Goal: Task Accomplishment & Management: Manage account settings

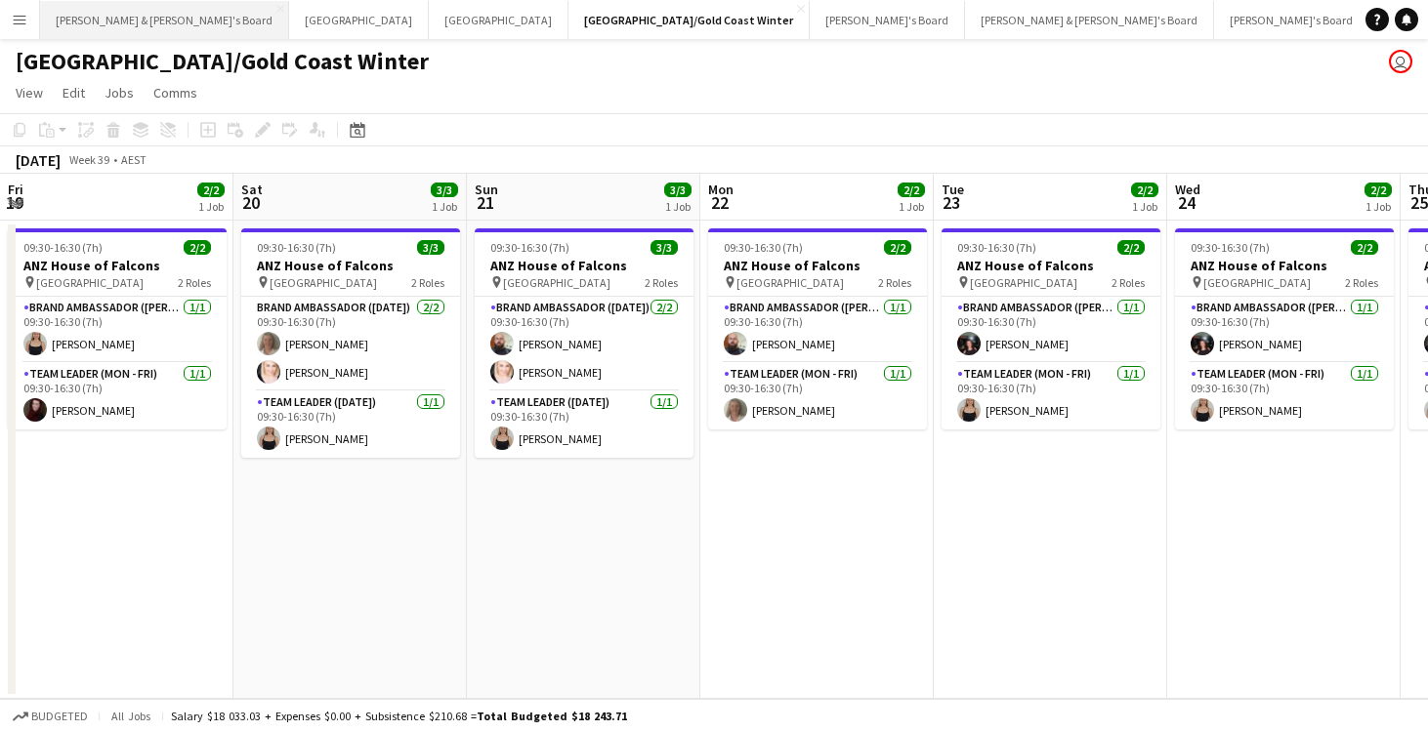
scroll to position [0, 899]
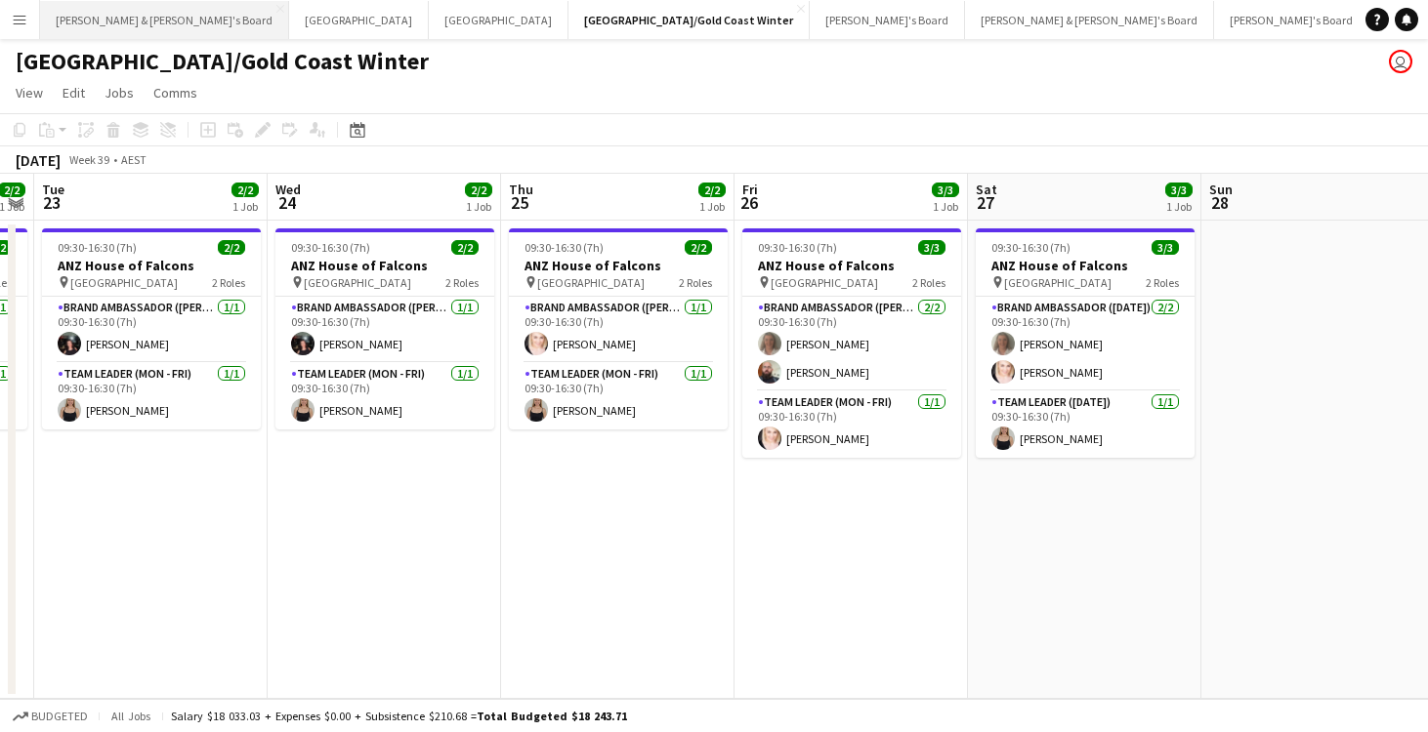
click at [103, 26] on button "[PERSON_NAME] & [PERSON_NAME]'s Board Close" at bounding box center [164, 20] width 249 height 38
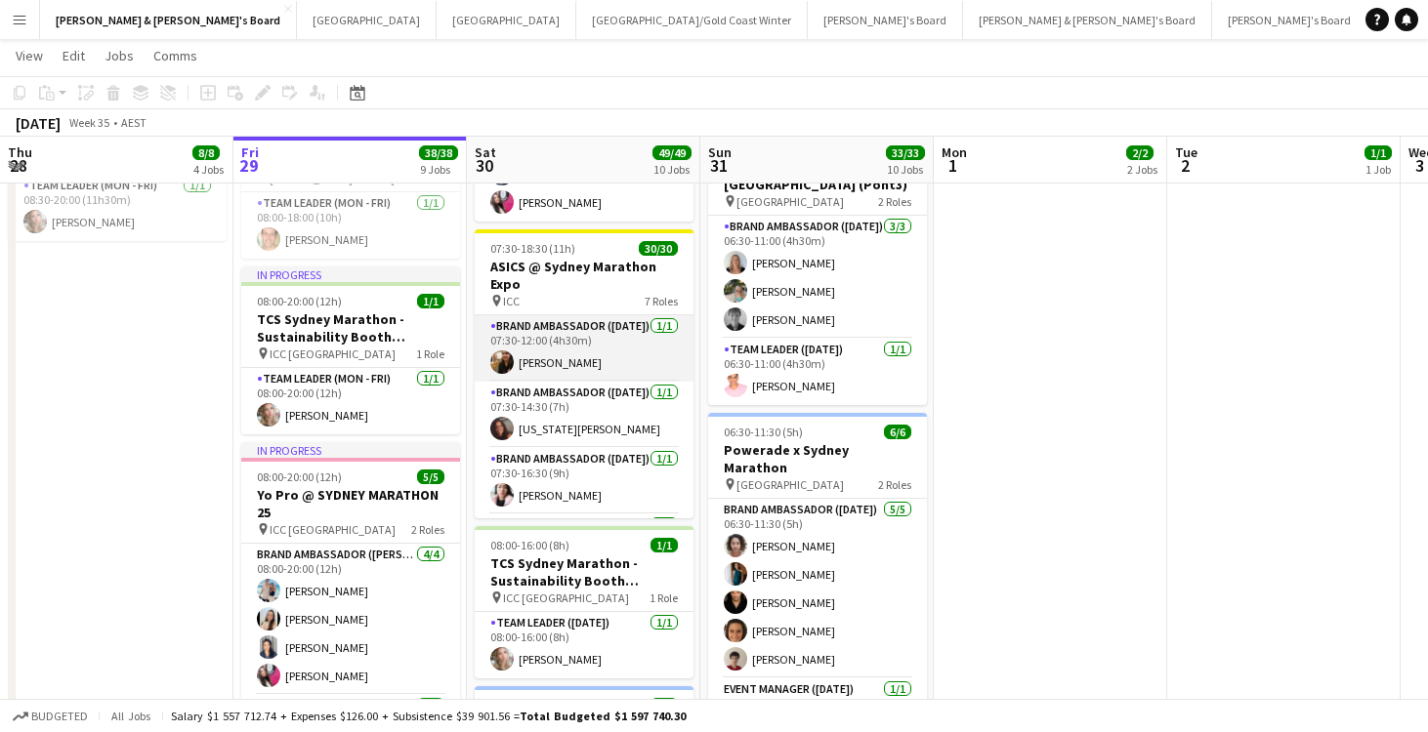
click at [603, 361] on app-card-role "Brand Ambassador ([DATE]) [DATE] 07:30-12:00 (4h30m) [PERSON_NAME]" at bounding box center [584, 348] width 219 height 66
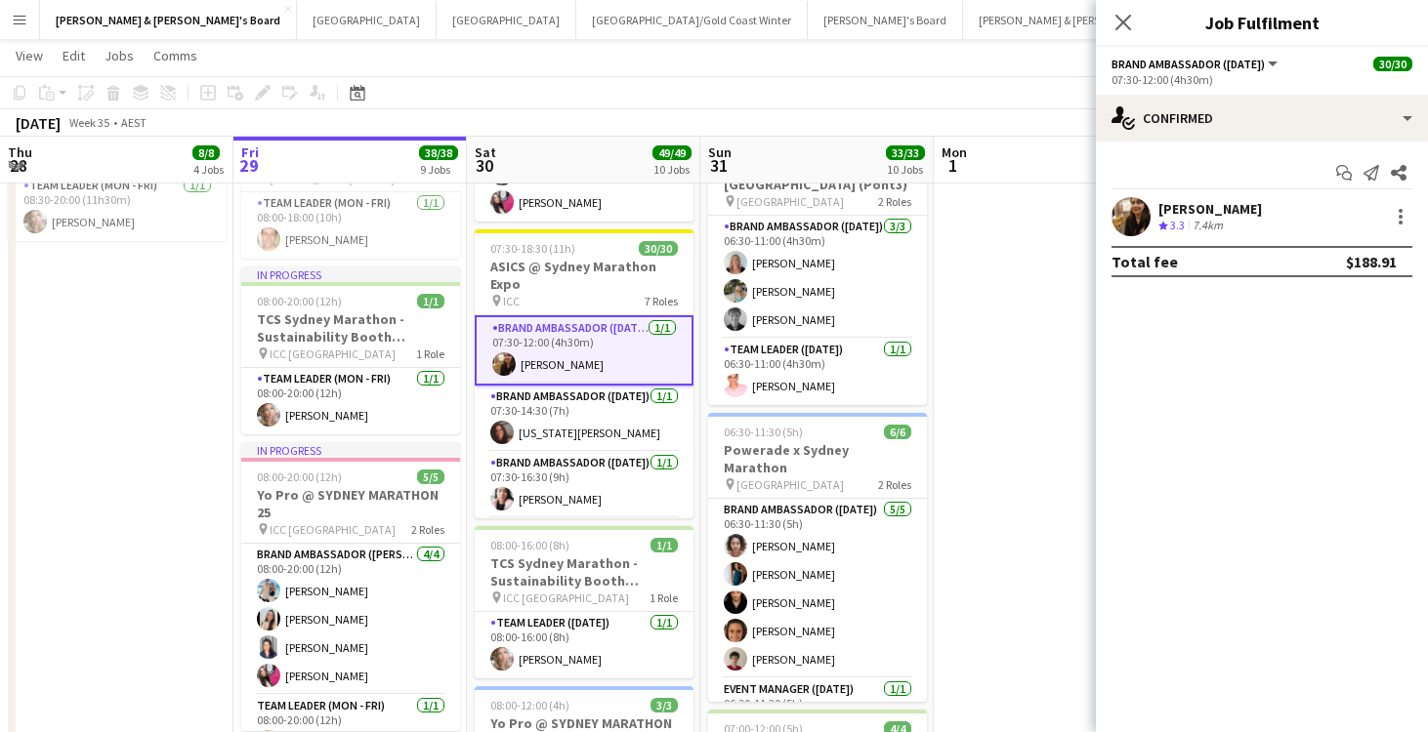
click at [1227, 218] on div "7.4km" at bounding box center [1207, 226] width 38 height 17
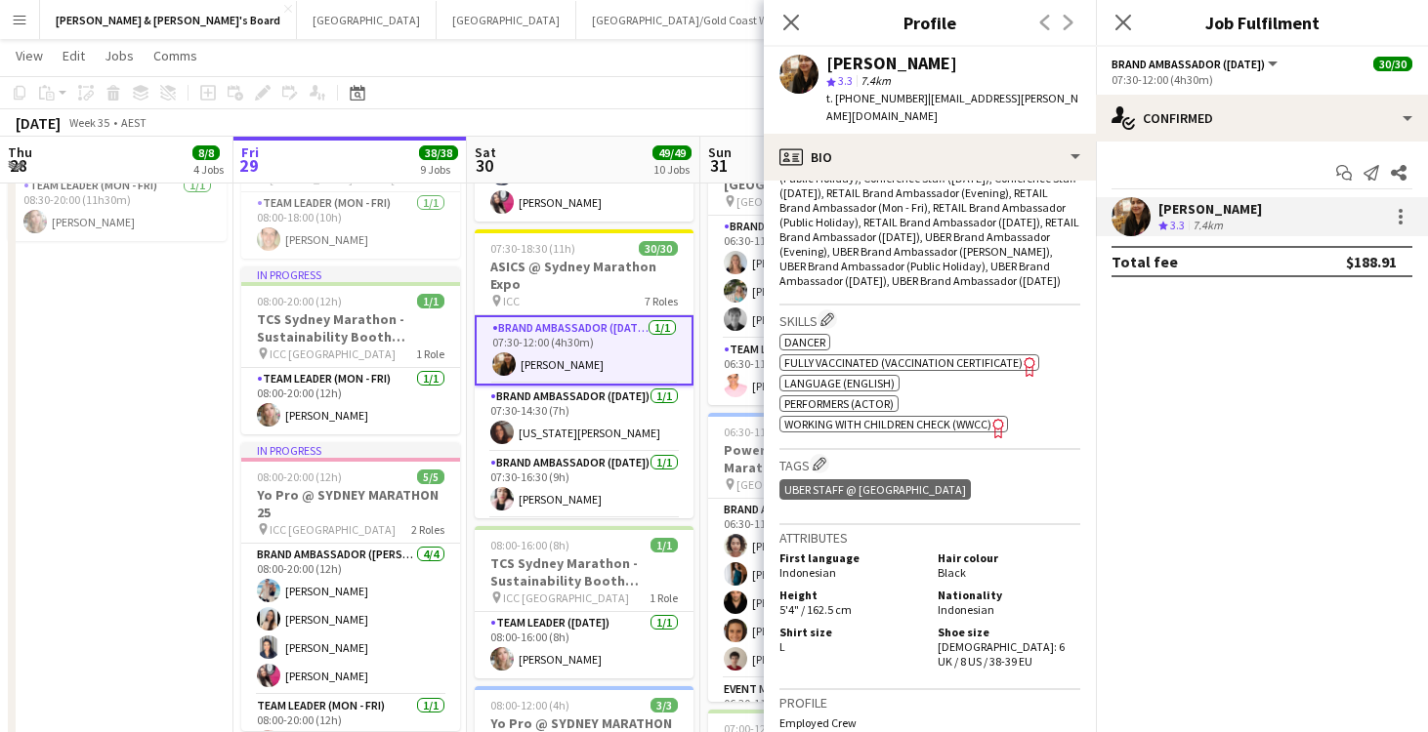
scroll to position [730, 0]
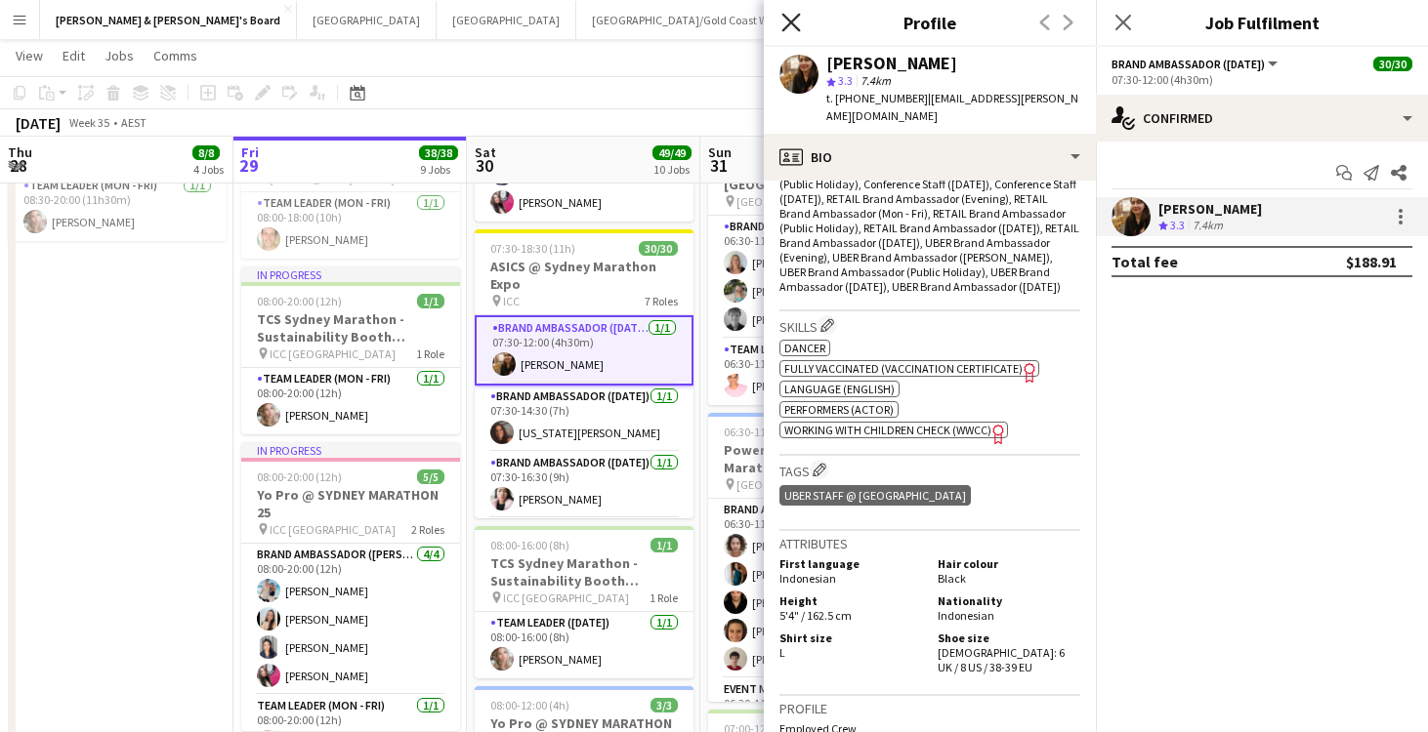
click at [792, 17] on icon "Close pop-in" at bounding box center [790, 22] width 19 height 19
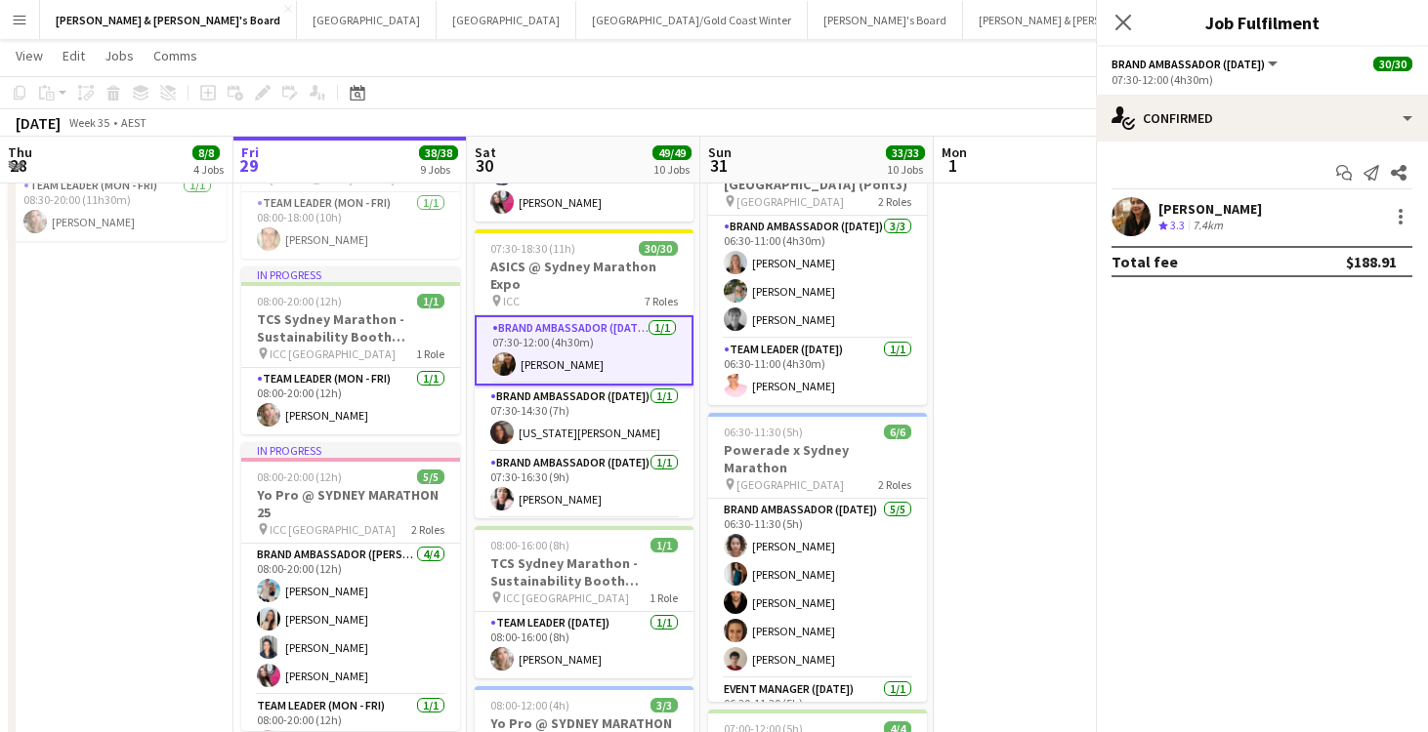
click at [1427, 17] on app-icon "Close pop-in" at bounding box center [1455, 23] width 28 height 28
click at [1119, 25] on icon at bounding box center [1122, 22] width 19 height 19
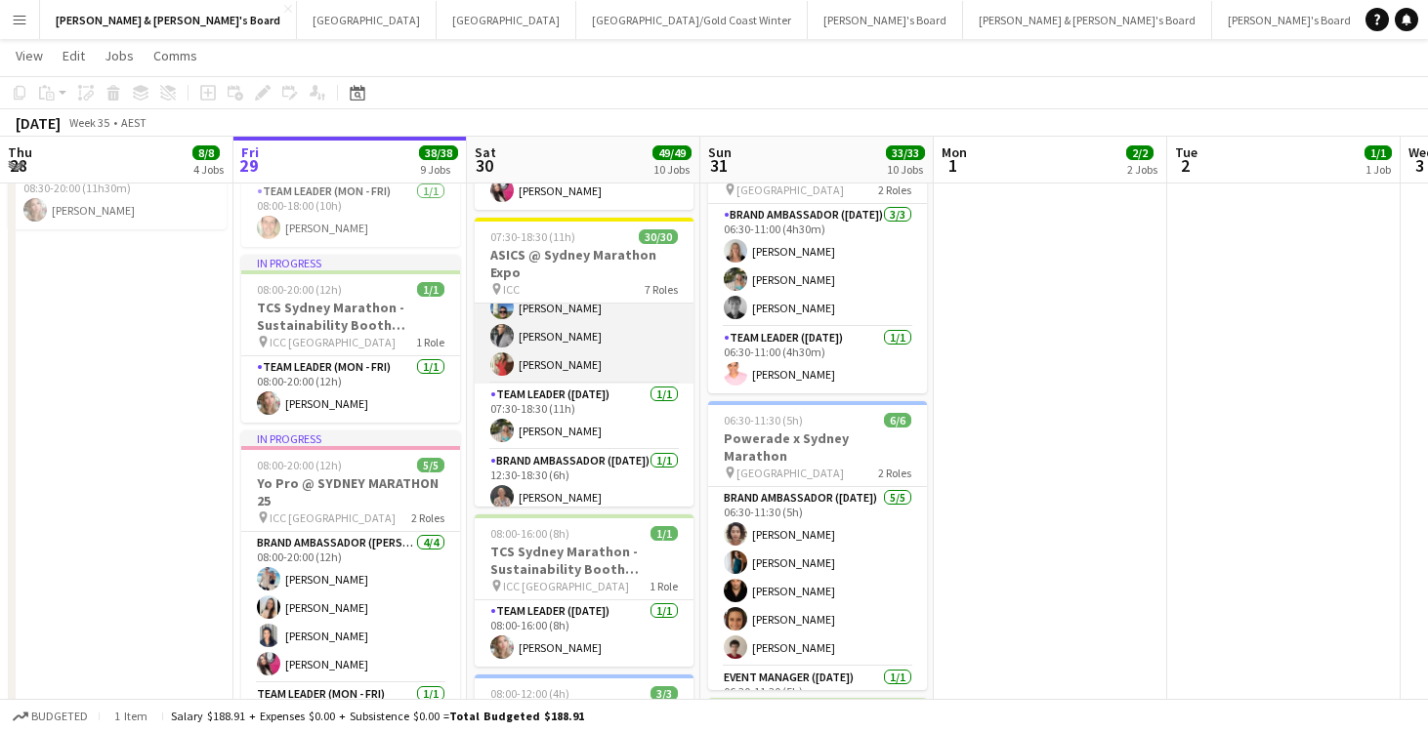
scroll to position [917, 0]
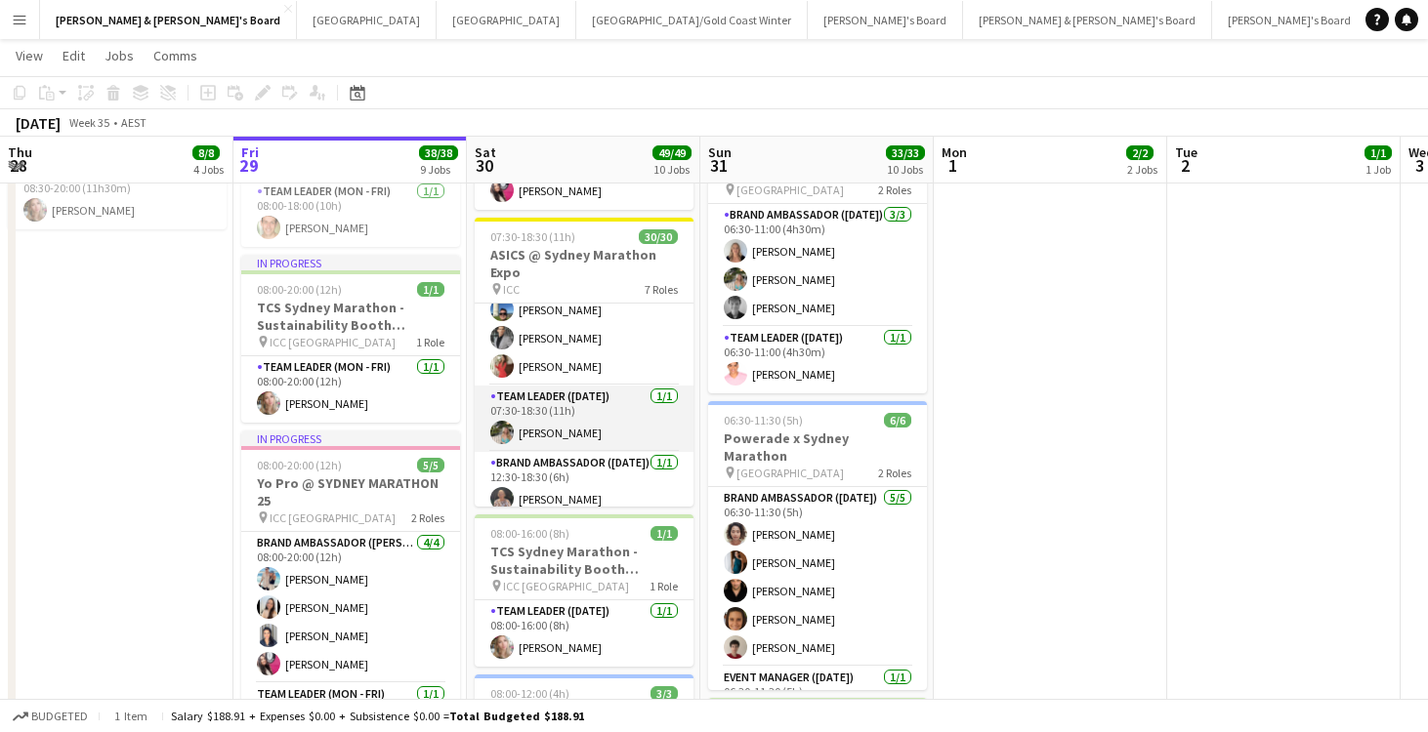
click at [606, 412] on app-card-role "Team Leader ([DATE]) [DATE] 07:30-18:30 (11h) [PERSON_NAME]" at bounding box center [584, 419] width 219 height 66
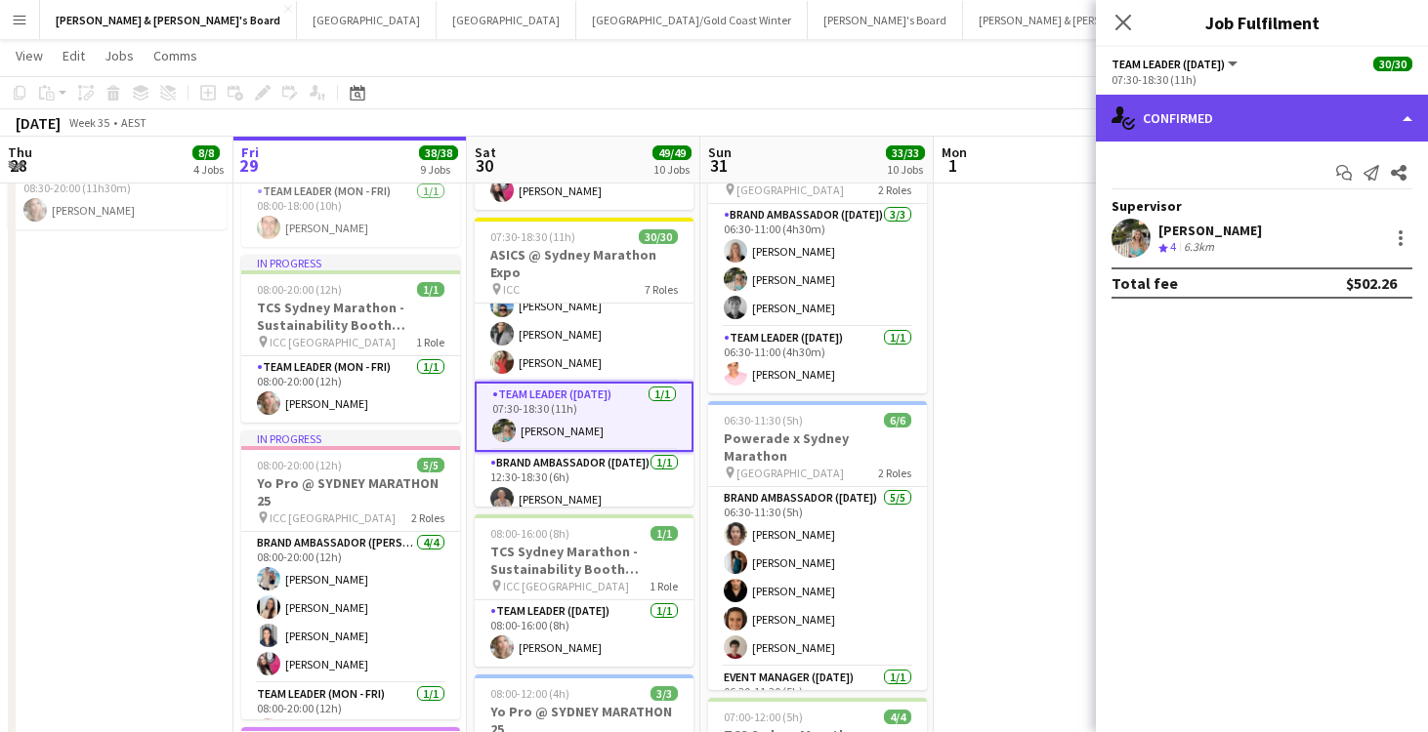
click at [1257, 131] on div "single-neutral-actions-check-2 Confirmed" at bounding box center [1262, 118] width 332 height 47
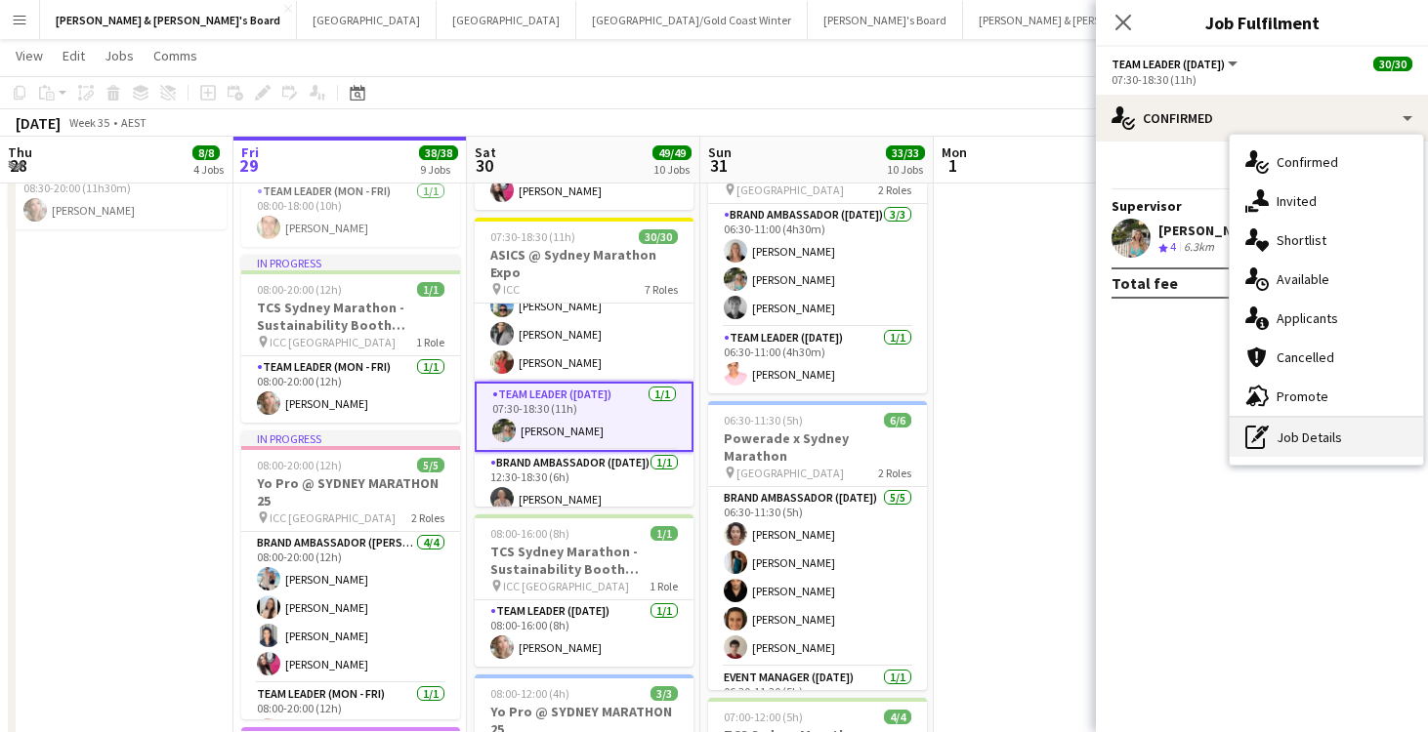
click at [1310, 437] on div "pen-write Job Details" at bounding box center [1325, 437] width 193 height 39
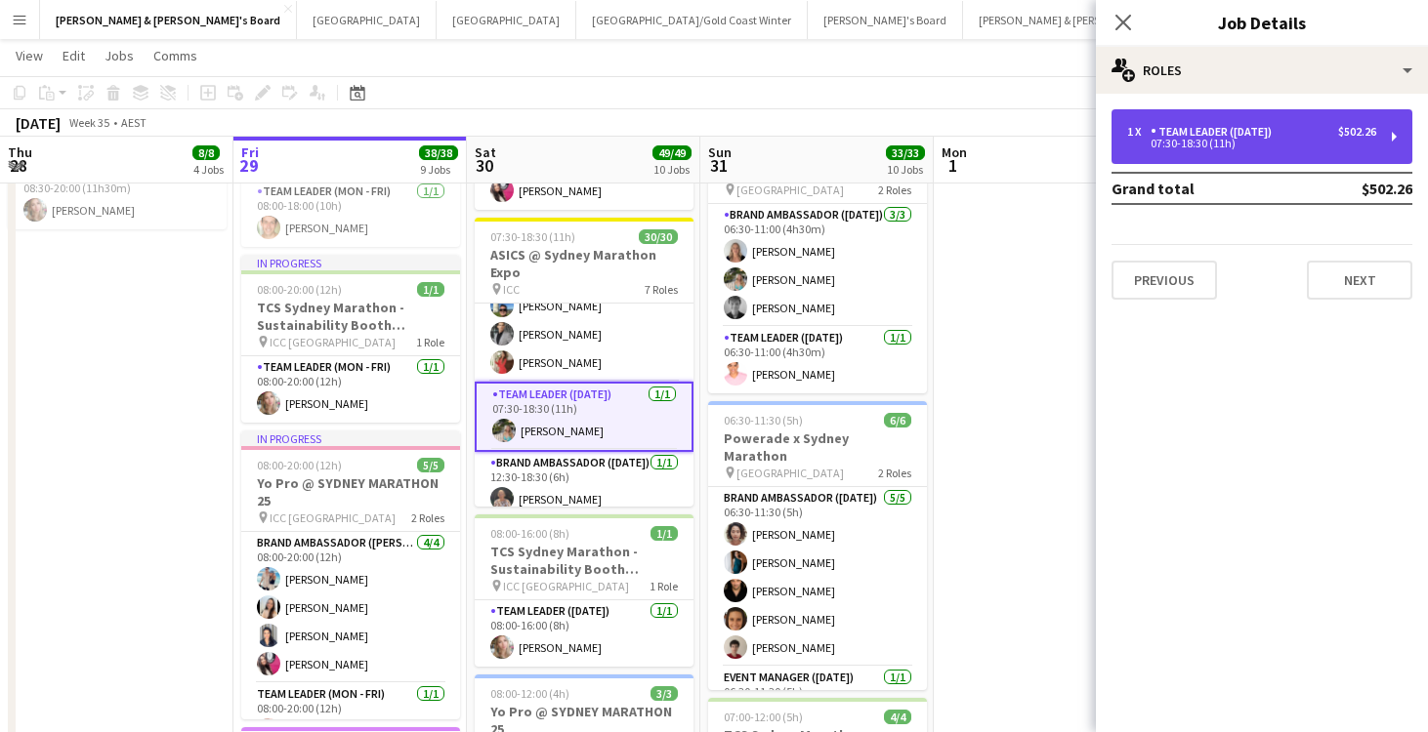
click at [1223, 139] on div "07:30-18:30 (11h)" at bounding box center [1251, 144] width 249 height 10
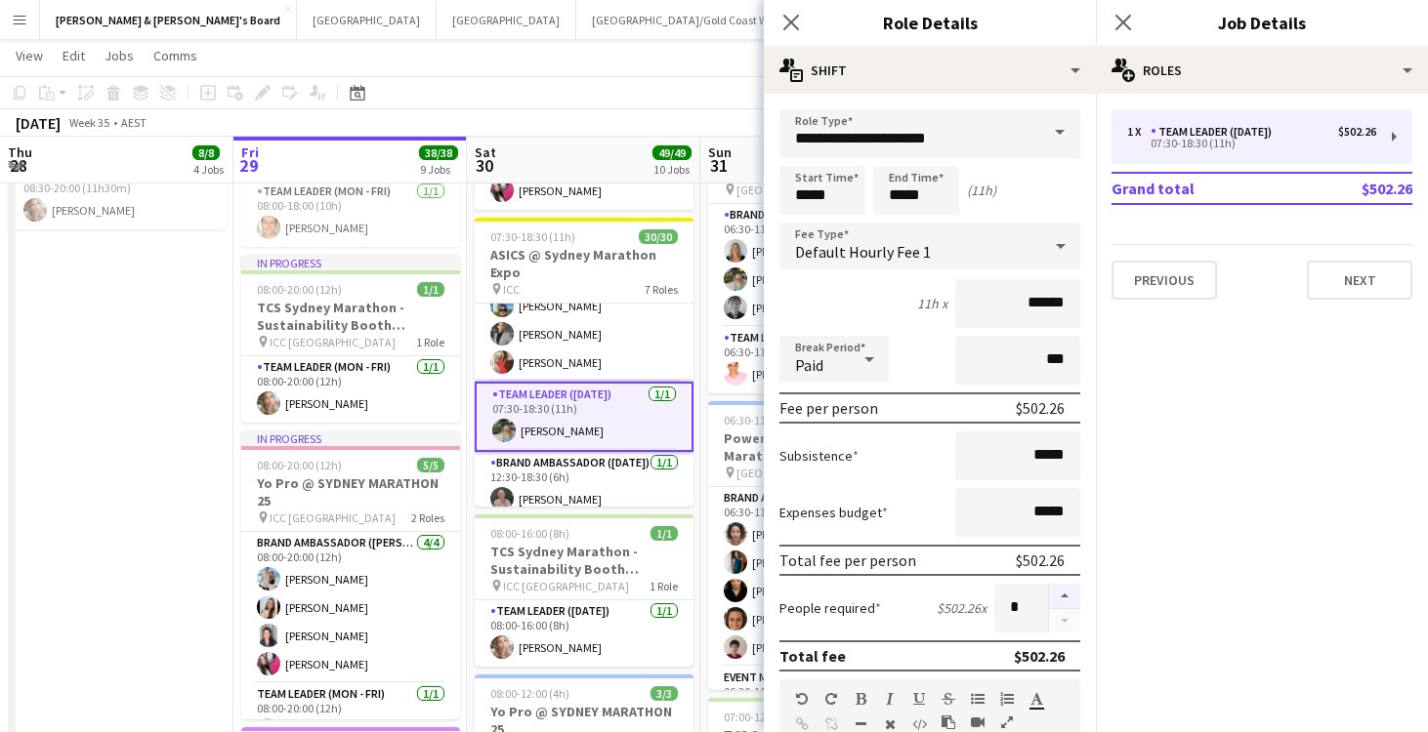
click at [1067, 593] on button "button" at bounding box center [1064, 596] width 31 height 25
type input "*"
click at [166, 484] on app-date-cell "08:00-20:00 (12h) 5/[DEMOGRAPHIC_DATA] Pro @ [GEOGRAPHIC_DATA] MARATHON 25 pin …" at bounding box center [117, 736] width 233 height 2212
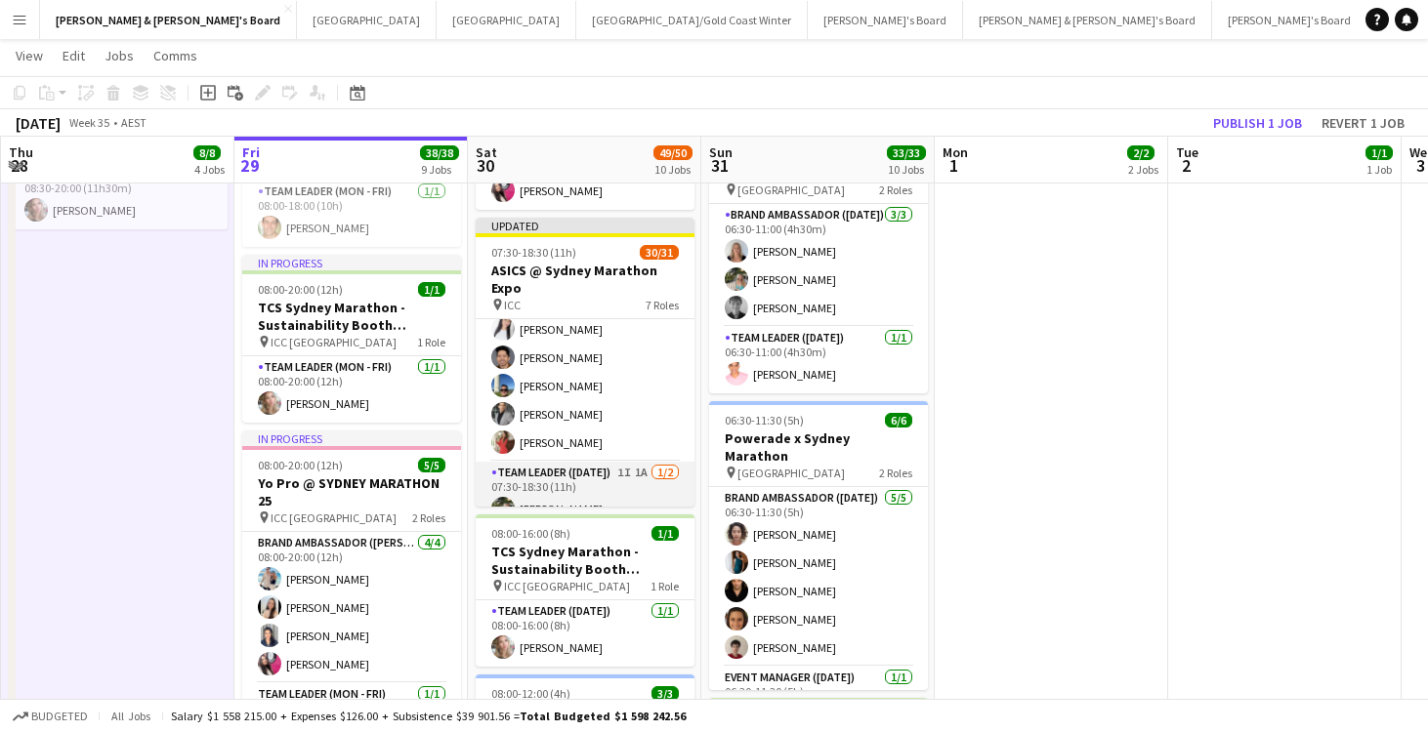
scroll to position [827, 0]
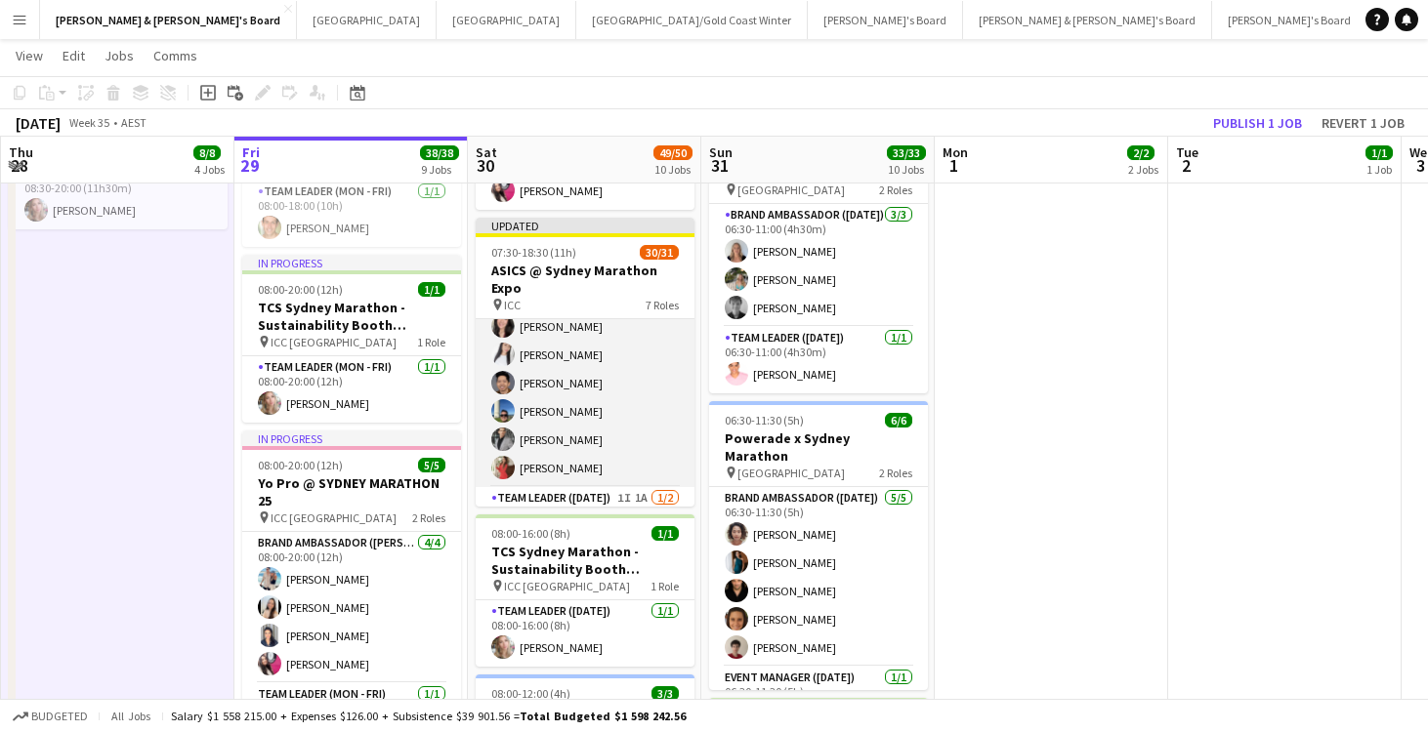
click at [587, 401] on app-card-role "Brand Ambassador ([DATE]) 24/24 07:30-18:30 (11h) [PERSON_NAME] [PERSON_NAME] […" at bounding box center [585, 126] width 219 height 724
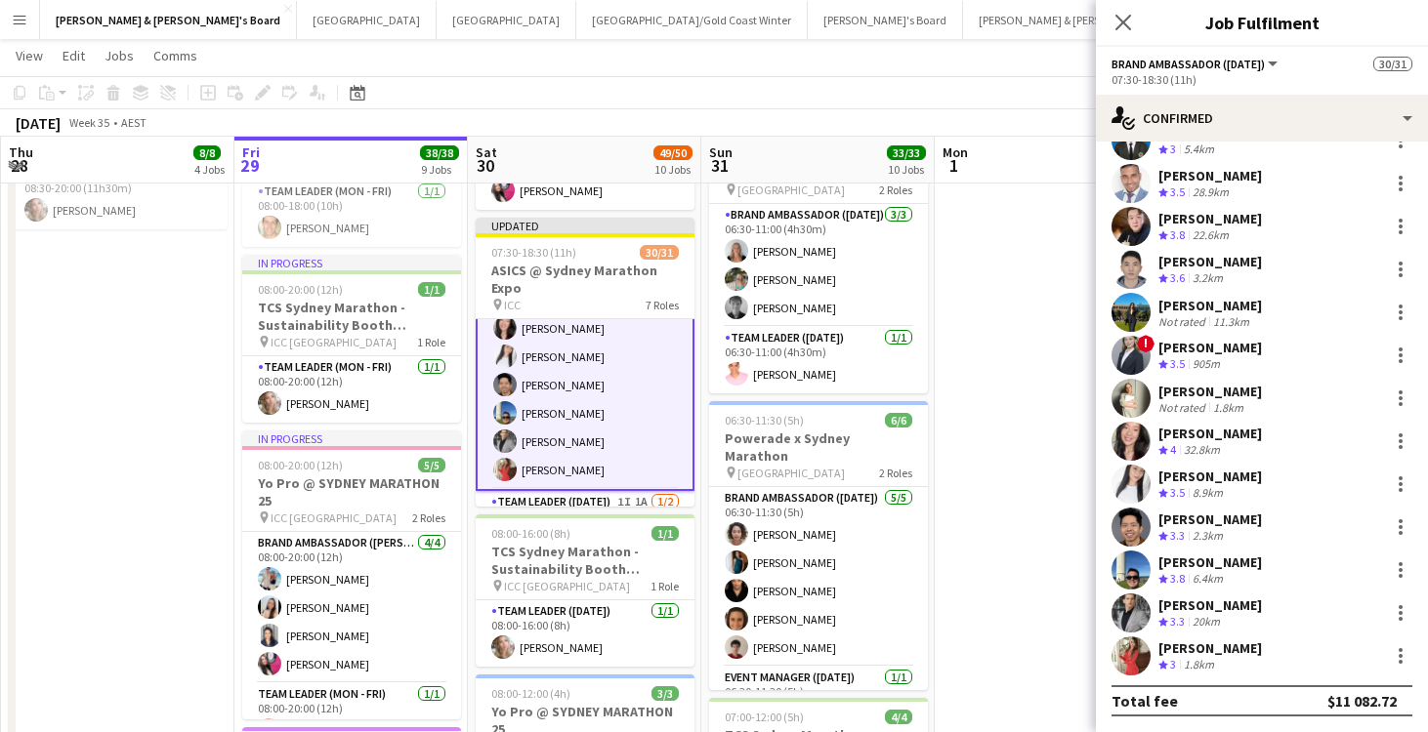
scroll to position [549, 0]
click at [1396, 573] on div at bounding box center [1400, 570] width 23 height 23
click at [1323, 344] on span "Switch crew" at bounding box center [1316, 346] width 83 height 17
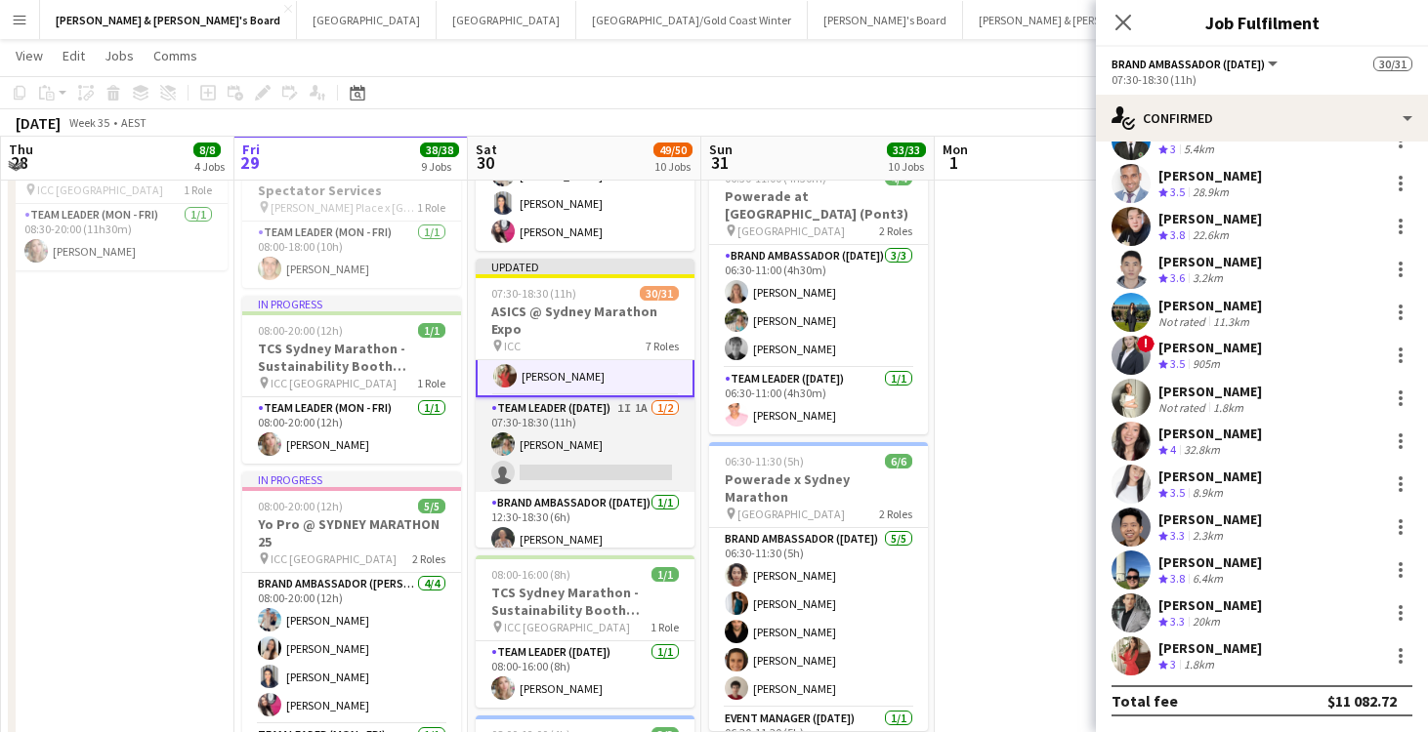
scroll to position [961, 0]
click at [598, 433] on app-card-role "Team Leader ([DATE]) 1I 1A [DATE] 07:30-18:30 (11h) [PERSON_NAME] single-neutra…" at bounding box center [585, 445] width 219 height 95
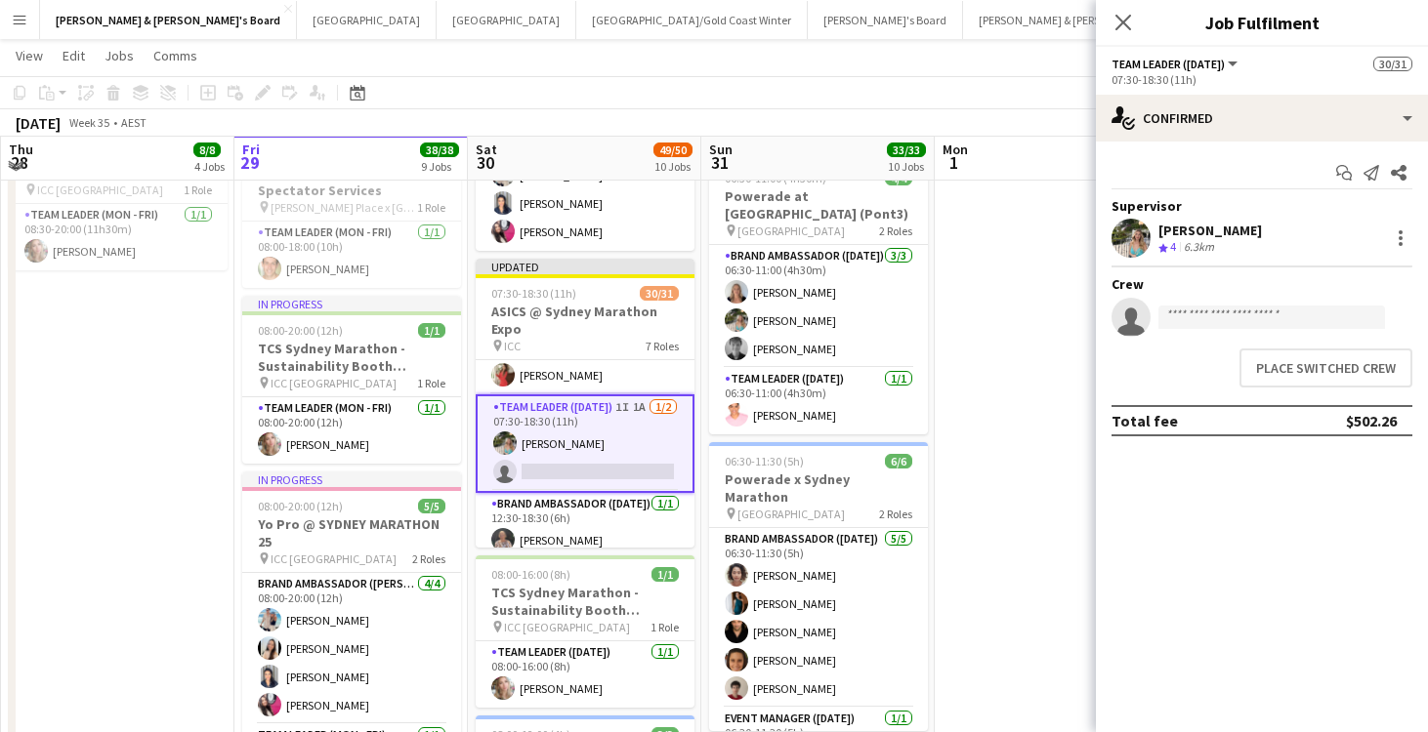
scroll to position [0, 0]
click at [1322, 366] on button "Place switched crew" at bounding box center [1325, 368] width 173 height 39
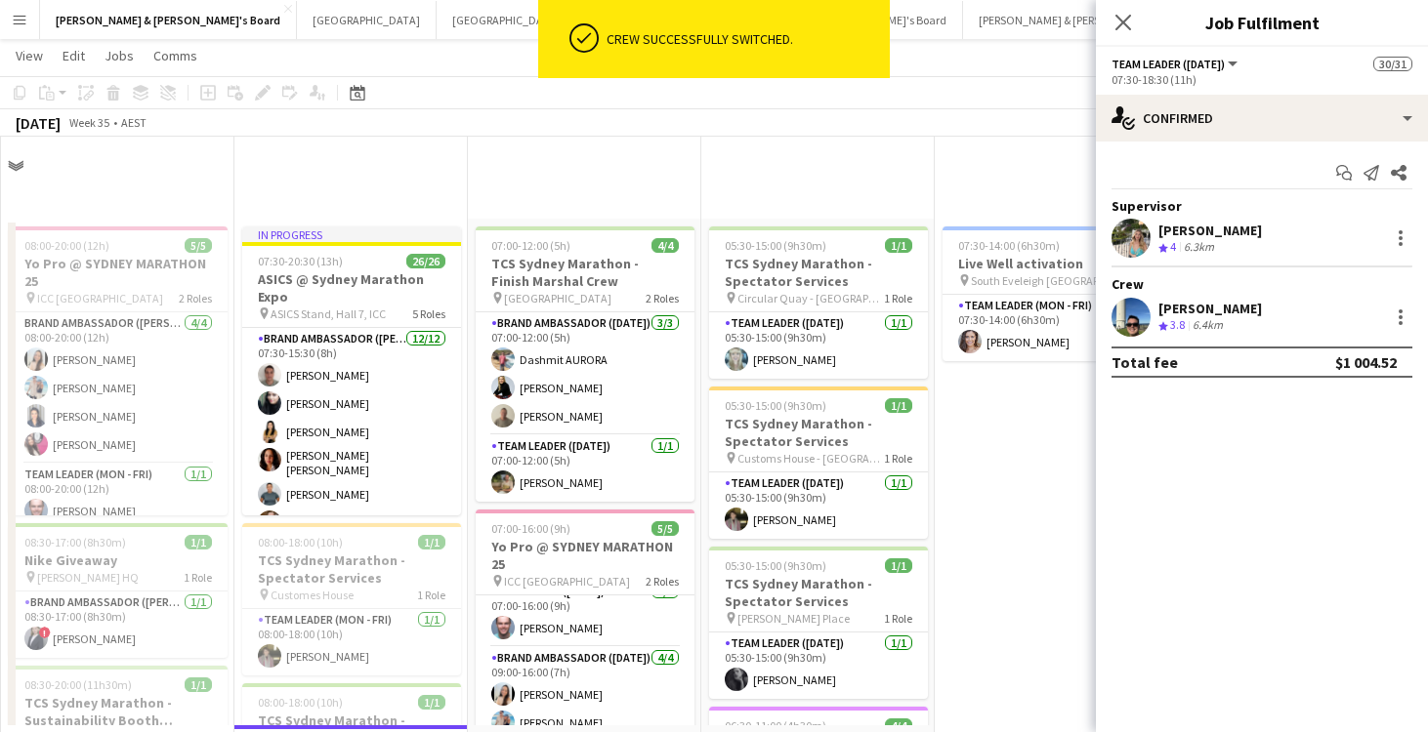
scroll to position [589, 0]
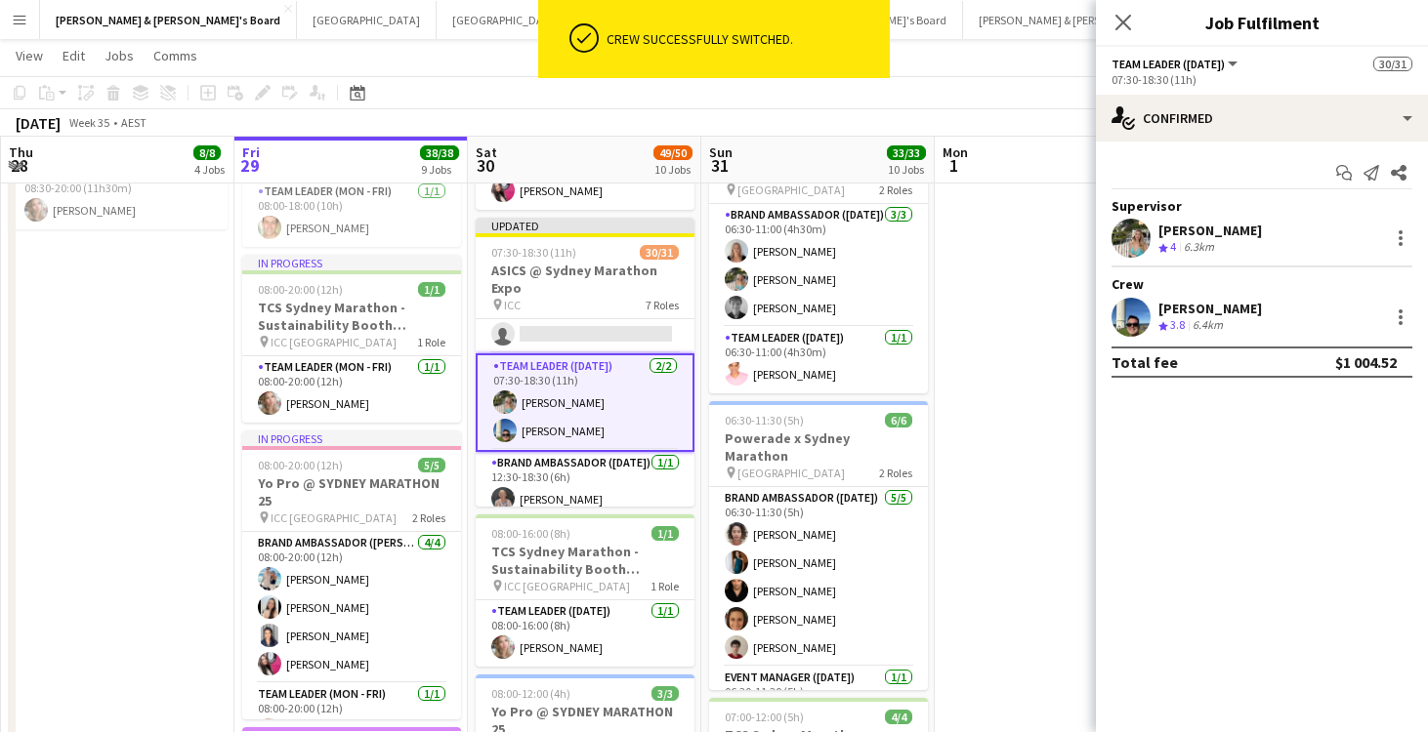
click at [1020, 355] on app-date-cell "07:30-14:00 (6h30m) 1/1 Live Well activation pin South Eveleigh Sydney 1 Role T…" at bounding box center [1051, 736] width 233 height 2212
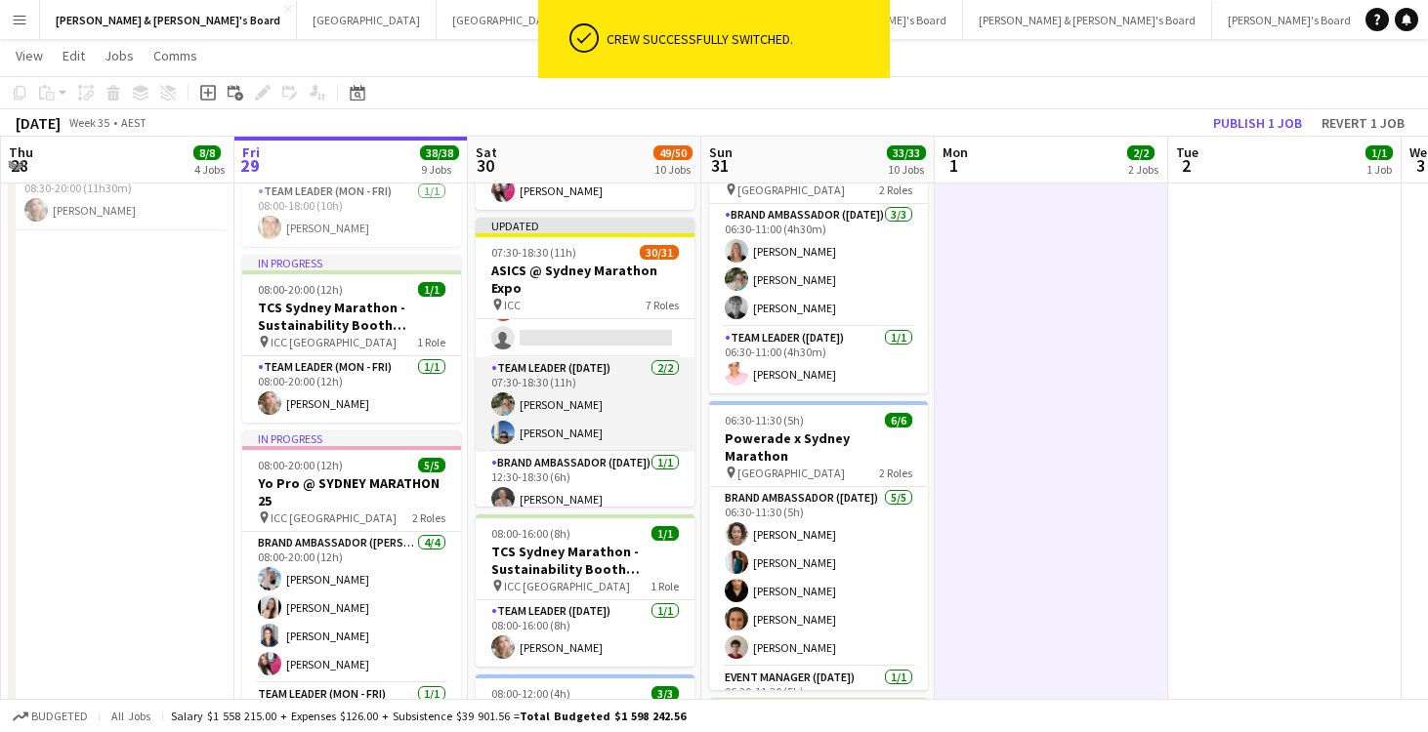
scroll to position [902, 0]
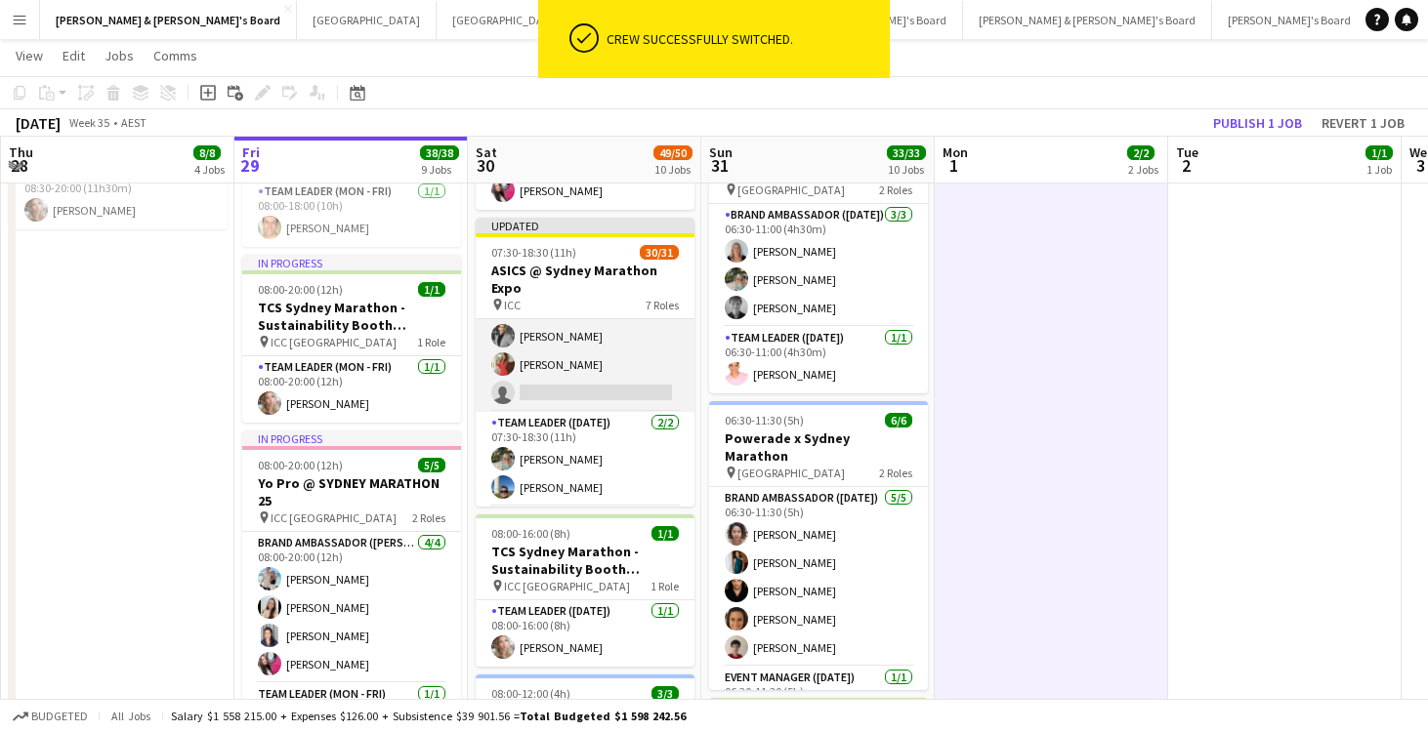
click at [619, 359] on app-card-role "Brand Ambassador ([DATE]) 109I 1A 23/24 07:30-18:30 (11h) [PERSON_NAME] [PERSON…" at bounding box center [585, 50] width 219 height 724
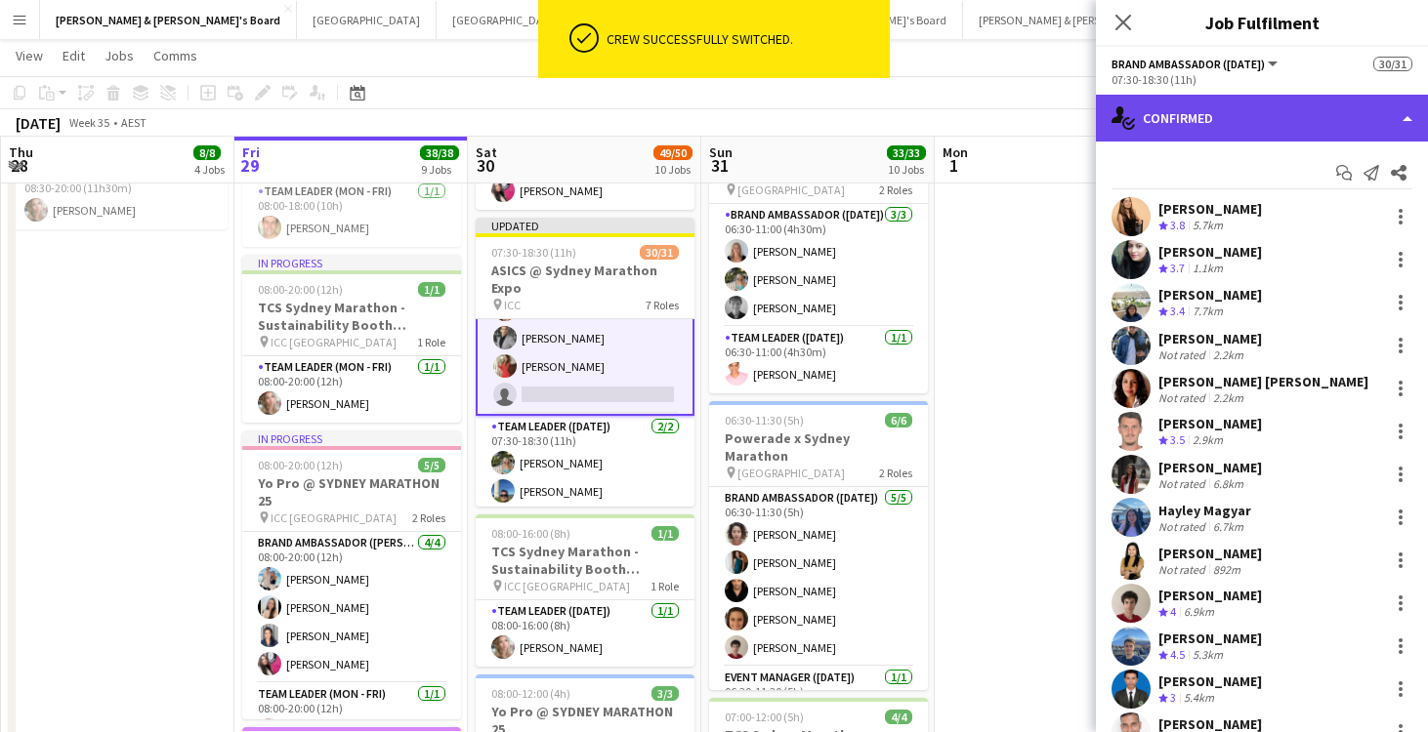
click at [1204, 116] on div "single-neutral-actions-check-2 Confirmed" at bounding box center [1262, 118] width 332 height 47
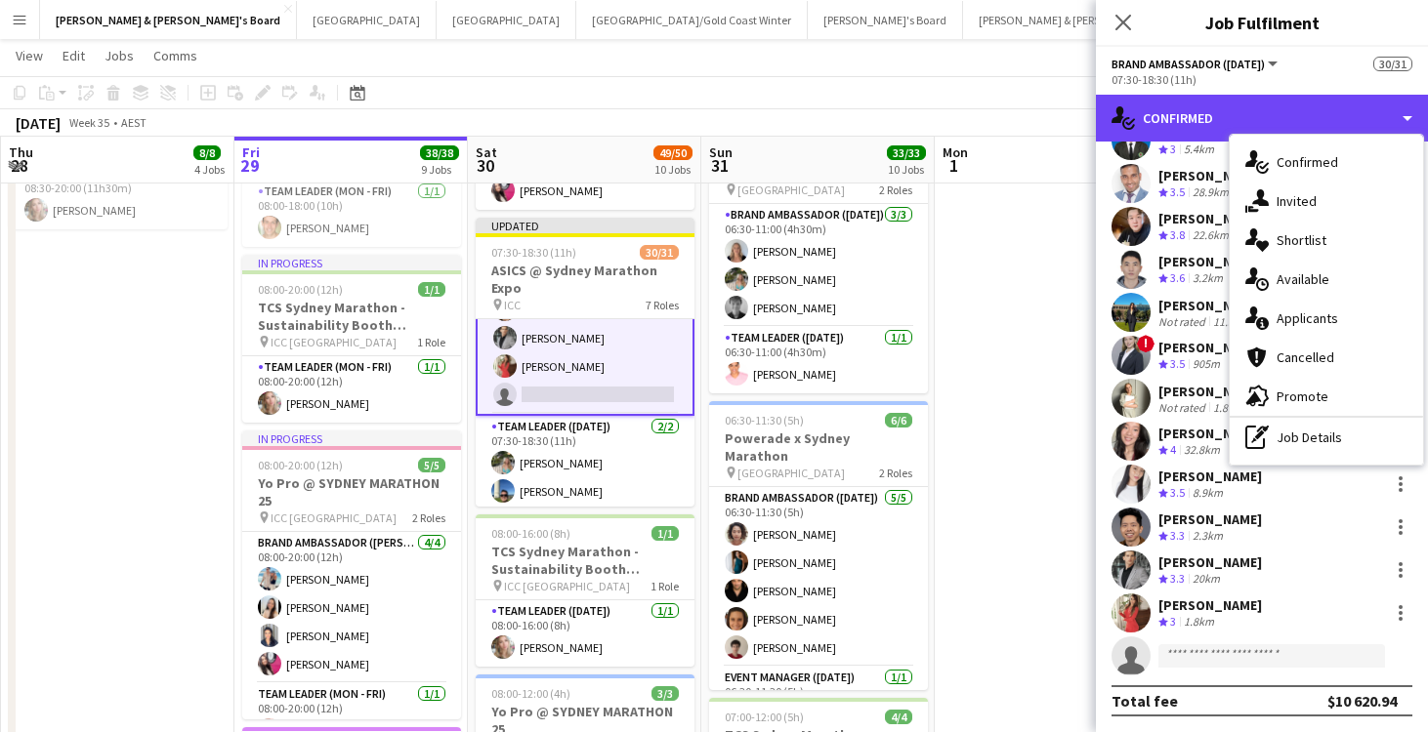
scroll to position [549, 0]
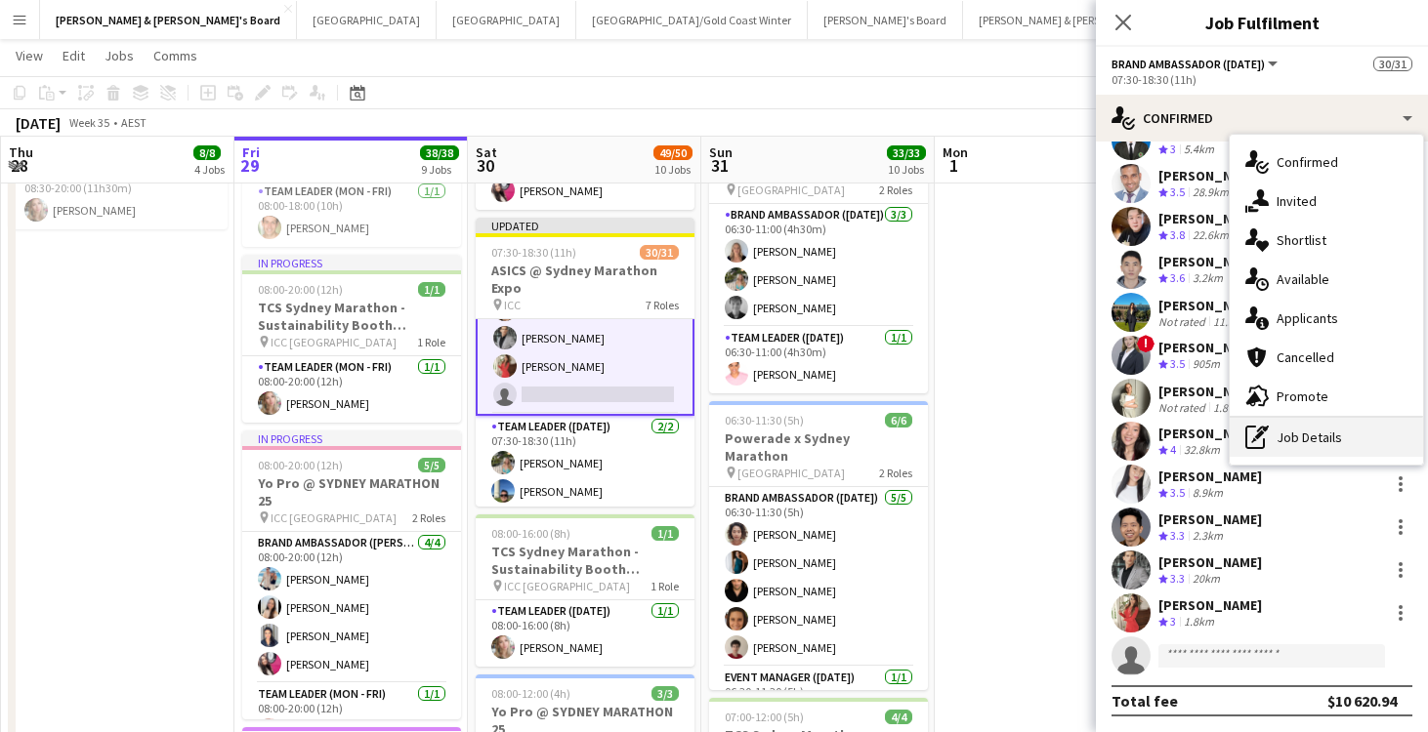
click at [1317, 425] on div "pen-write Job Details" at bounding box center [1325, 437] width 193 height 39
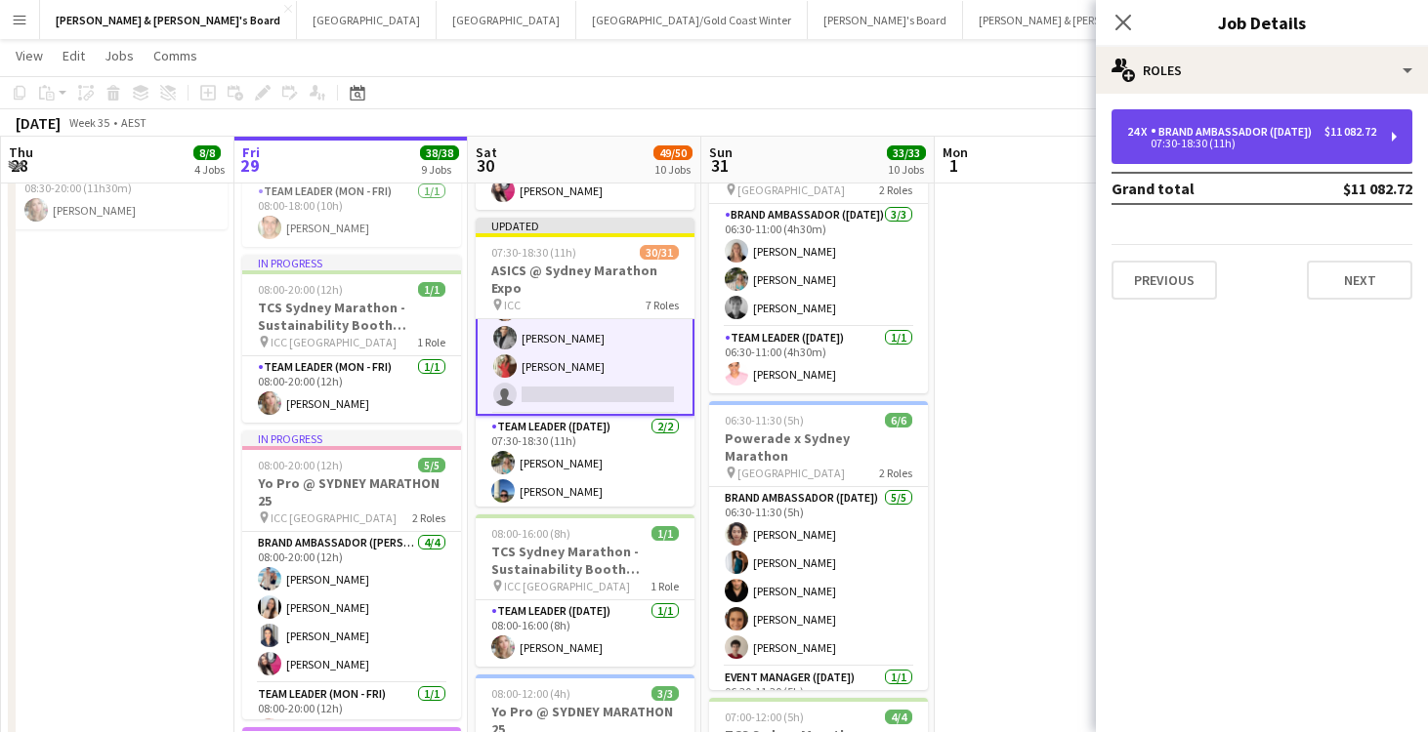
click at [1265, 148] on div "07:30-18:30 (11h)" at bounding box center [1251, 144] width 249 height 10
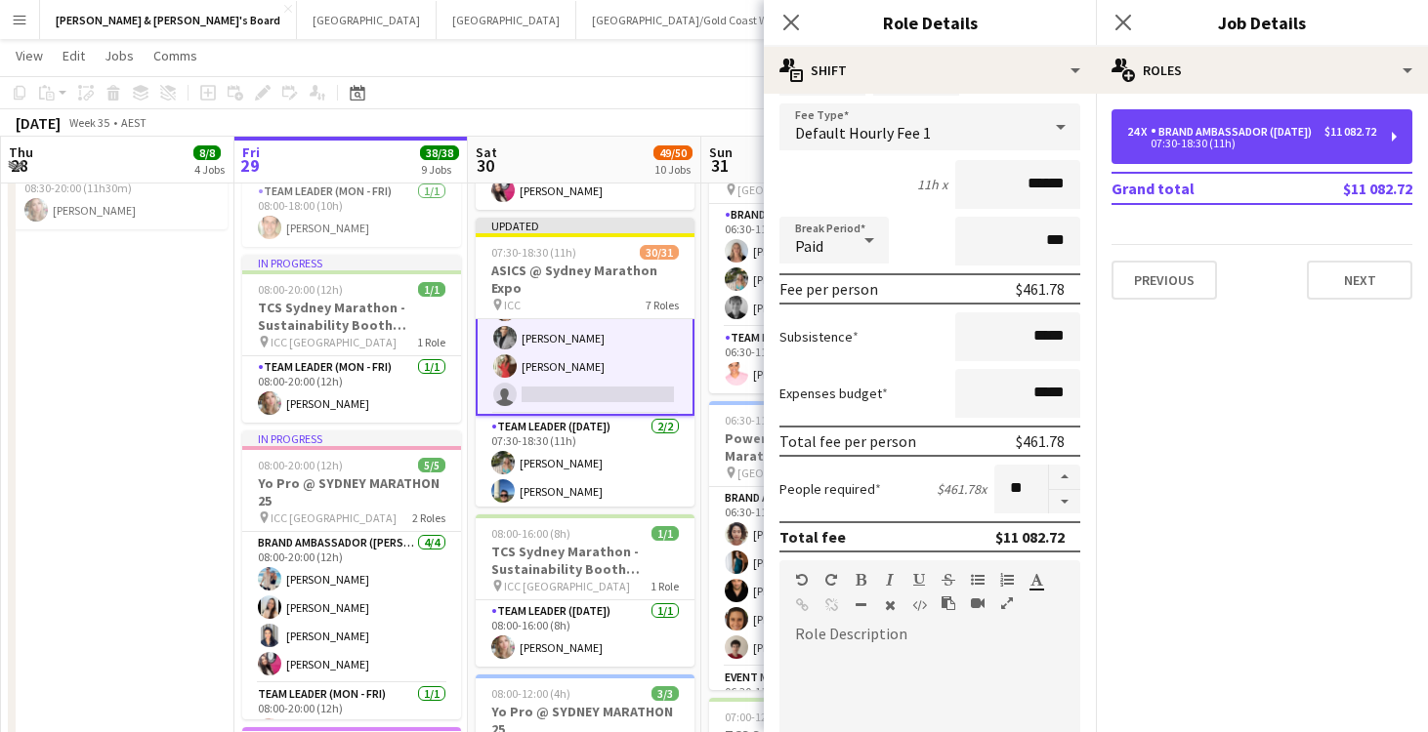
scroll to position [145, 0]
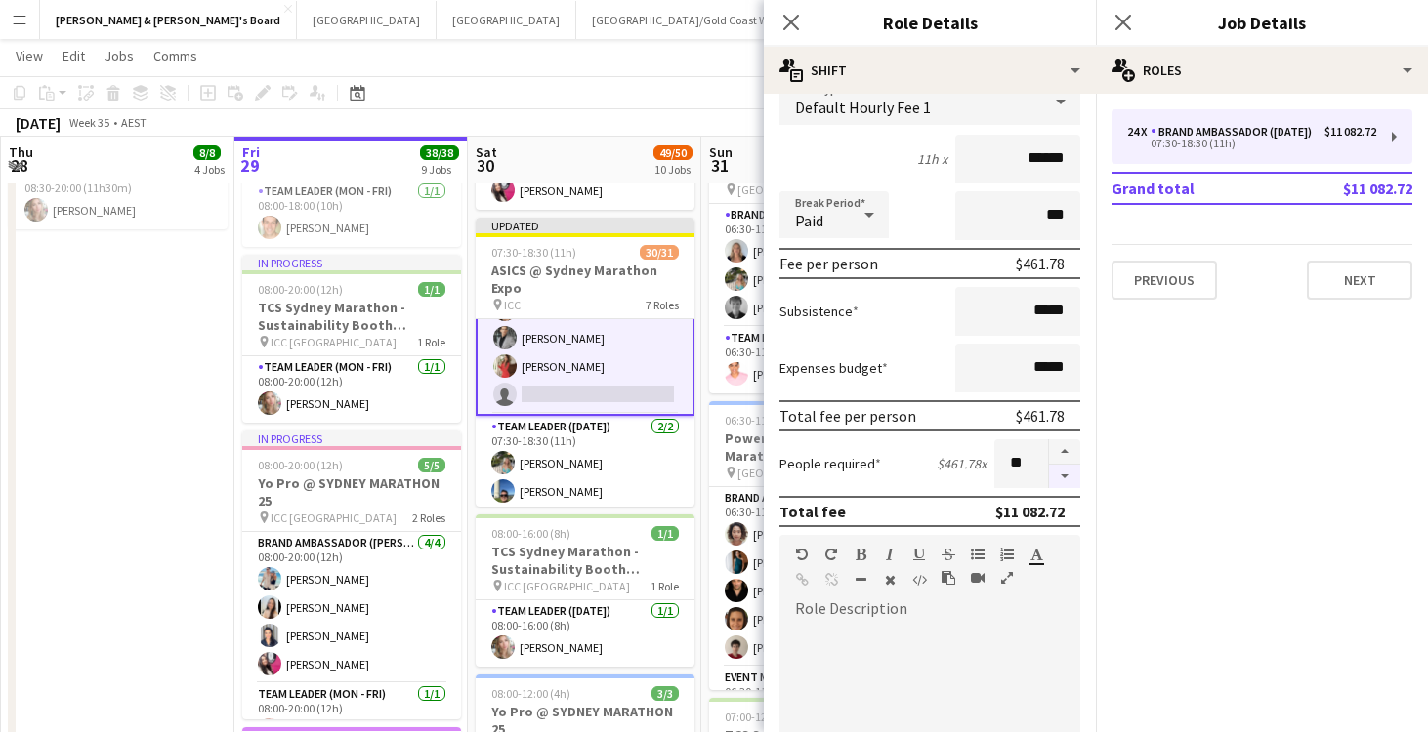
click at [1068, 477] on button "button" at bounding box center [1064, 477] width 31 height 24
type input "**"
click at [110, 450] on app-date-cell "08:00-20:00 (12h) 5/[DEMOGRAPHIC_DATA] Pro @ [GEOGRAPHIC_DATA] MARATHON 25 pin …" at bounding box center [117, 736] width 233 height 2212
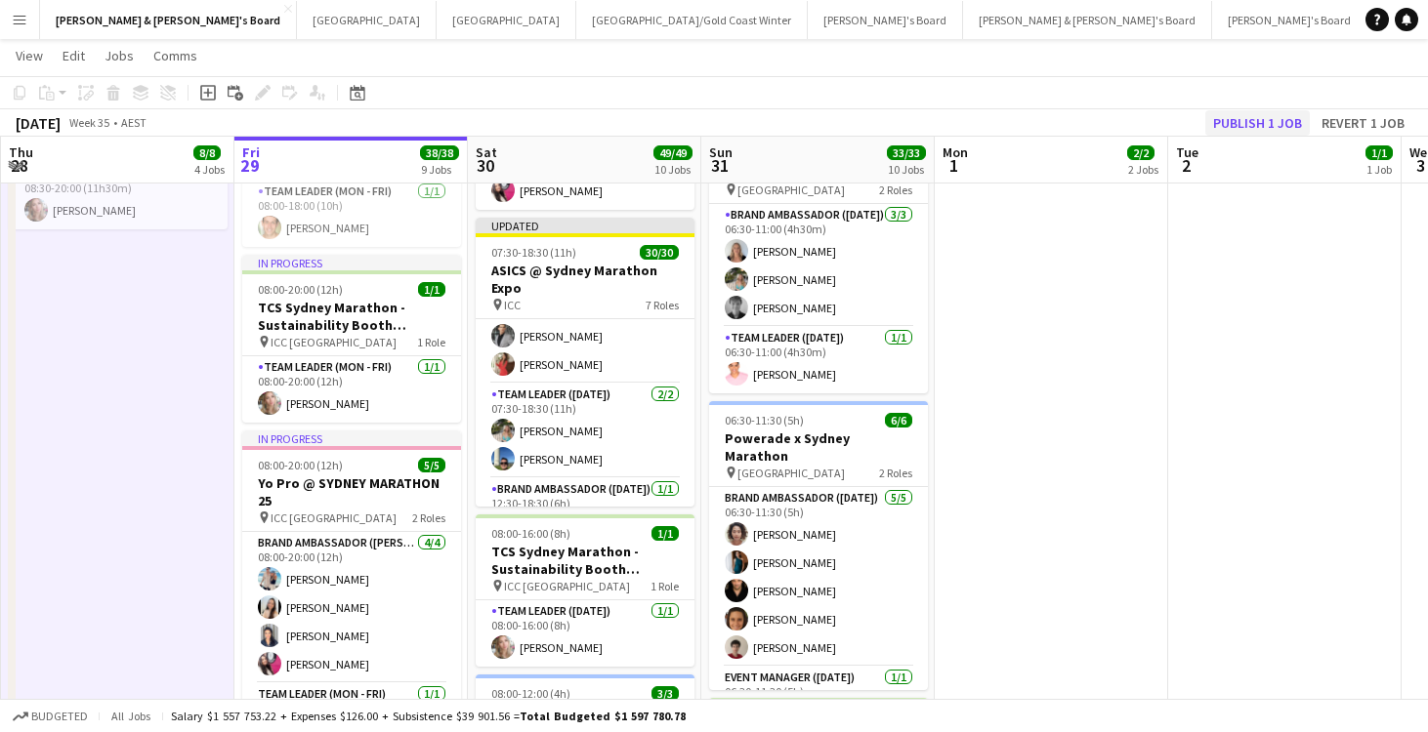
click at [1228, 120] on button "Publish 1 job" at bounding box center [1257, 122] width 104 height 25
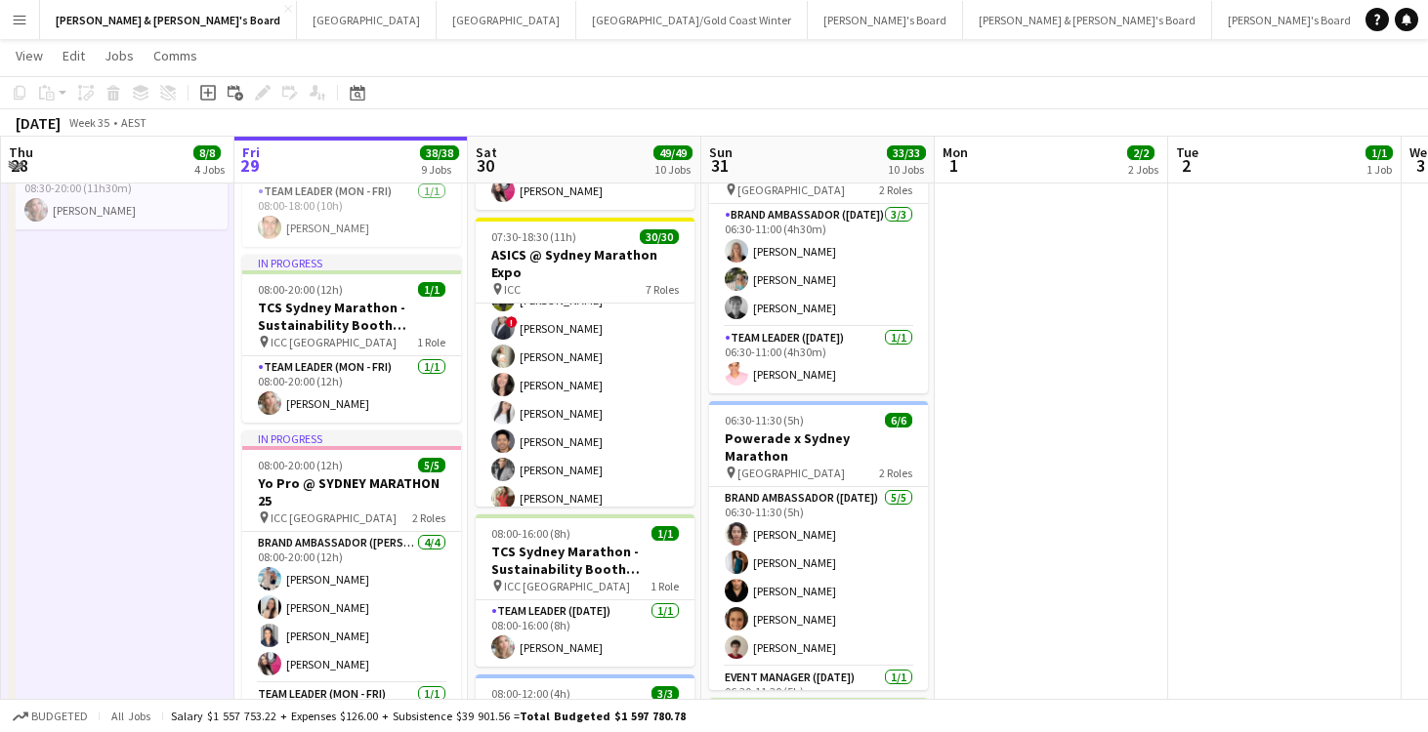
scroll to position [764, 0]
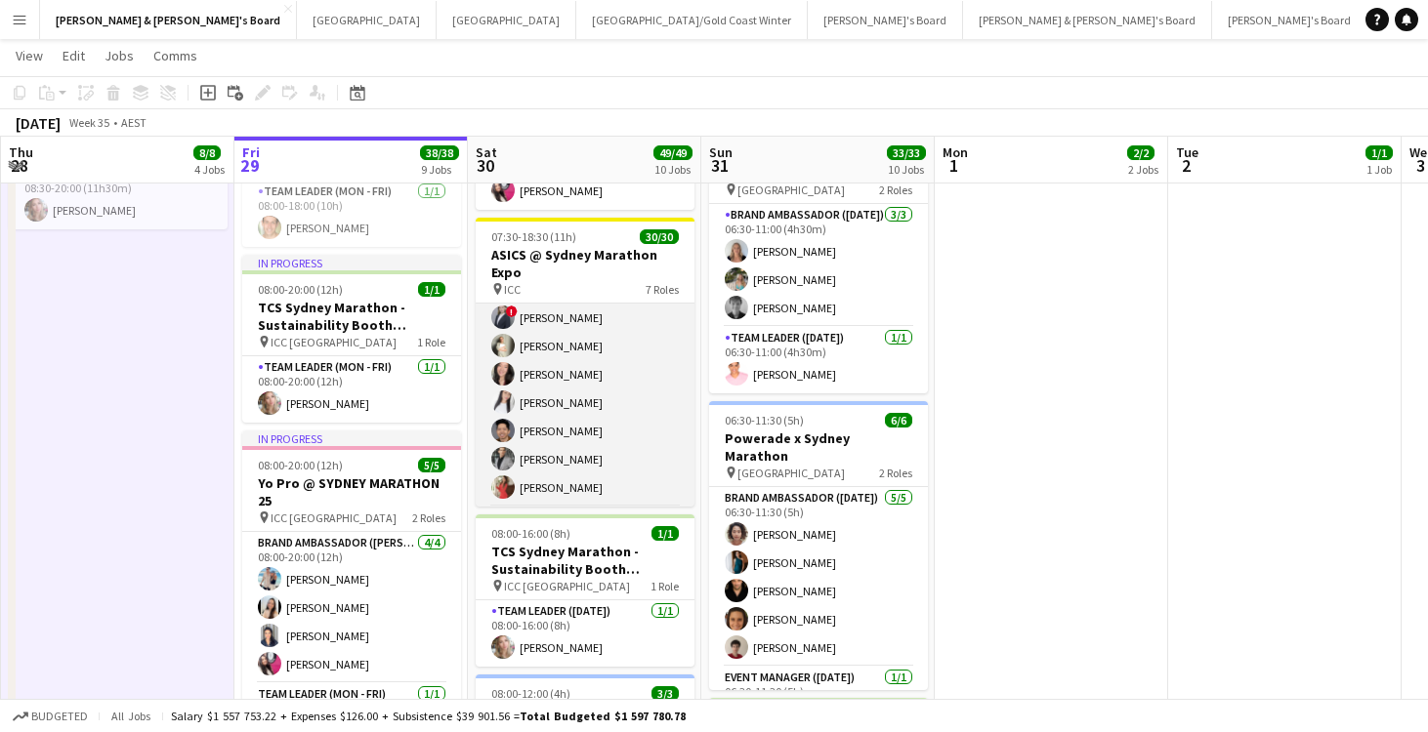
click at [572, 476] on app-card-role "Brand Ambassador ([DATE]) 23/23 07:30-18:30 (11h) [PERSON_NAME] [PERSON_NAME] […" at bounding box center [585, 159] width 219 height 695
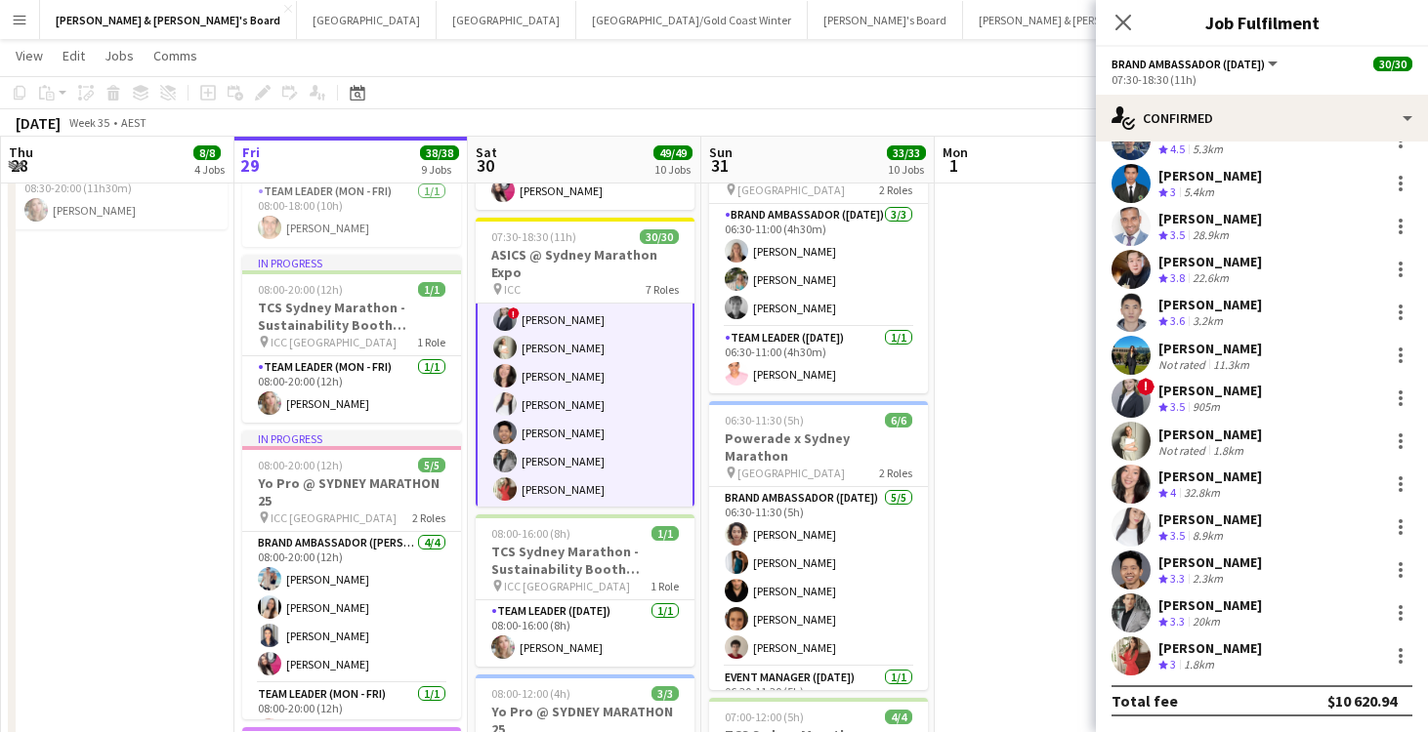
scroll to position [506, 0]
click at [1210, 662] on div "1.8km" at bounding box center [1199, 665] width 38 height 17
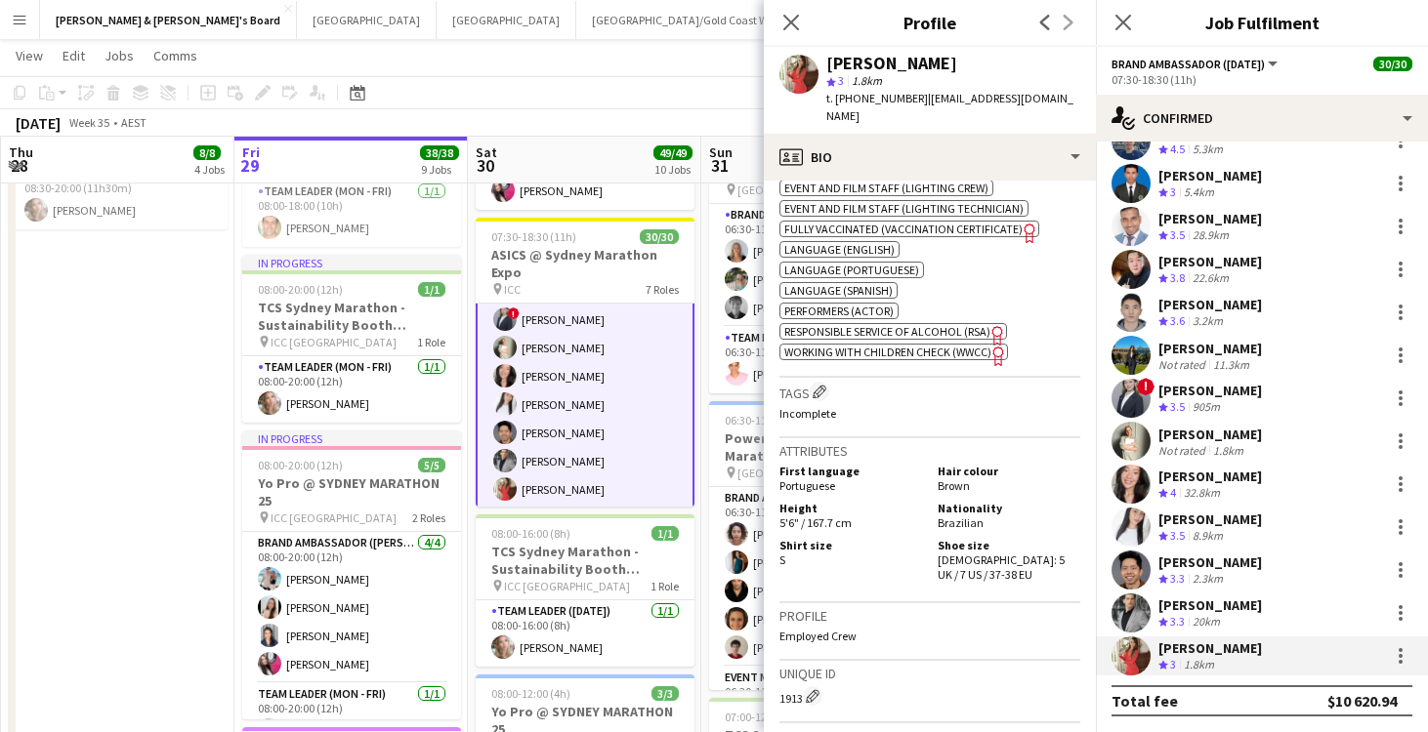
scroll to position [856, 0]
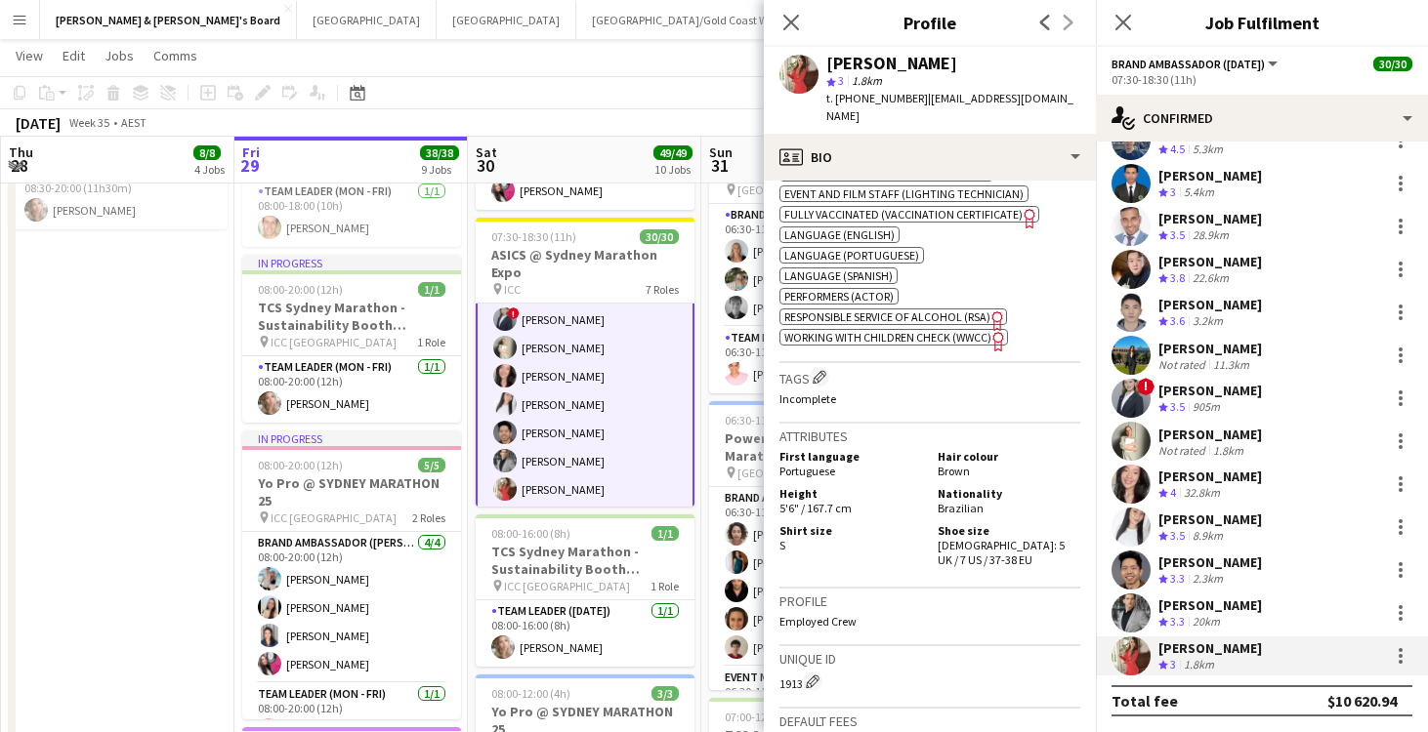
click at [804, 20] on div "Close pop-in" at bounding box center [791, 22] width 55 height 45
click at [789, 20] on icon at bounding box center [790, 22] width 19 height 19
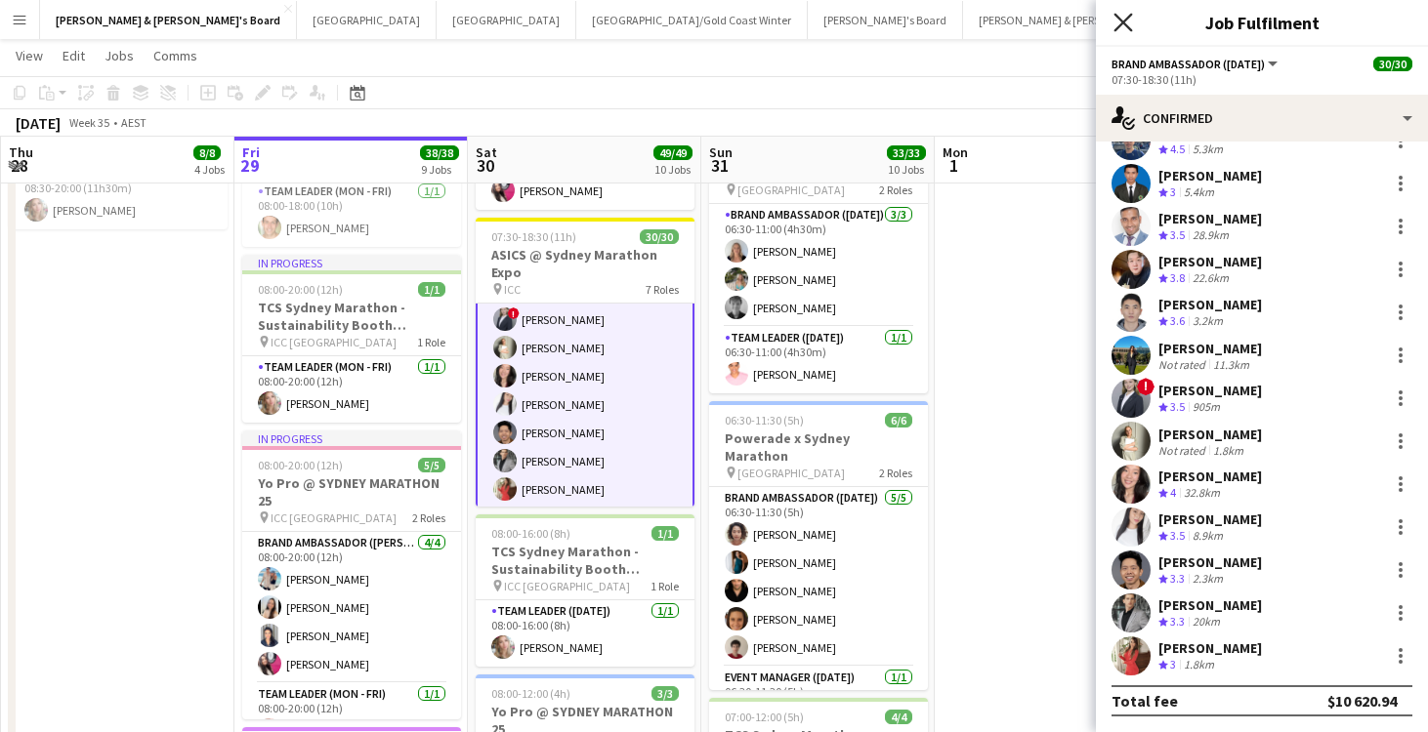
click at [1126, 27] on icon "Close pop-in" at bounding box center [1122, 22] width 19 height 19
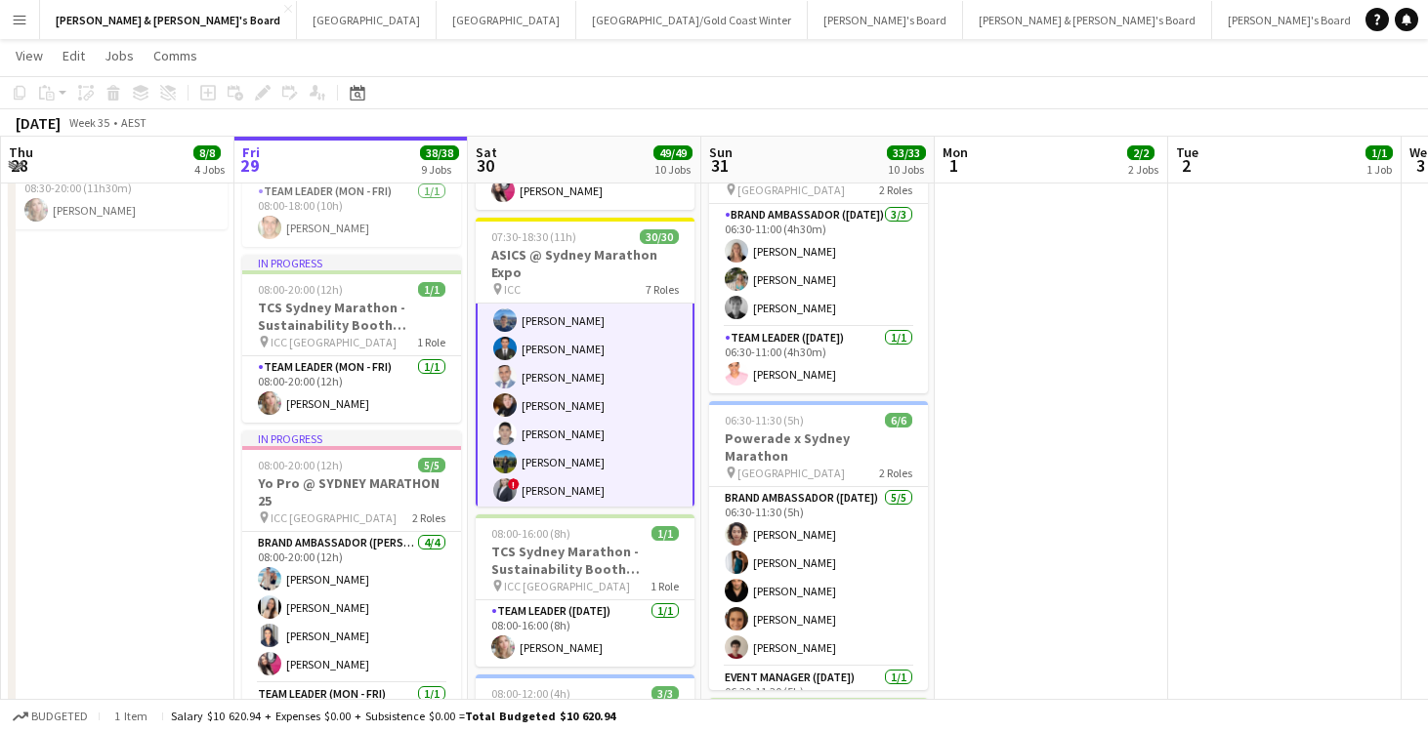
scroll to position [607, 0]
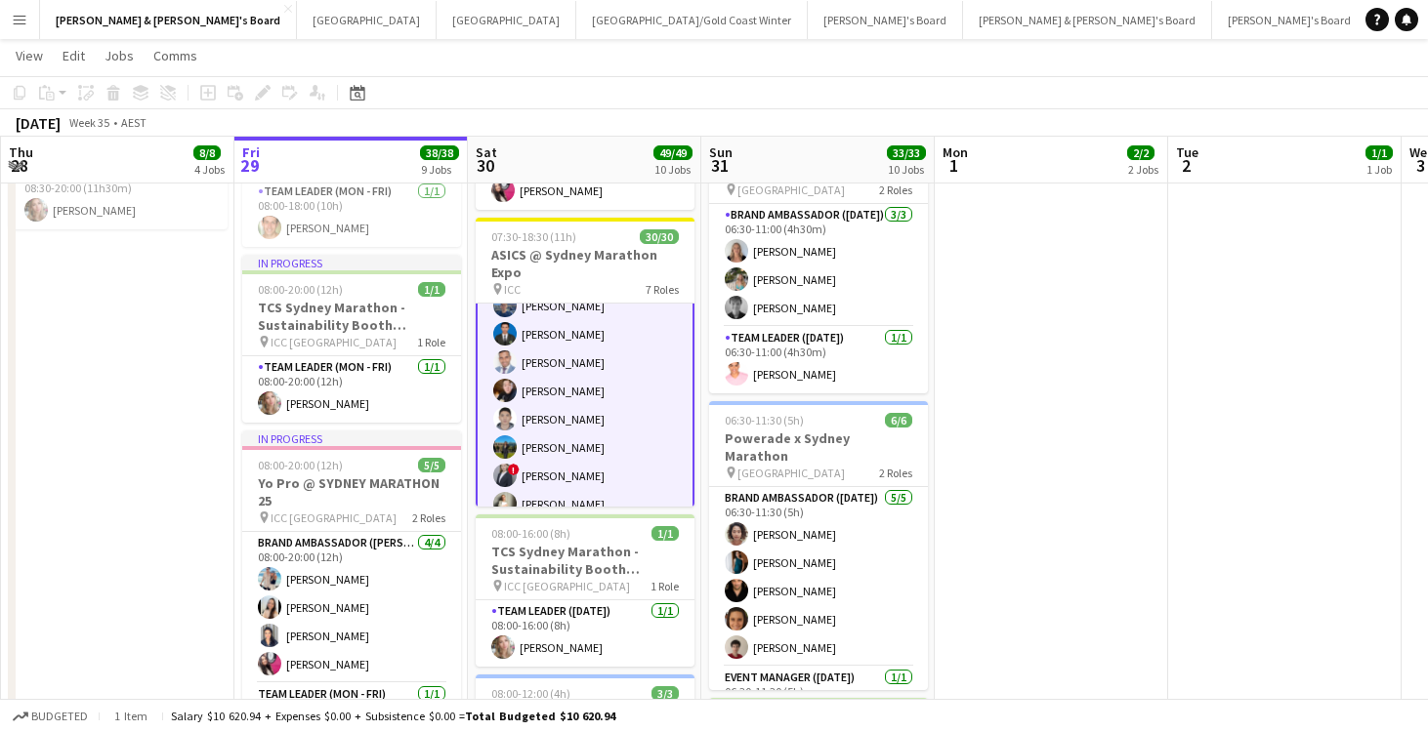
click at [556, 435] on app-card-role "Brand Ambassador ([DATE]) 23/23 07:30-18:30 (11h) [PERSON_NAME] [PERSON_NAME] […" at bounding box center [585, 317] width 219 height 699
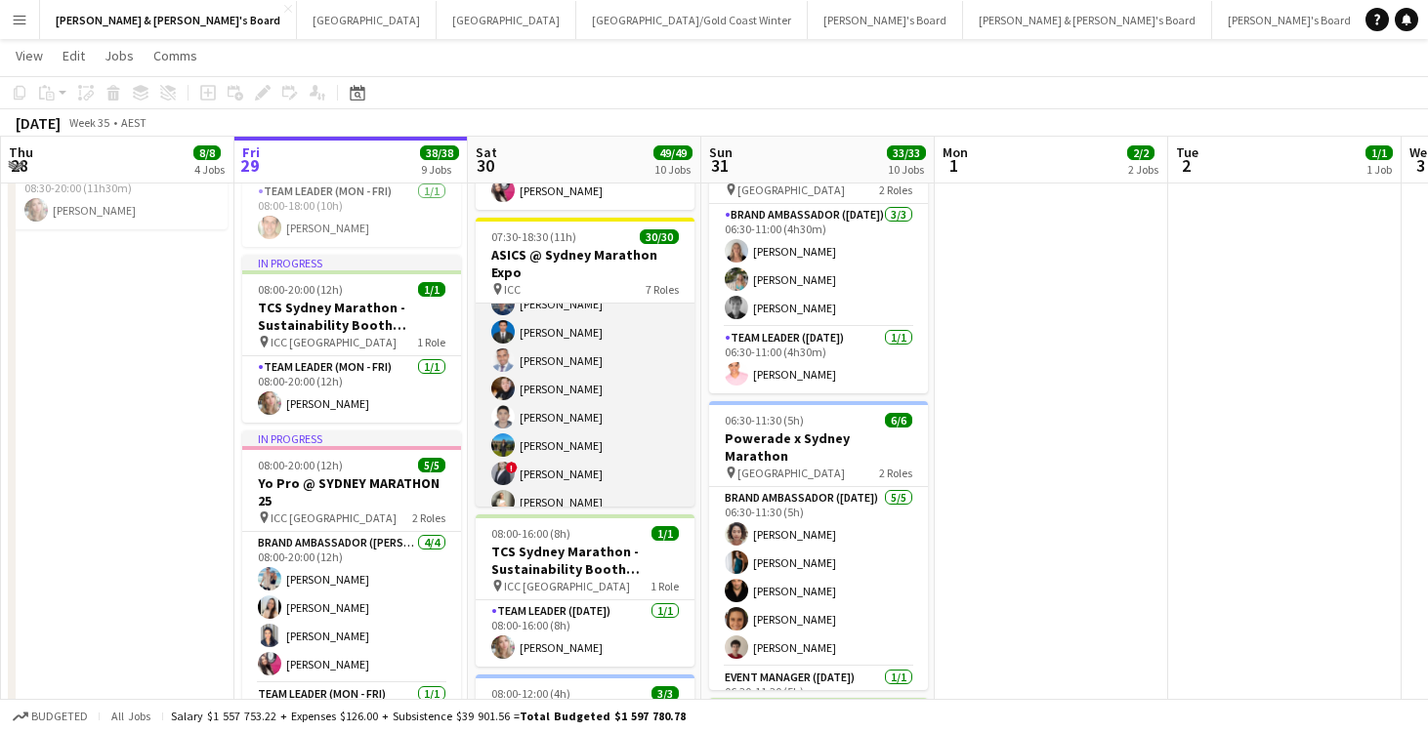
click at [556, 435] on app-card-role "Brand Ambassador ([DATE]) 23/23 07:30-18:30 (11h) [PERSON_NAME] [PERSON_NAME] […" at bounding box center [585, 315] width 219 height 695
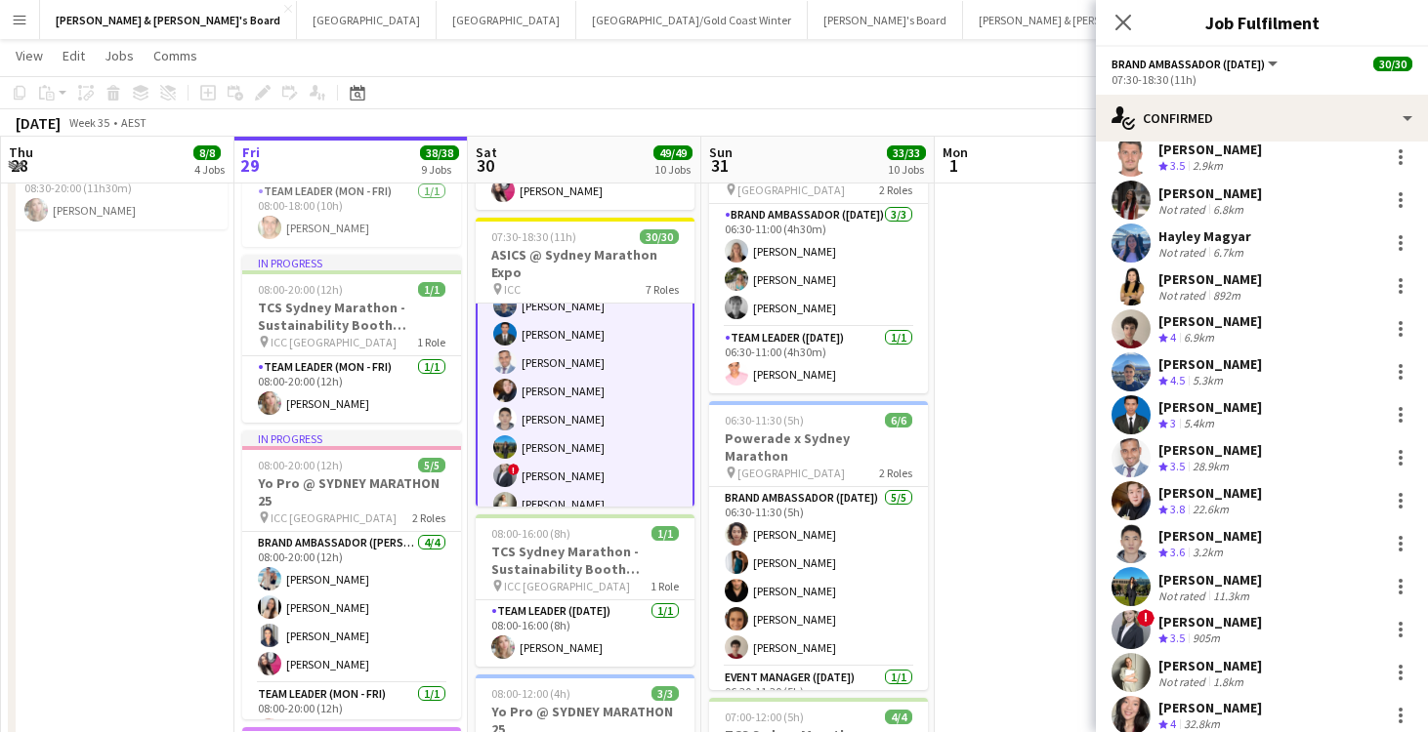
scroll to position [284, 0]
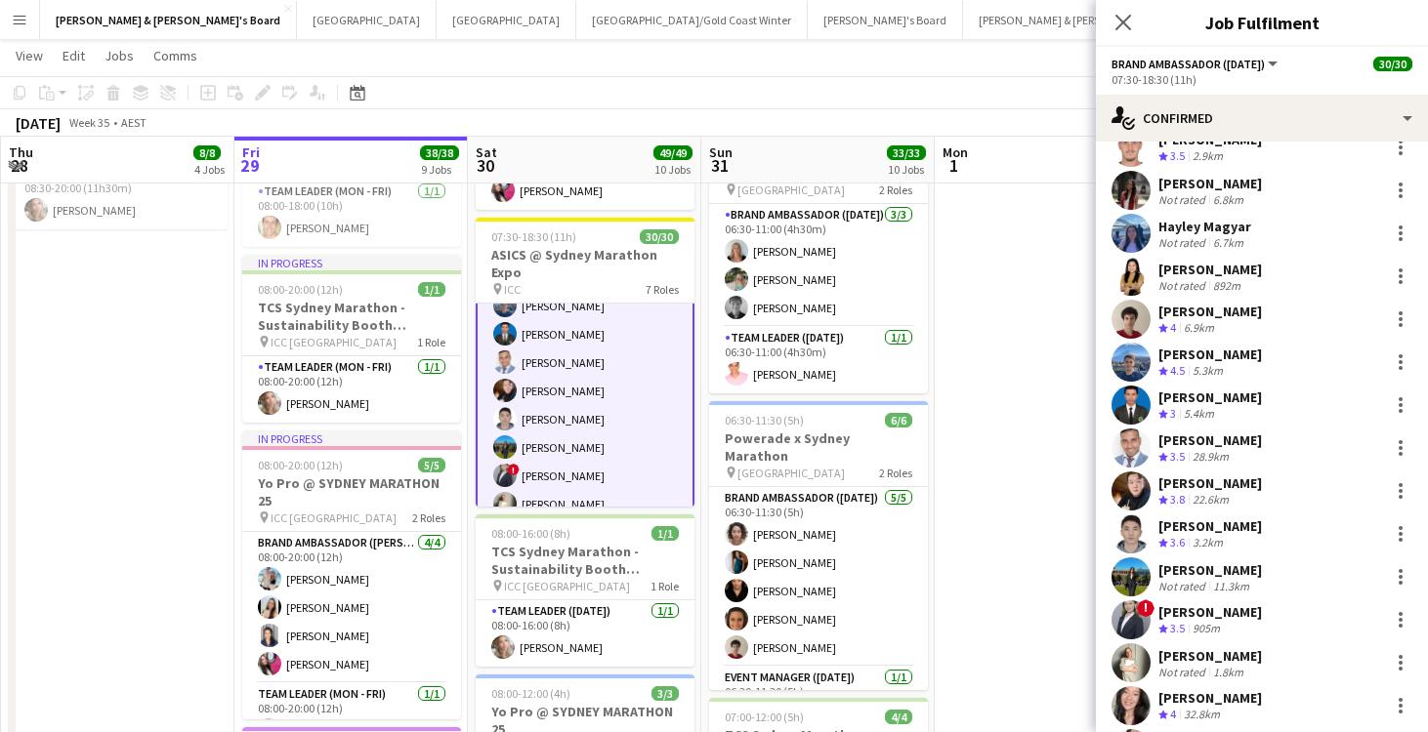
click at [1209, 568] on div "[PERSON_NAME]" at bounding box center [1210, 571] width 104 height 18
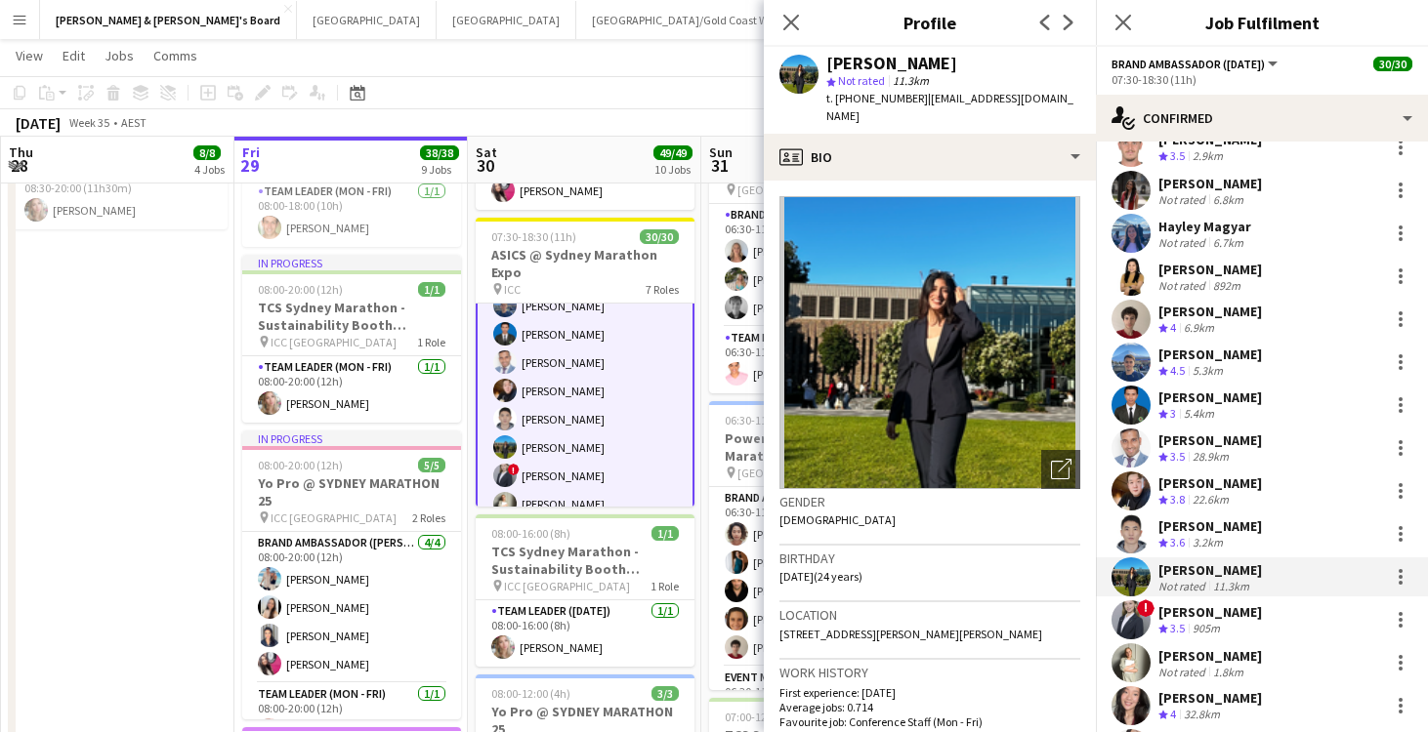
drag, startPoint x: 915, startPoint y: 102, endPoint x: 1036, endPoint y: 103, distance: 121.1
click at [1036, 103] on div "[PERSON_NAME] star Not rated 11.3km t. [PHONE_NUMBER] | [EMAIL_ADDRESS][DOMAIN_…" at bounding box center [930, 90] width 332 height 87
copy span "[EMAIL_ADDRESS][DOMAIN_NAME]"
click at [1234, 616] on div "[PERSON_NAME]" at bounding box center [1210, 613] width 104 height 18
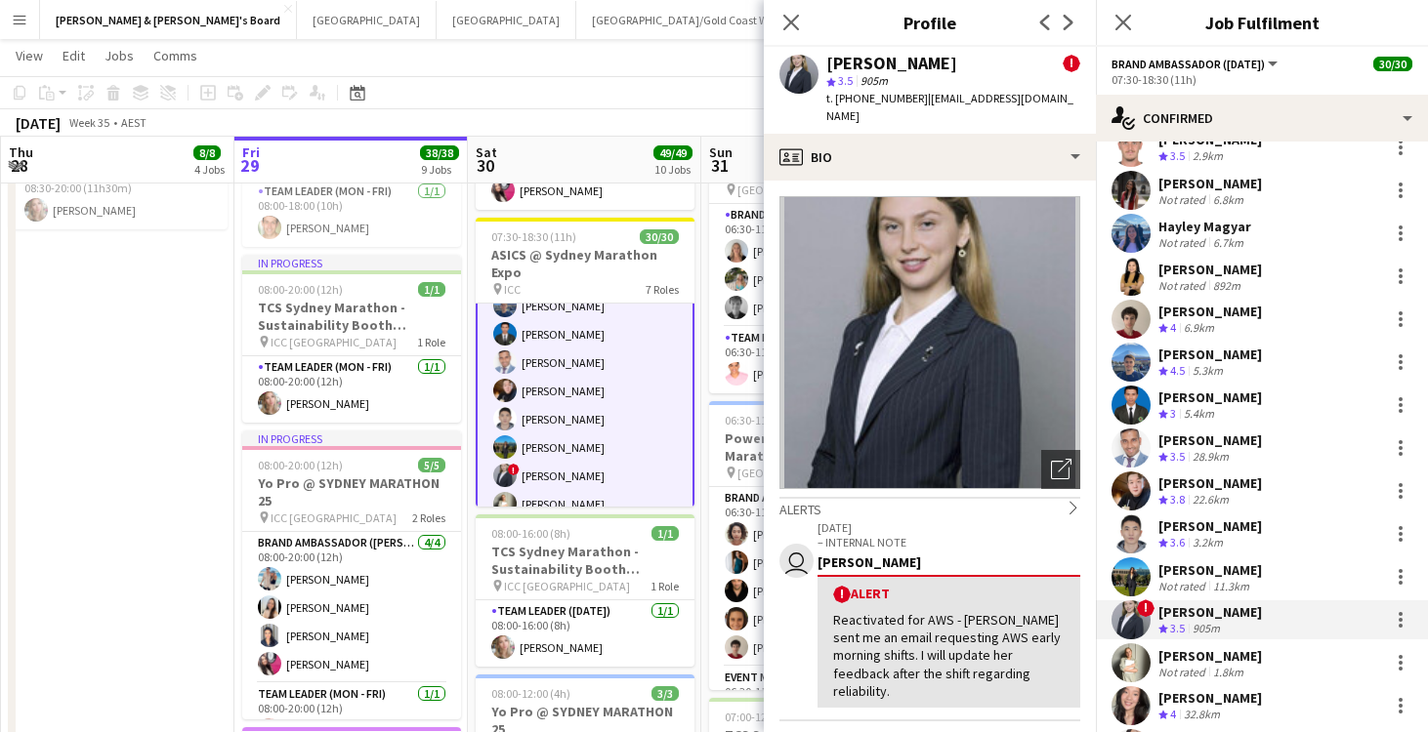
drag, startPoint x: 915, startPoint y: 98, endPoint x: 1086, endPoint y: 103, distance: 171.0
click at [1086, 103] on div "[PERSON_NAME] ! star 3.5 905m t. [PHONE_NUMBER] | [EMAIL_ADDRESS][DOMAIN_NAME]" at bounding box center [930, 90] width 332 height 87
copy span "[EMAIL_ADDRESS][DOMAIN_NAME]"
click at [1209, 665] on div "1.8km" at bounding box center [1228, 672] width 38 height 15
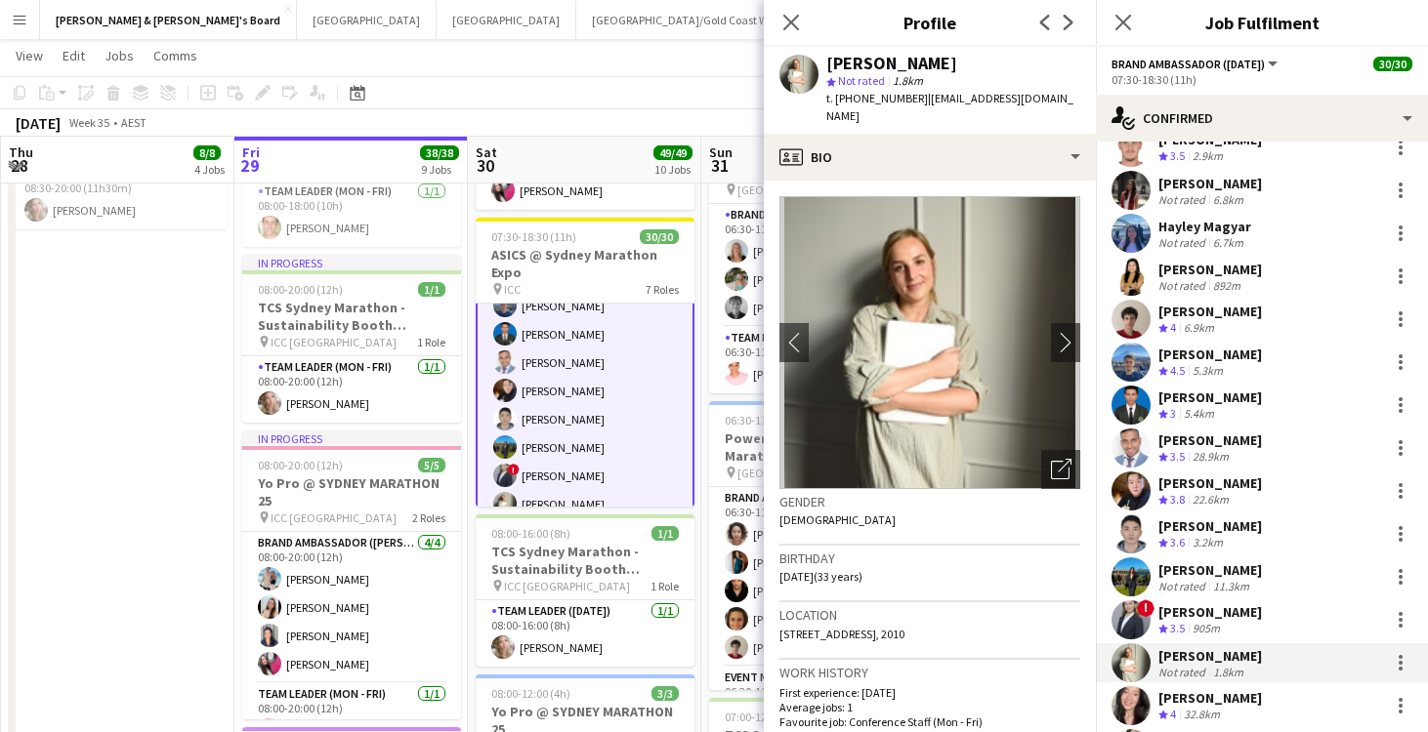
drag, startPoint x: 915, startPoint y: 98, endPoint x: 1036, endPoint y: 104, distance: 121.3
click at [1036, 104] on span "| [EMAIL_ADDRESS][DOMAIN_NAME]" at bounding box center [949, 107] width 247 height 32
copy span "[EMAIL_ADDRESS][DOMAIN_NAME]"
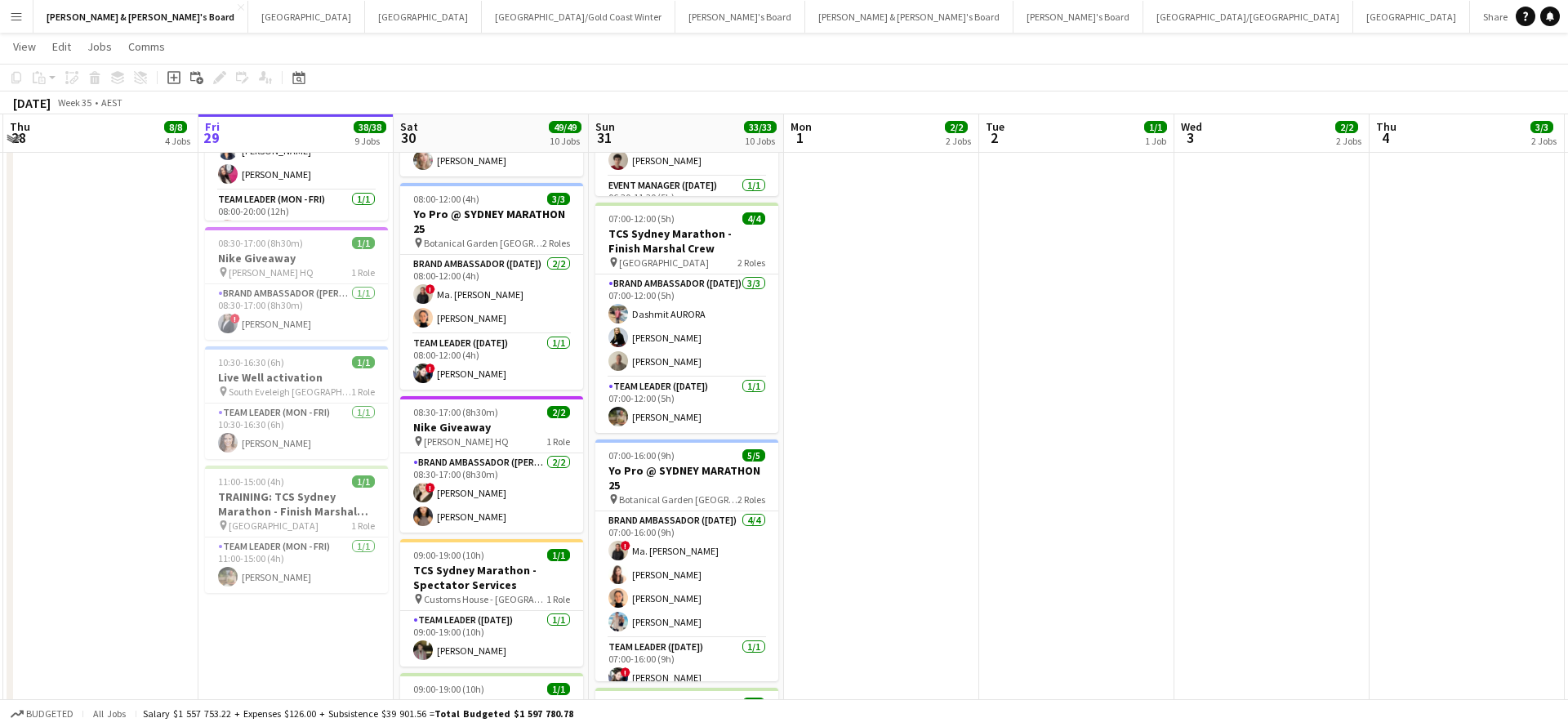
scroll to position [876, 0]
click at [544, 484] on app-card-role "Brand Ambassador (Mon - Fri) 2/2 08:30-17:00 (8h30m) ! Jessica Trueman Teresa Li" at bounding box center [492, 491] width 183 height 79
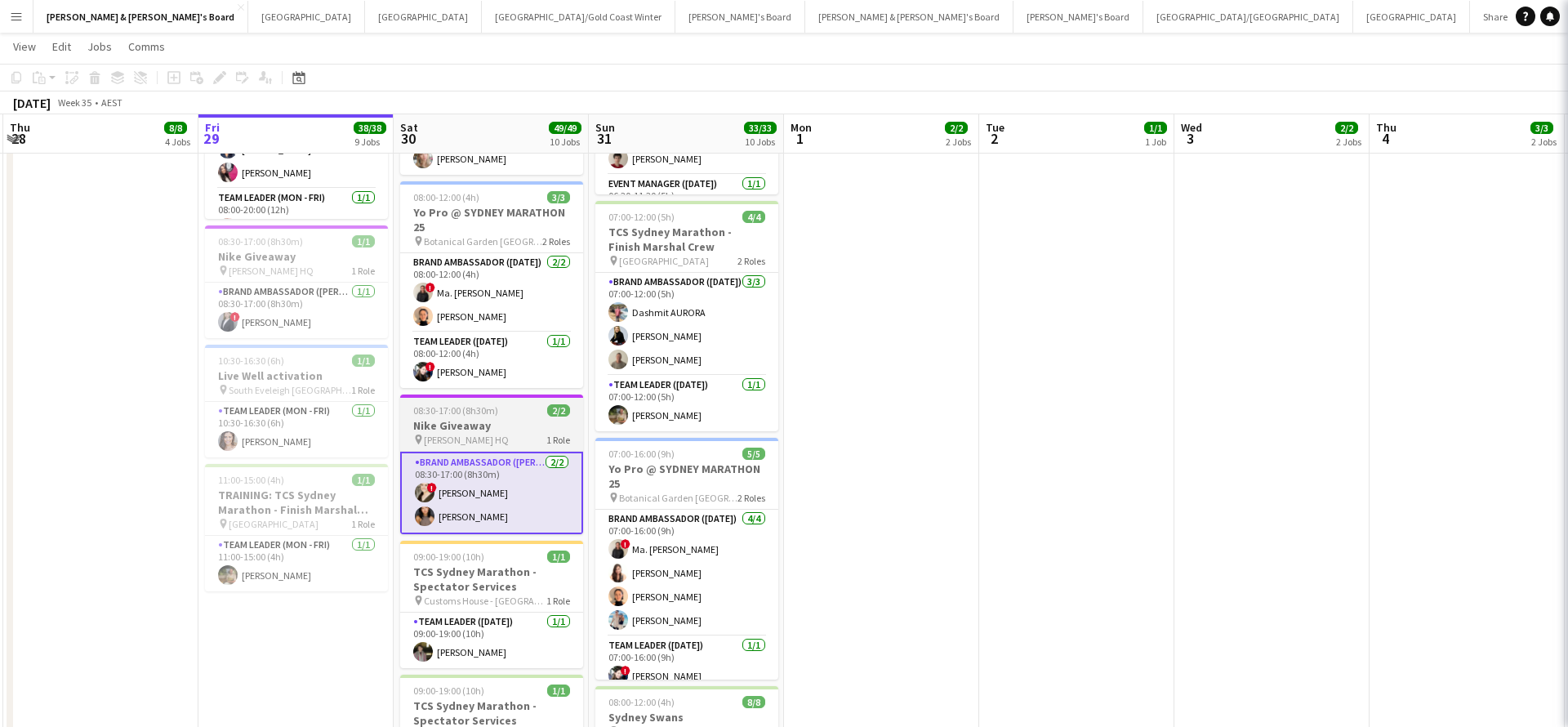
click at [518, 422] on h3 "Nike Giveaway" at bounding box center [492, 426] width 183 height 15
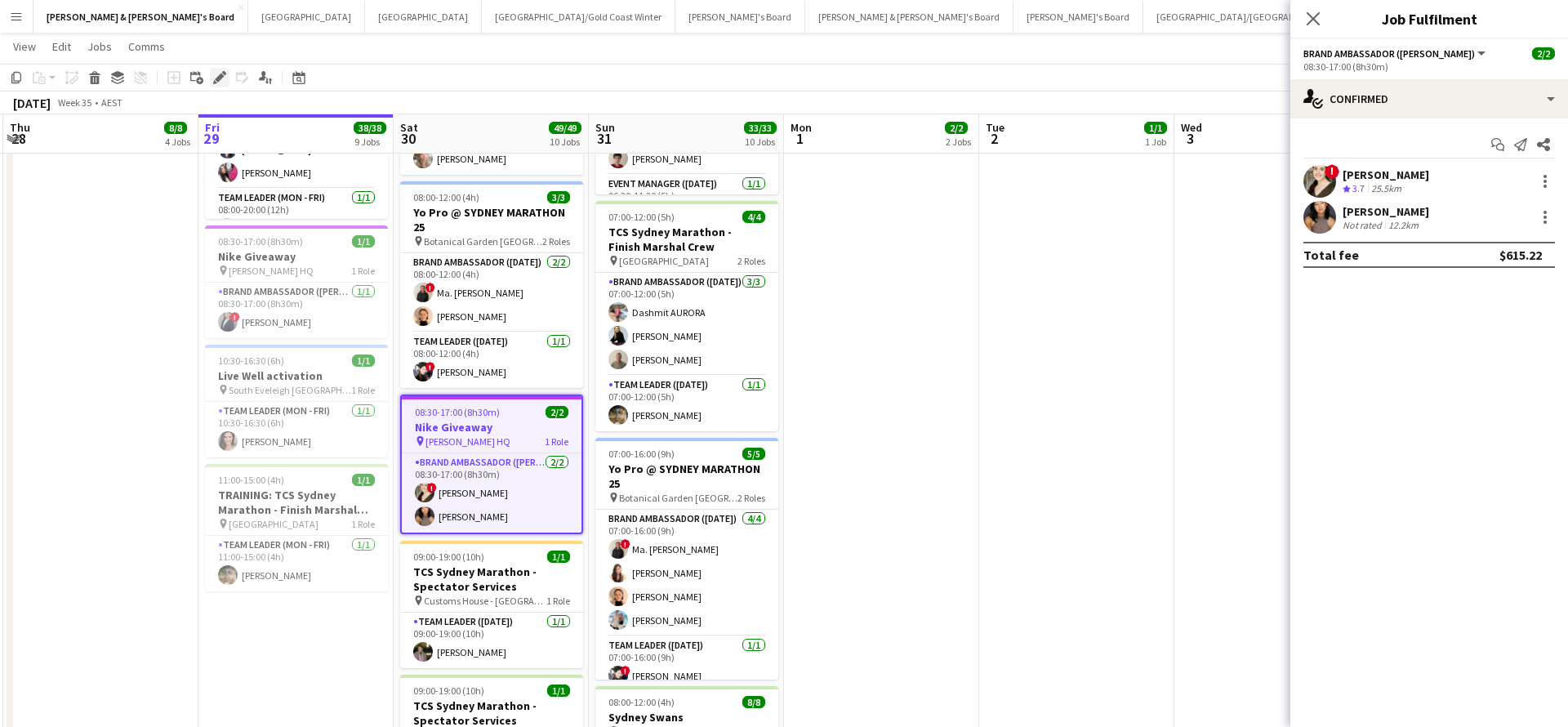
click at [217, 78] on icon at bounding box center [219, 78] width 9 height 9
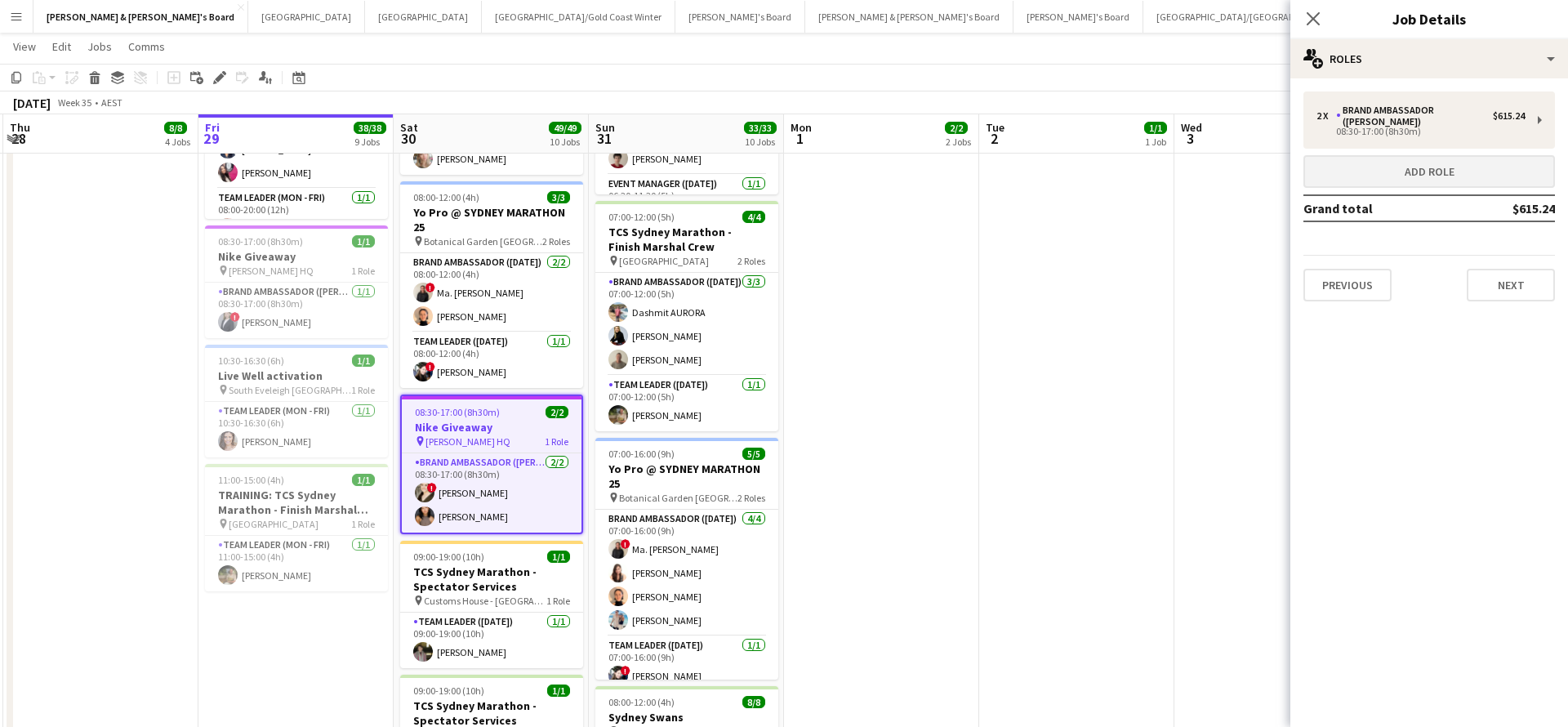
click at [1366, 165] on button "Add role" at bounding box center [1429, 172] width 252 height 33
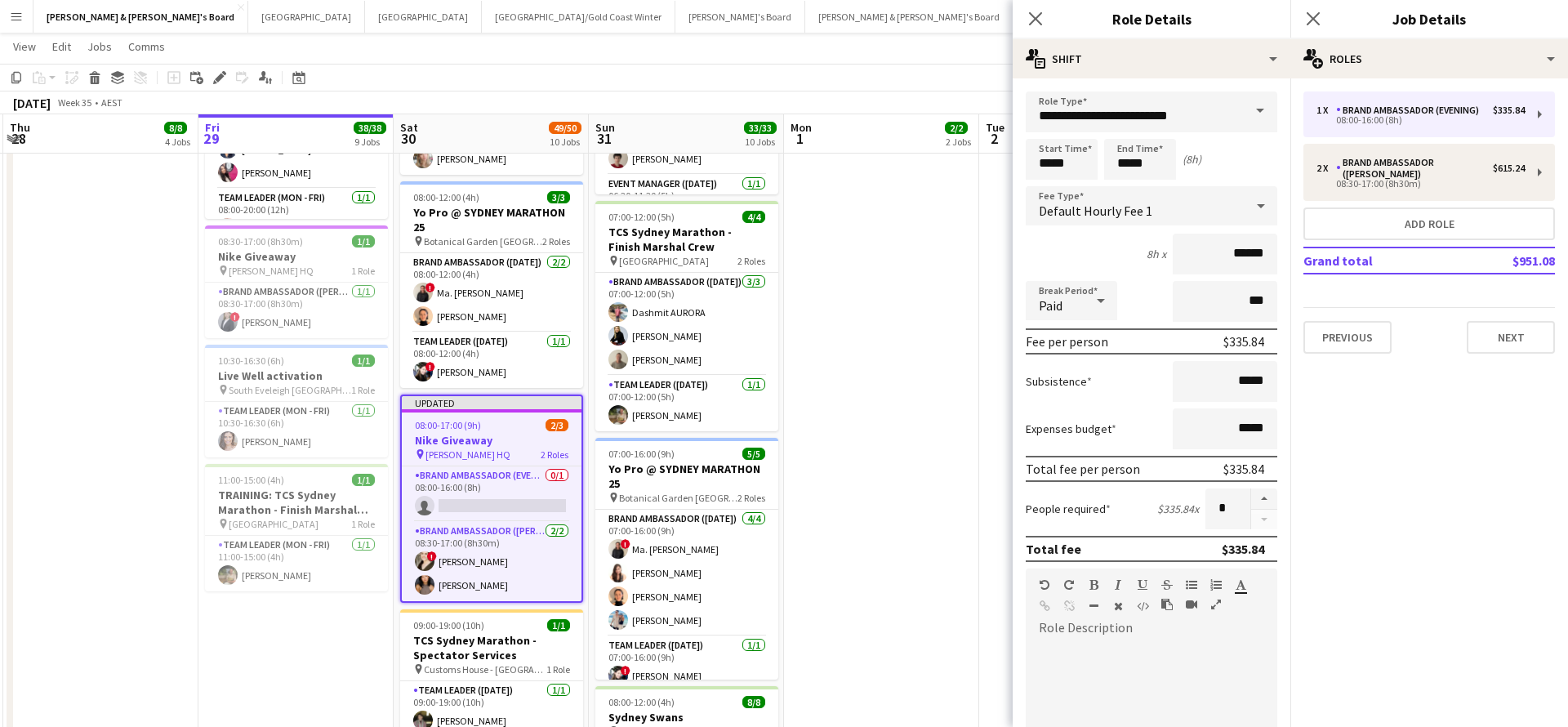
click at [1259, 115] on span at bounding box center [1259, 110] width 34 height 39
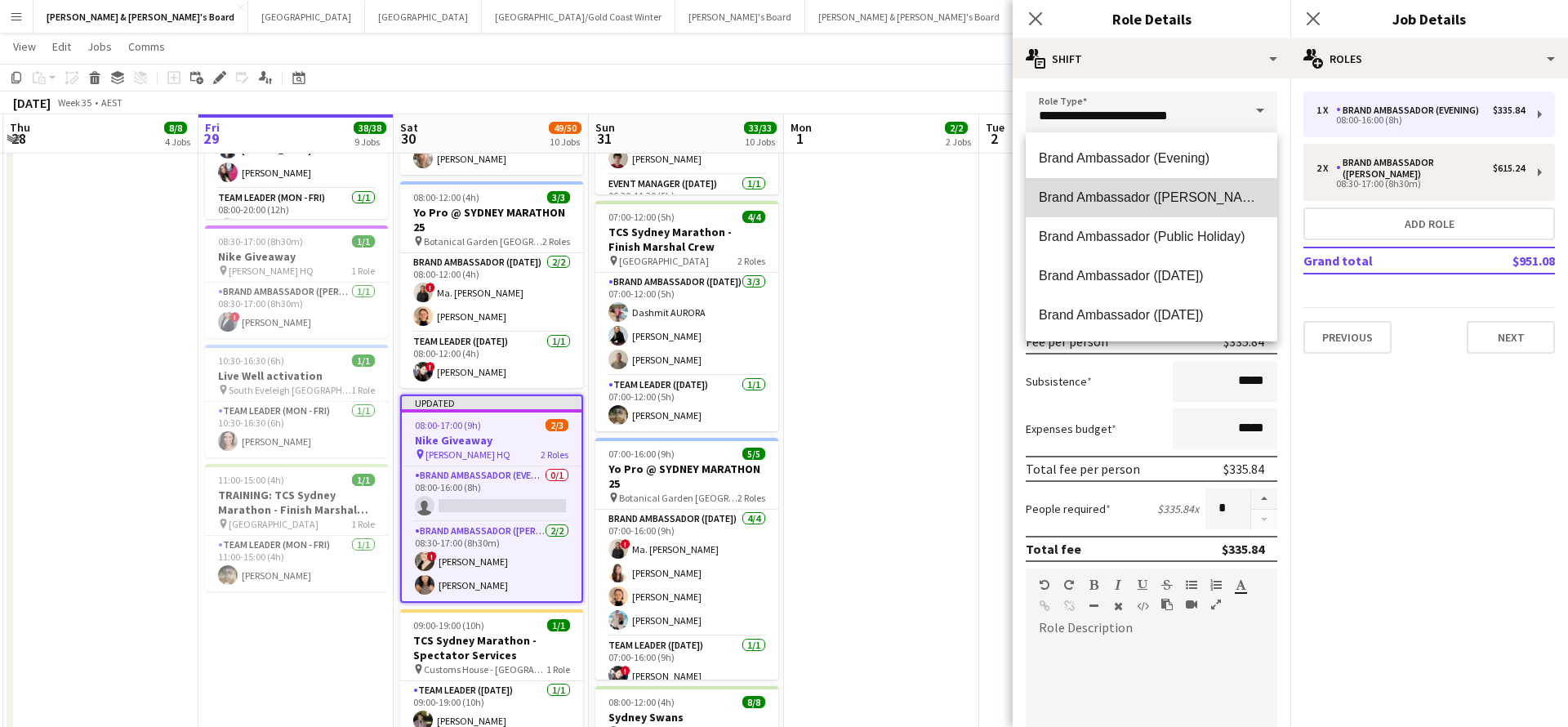
click at [1159, 192] on span "Brand Ambassador ([PERSON_NAME])" at bounding box center [1152, 197] width 226 height 16
type input "**********"
type input "******"
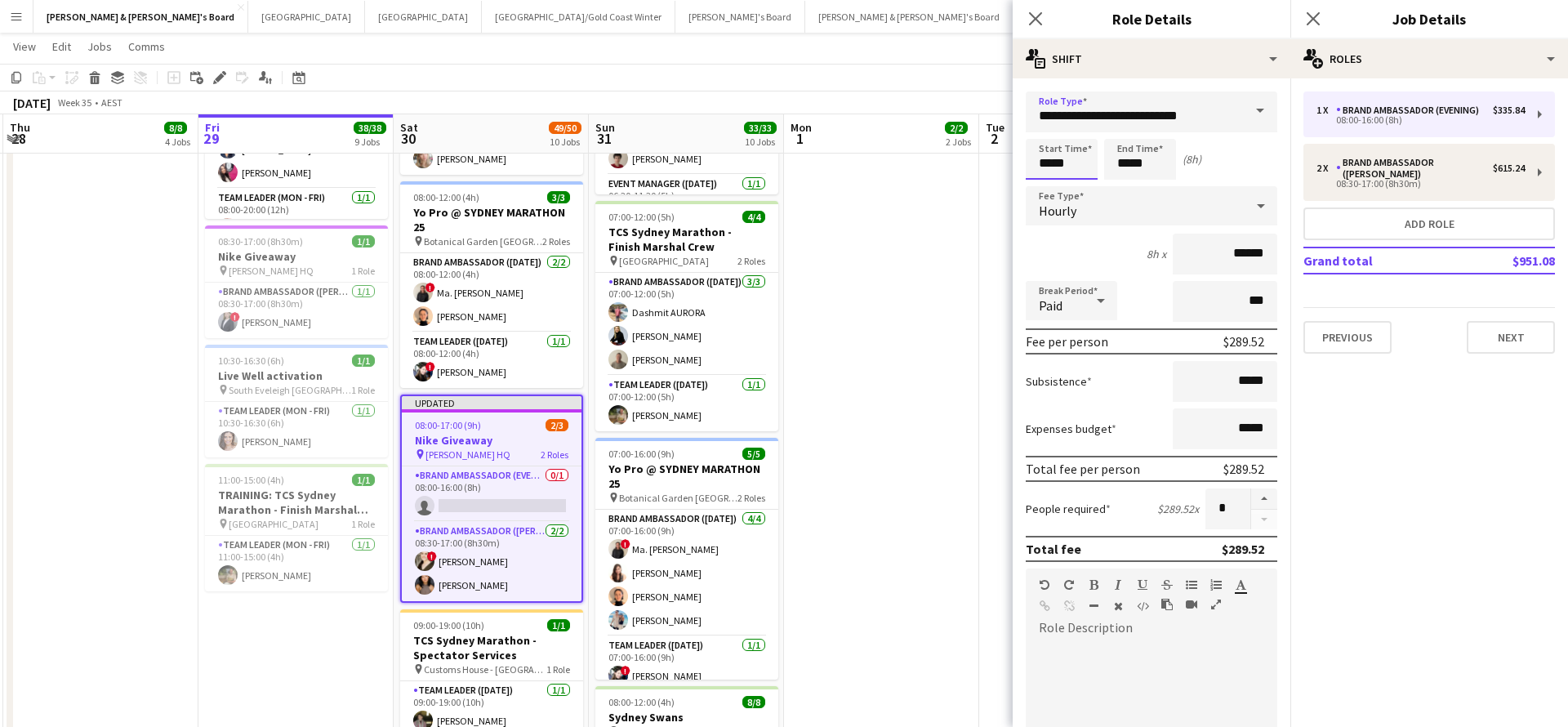
click at [1065, 160] on input "*****" at bounding box center [1062, 159] width 72 height 41
click at [1078, 125] on div at bounding box center [1078, 131] width 33 height 17
type input "*****"
click at [1078, 125] on div at bounding box center [1078, 131] width 33 height 17
click at [1150, 162] on input "*****" at bounding box center [1140, 159] width 72 height 41
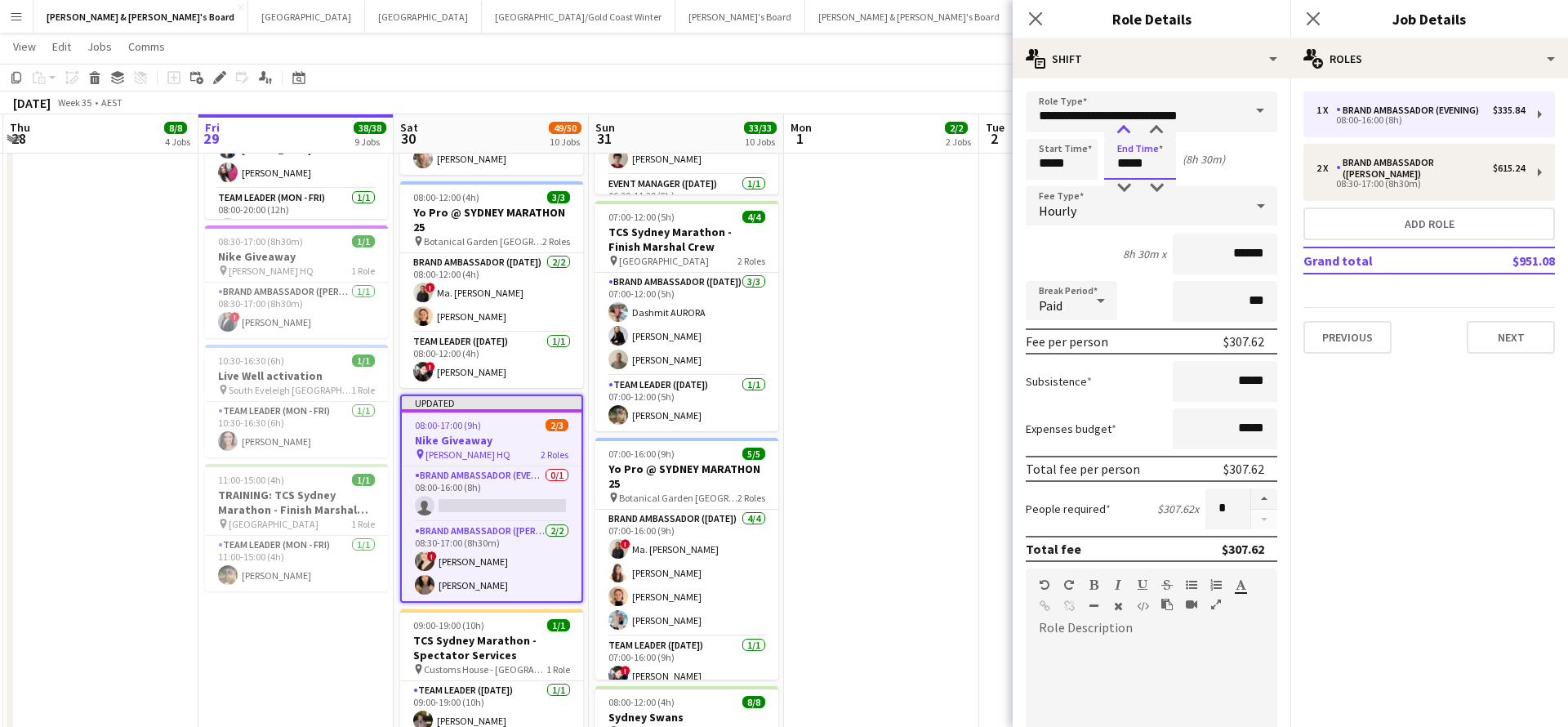
click at [1123, 128] on div at bounding box center [1123, 131] width 33 height 17
type input "*****"
click at [1123, 128] on div at bounding box center [1123, 131] width 33 height 17
click at [945, 346] on app-date-cell "07:30-14:00 (6h30m) 1/1 Live Well activation pin South Eveleigh Sydney 1 Role T…" at bounding box center [881, 233] width 195 height 1851
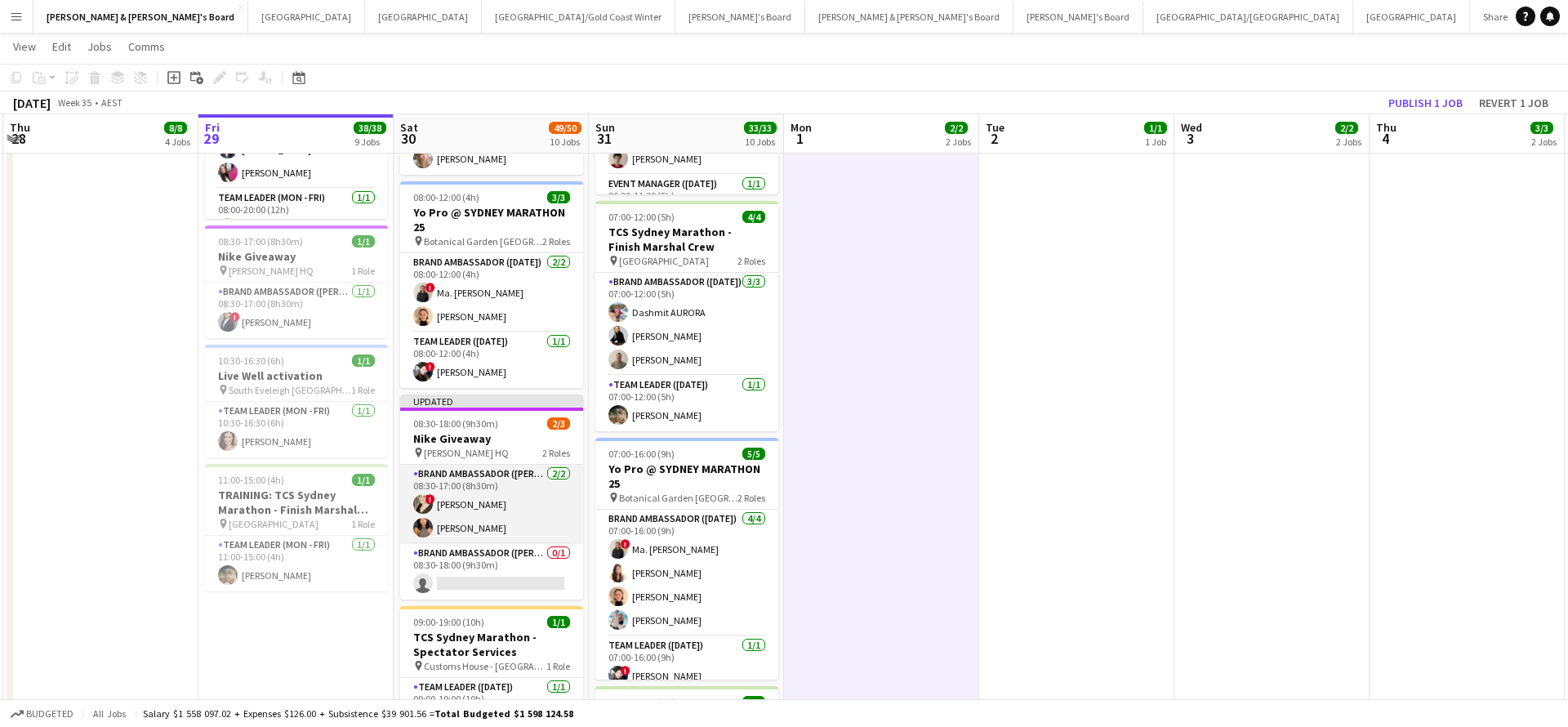
click at [517, 493] on app-card-role "Brand Ambassador (Mon - Fri) 2/2 08:30-17:00 (8h30m) ! Jessica Trueman Teresa Li" at bounding box center [492, 504] width 183 height 79
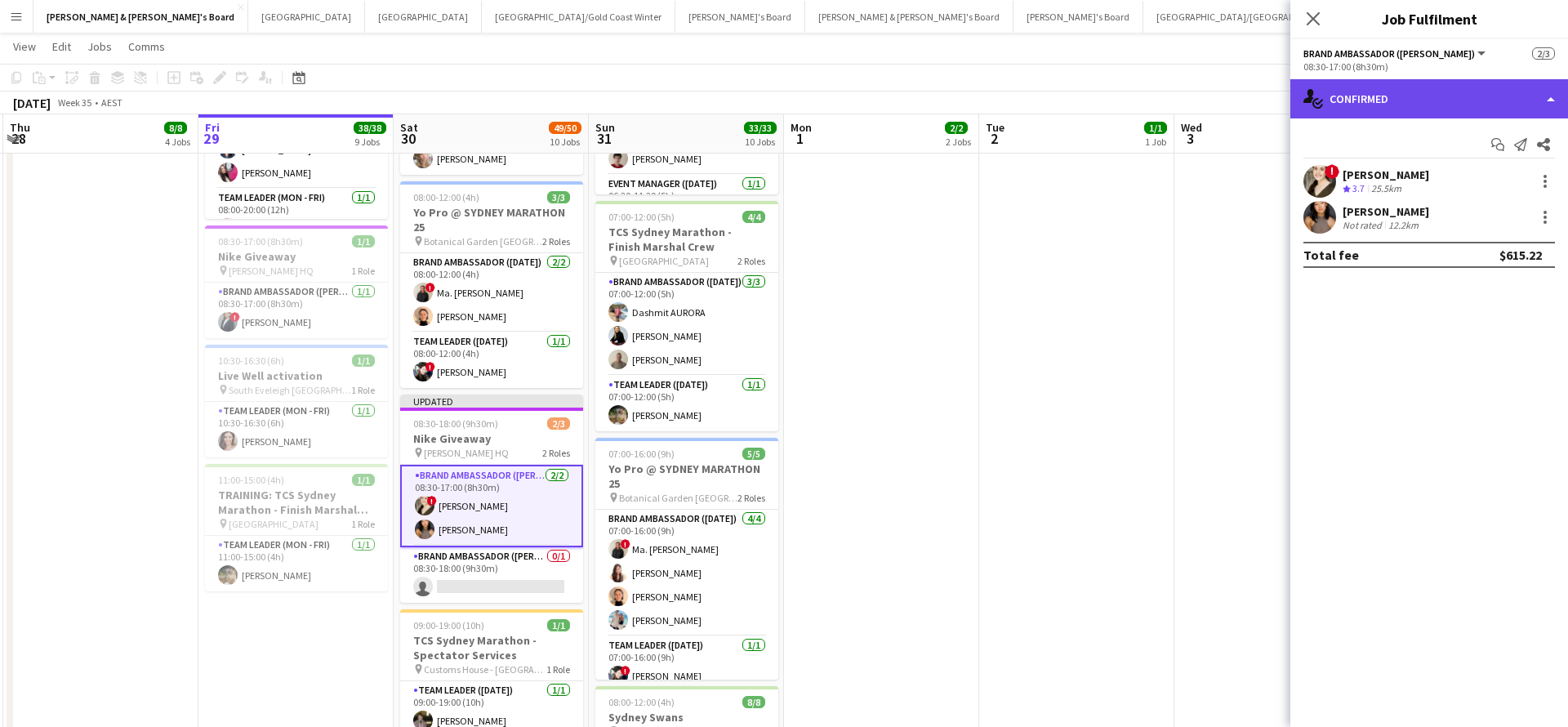
click at [1447, 89] on div "single-neutral-actions-check-2 Confirmed" at bounding box center [1429, 99] width 278 height 39
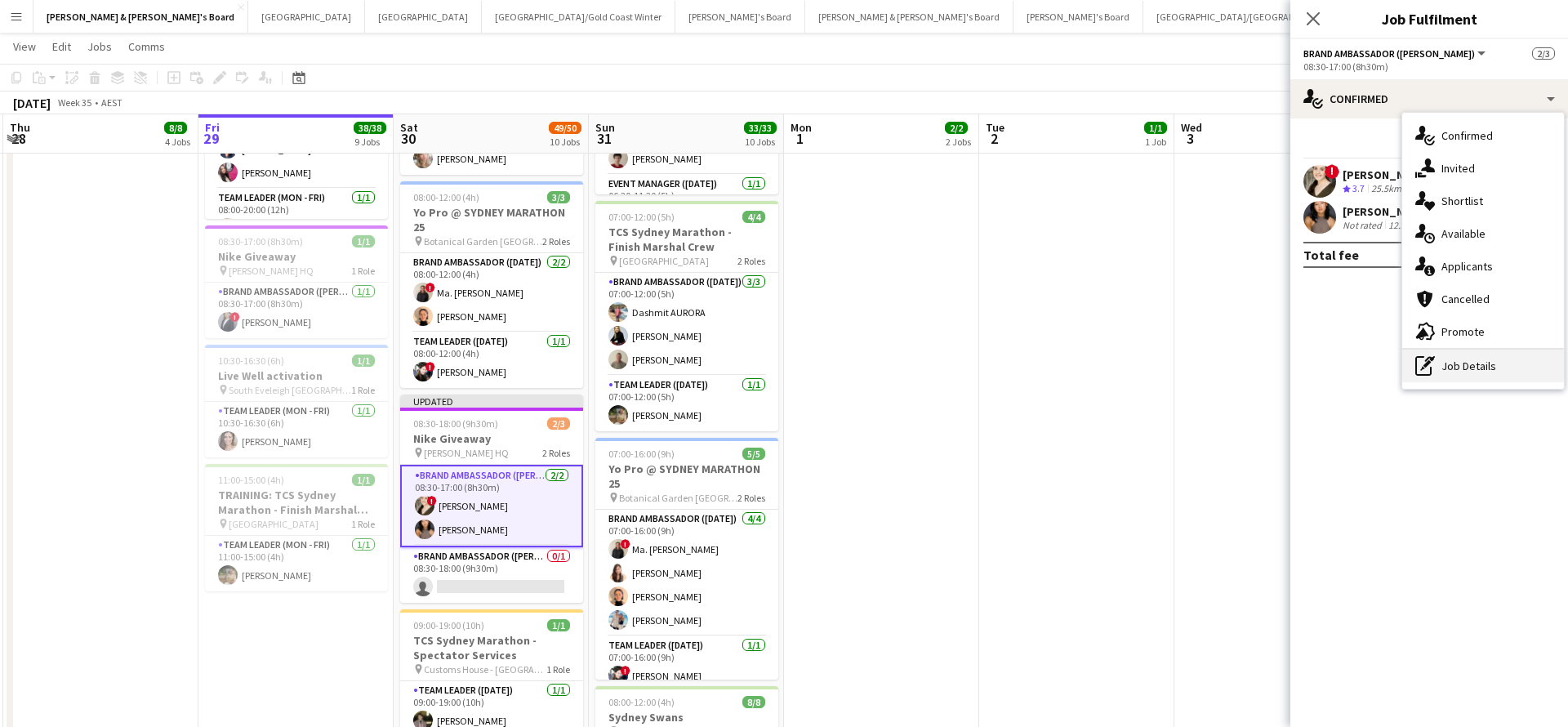
click at [1494, 381] on div "pen-write Job Details" at bounding box center [1483, 366] width 161 height 33
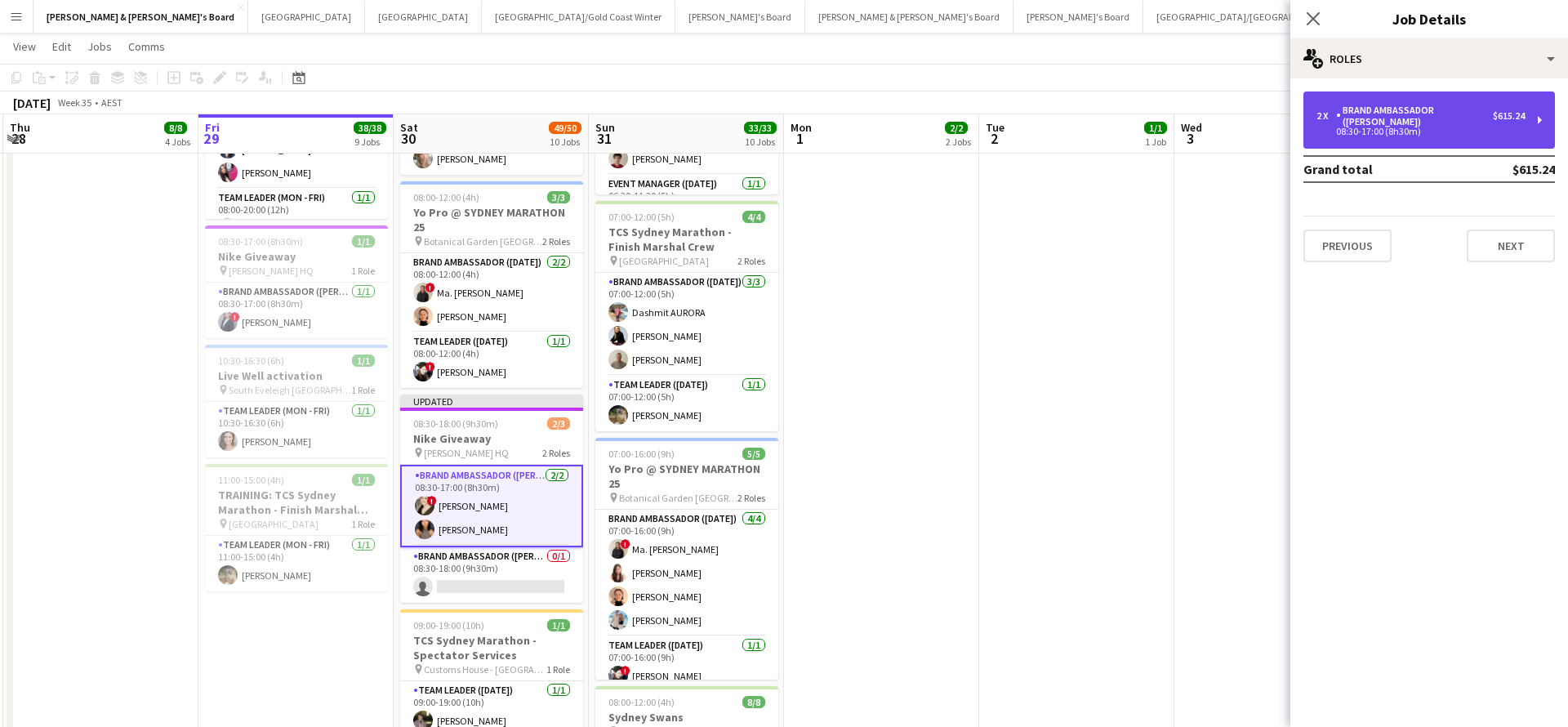
click at [1428, 125] on div "2 x Brand Ambassador (Mon - Fri) $615.24 08:30-17:00 (8h30m)" at bounding box center [1429, 120] width 252 height 57
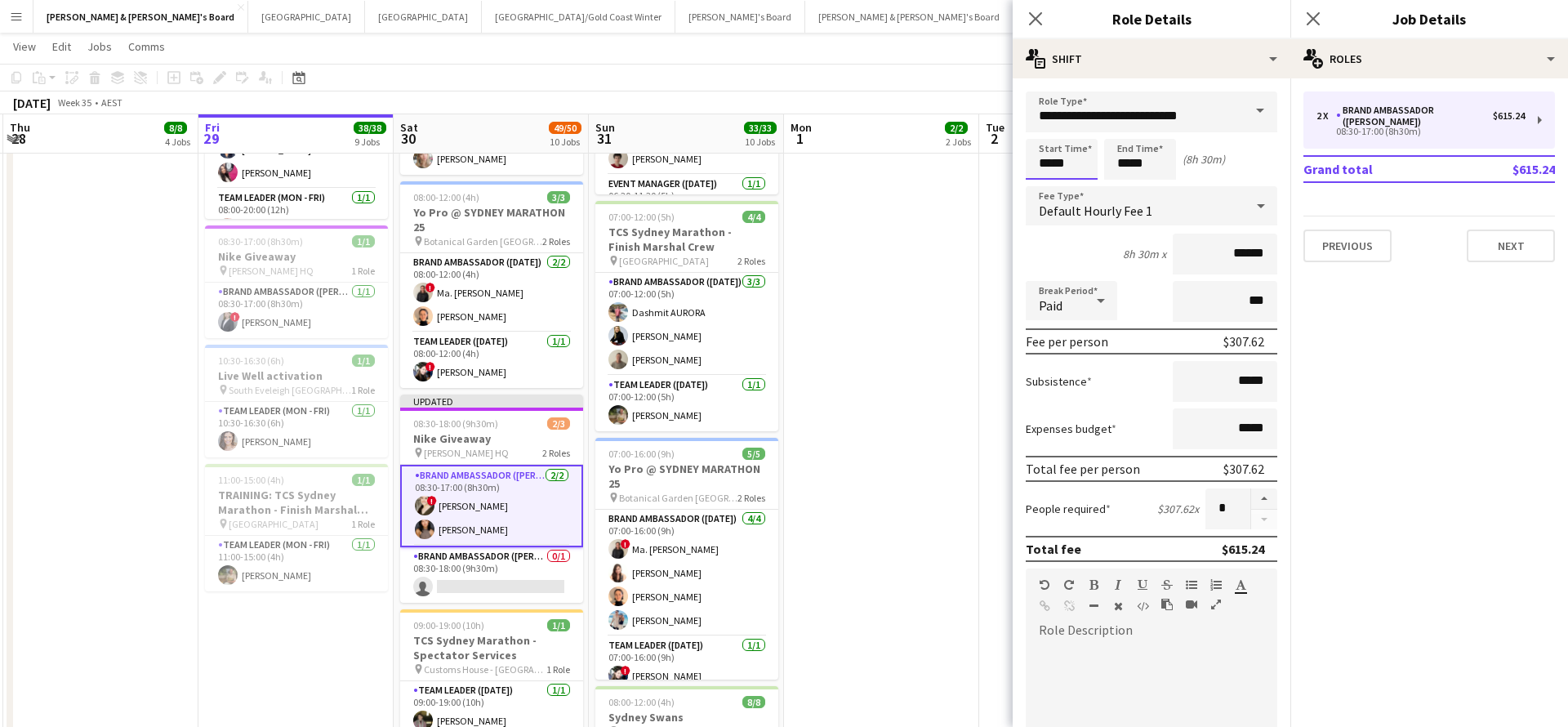
click at [1065, 161] on input "*****" at bounding box center [1062, 159] width 72 height 41
click at [1075, 187] on div at bounding box center [1078, 188] width 33 height 17
type input "*****"
drag, startPoint x: 1075, startPoint y: 187, endPoint x: 1014, endPoint y: 207, distance: 64.2
click at [1075, 187] on div at bounding box center [1078, 188] width 33 height 17
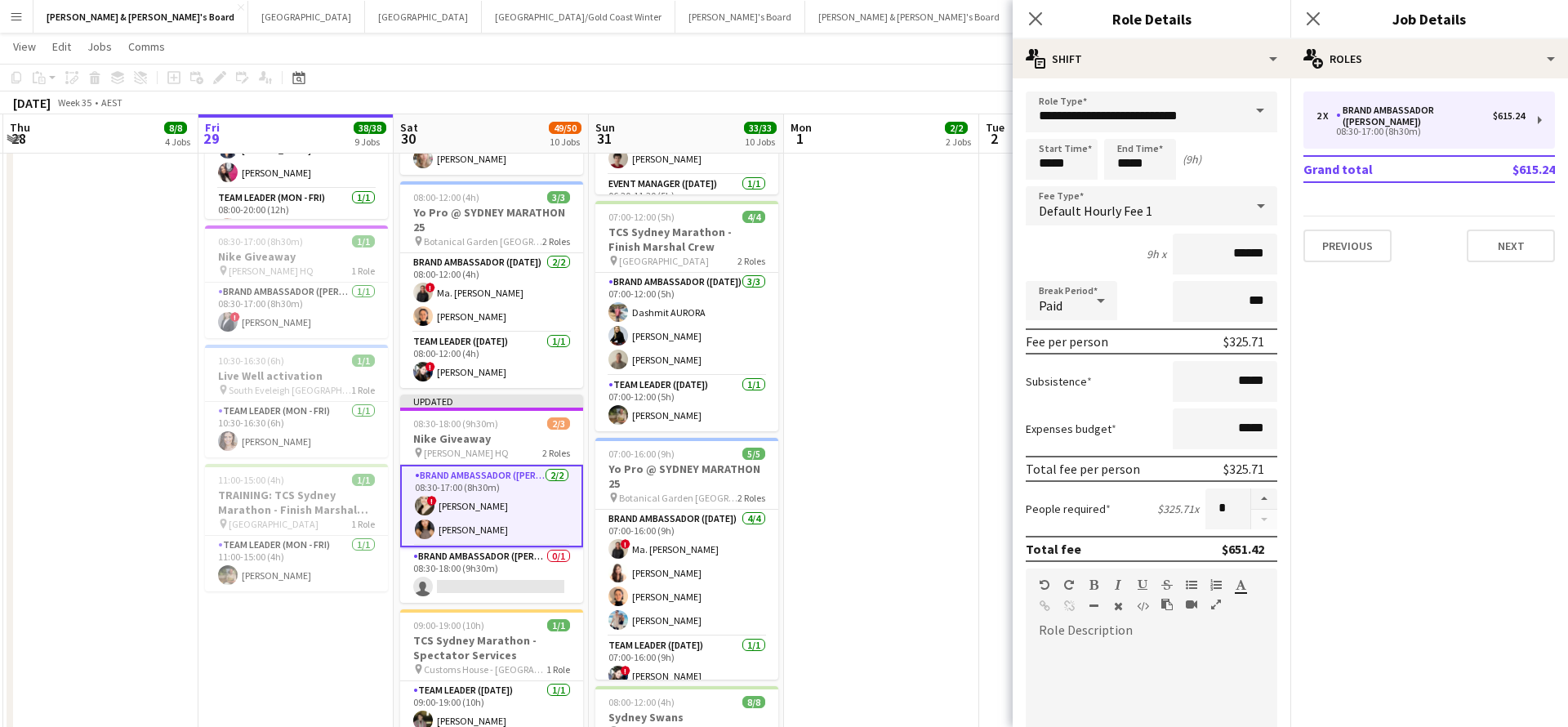
click at [974, 214] on app-date-cell "07:30-14:00 (6h30m) 1/1 Live Well activation pin South Eveleigh Sydney 1 Role T…" at bounding box center [881, 233] width 195 height 1851
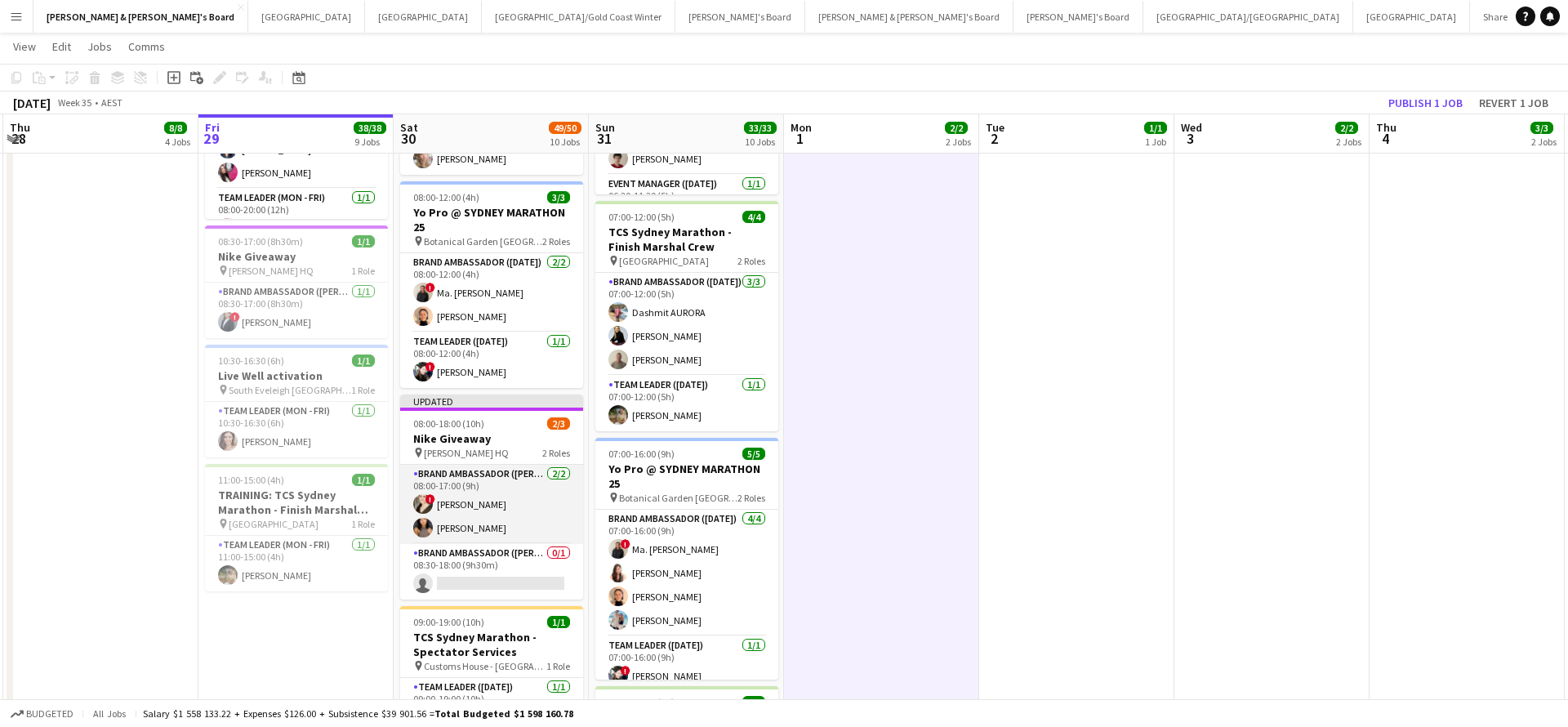
click at [482, 533] on app-card-role "Brand Ambassador (Mon - Fri) 2/2 08:00-17:00 (9h) ! Jessica Trueman Teresa Li" at bounding box center [492, 504] width 183 height 79
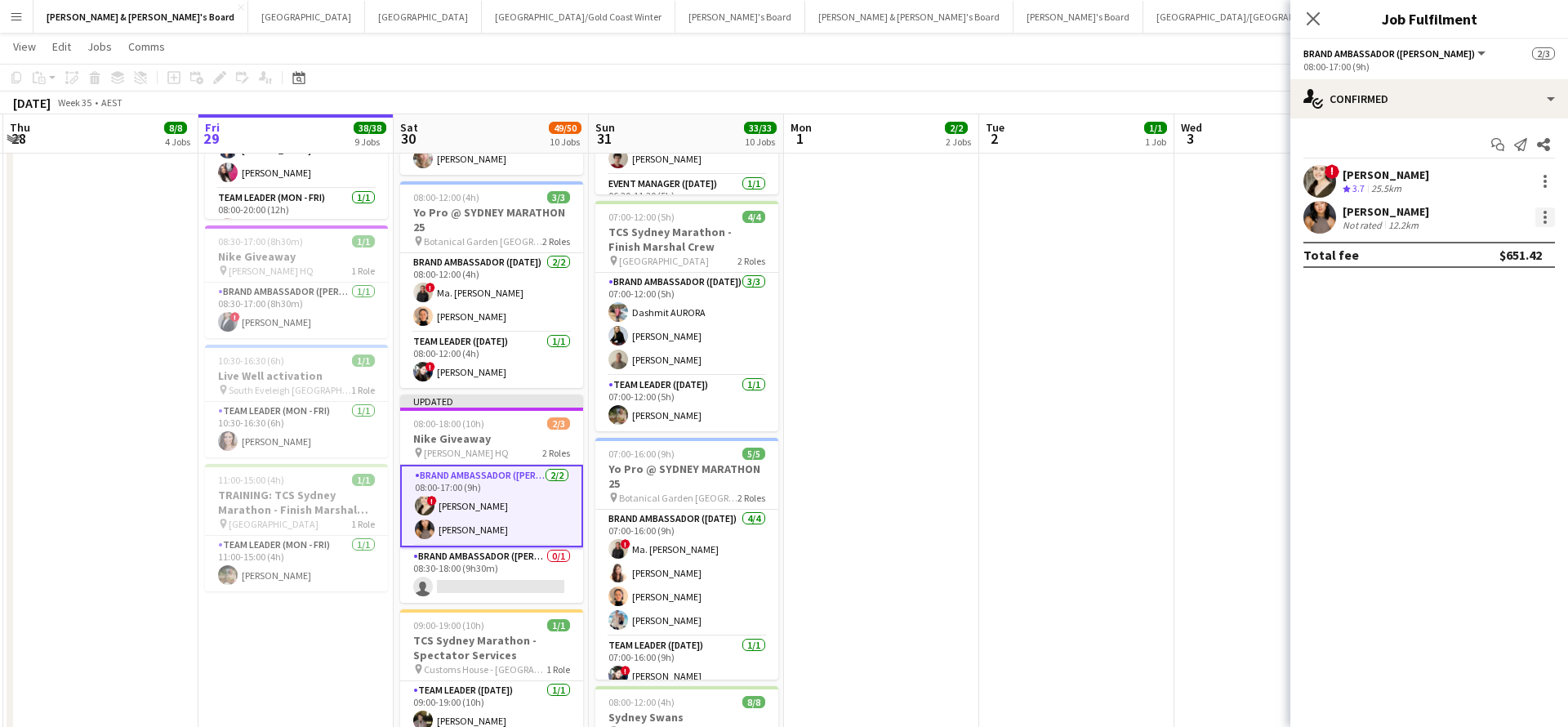
click at [1543, 220] on div at bounding box center [1545, 217] width 19 height 19
click at [1491, 285] on span "Switch crew" at bounding box center [1475, 286] width 69 height 14
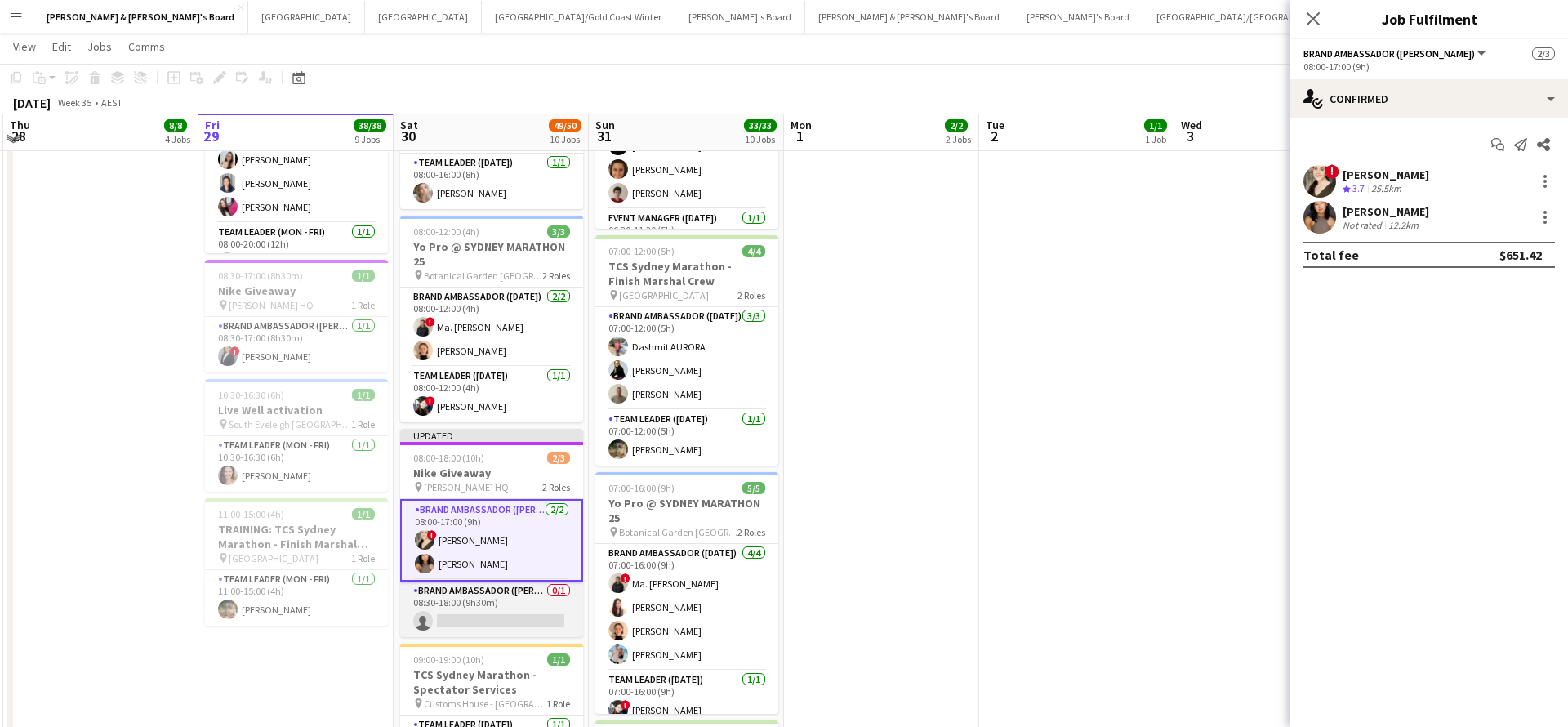
click at [508, 607] on app-card-role "Brand Ambassador (Mon - Fri) 0/1 08:30-18:00 (9h30m) single-neutral-actions" at bounding box center [492, 609] width 183 height 55
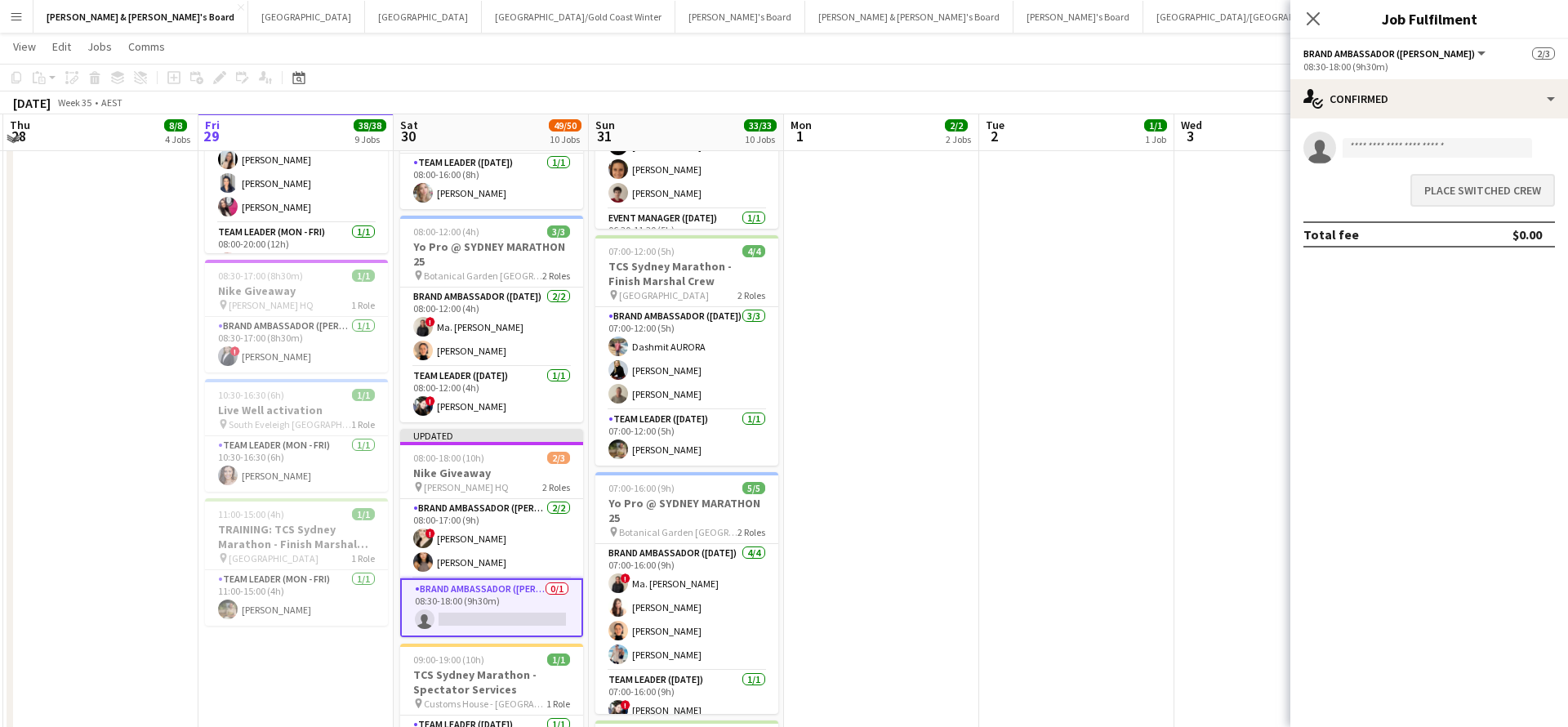
click at [1476, 193] on button "Place switched crew" at bounding box center [1482, 190] width 145 height 33
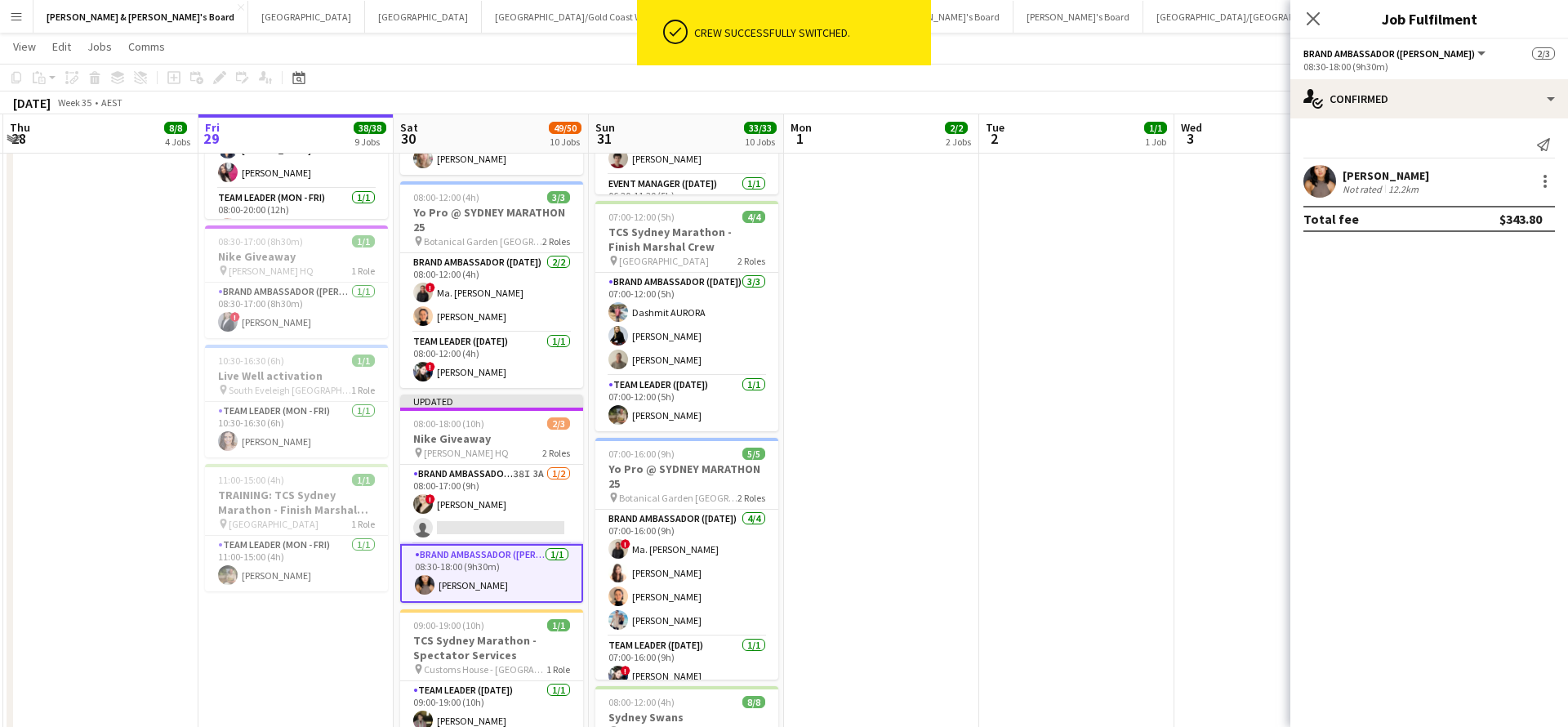
click at [1029, 503] on app-date-cell at bounding box center [1076, 233] width 195 height 1851
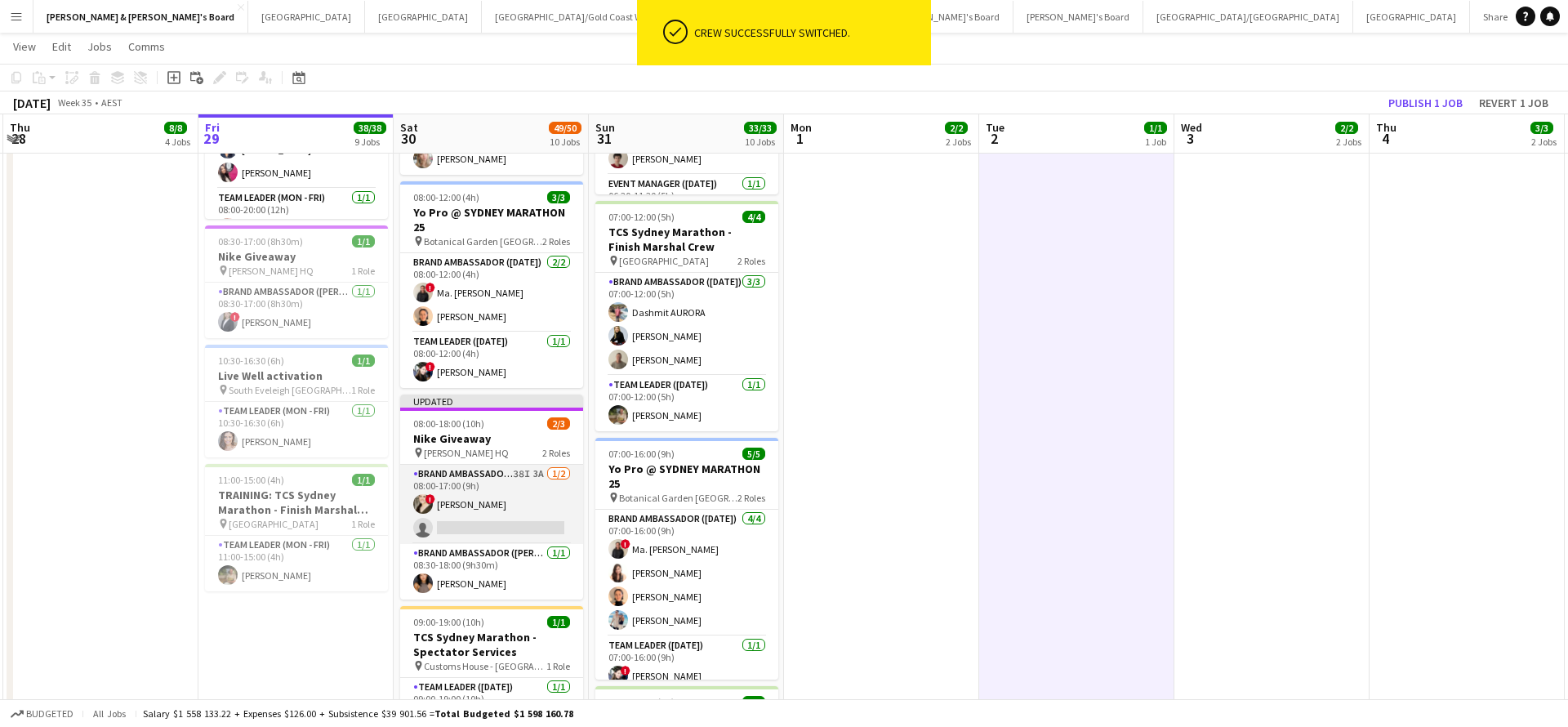
click at [516, 508] on app-card-role "Brand Ambassador (Mon - Fri) 38I 3A 1/2 08:00-17:00 (9h) ! Jessica Trueman sing…" at bounding box center [492, 504] width 183 height 79
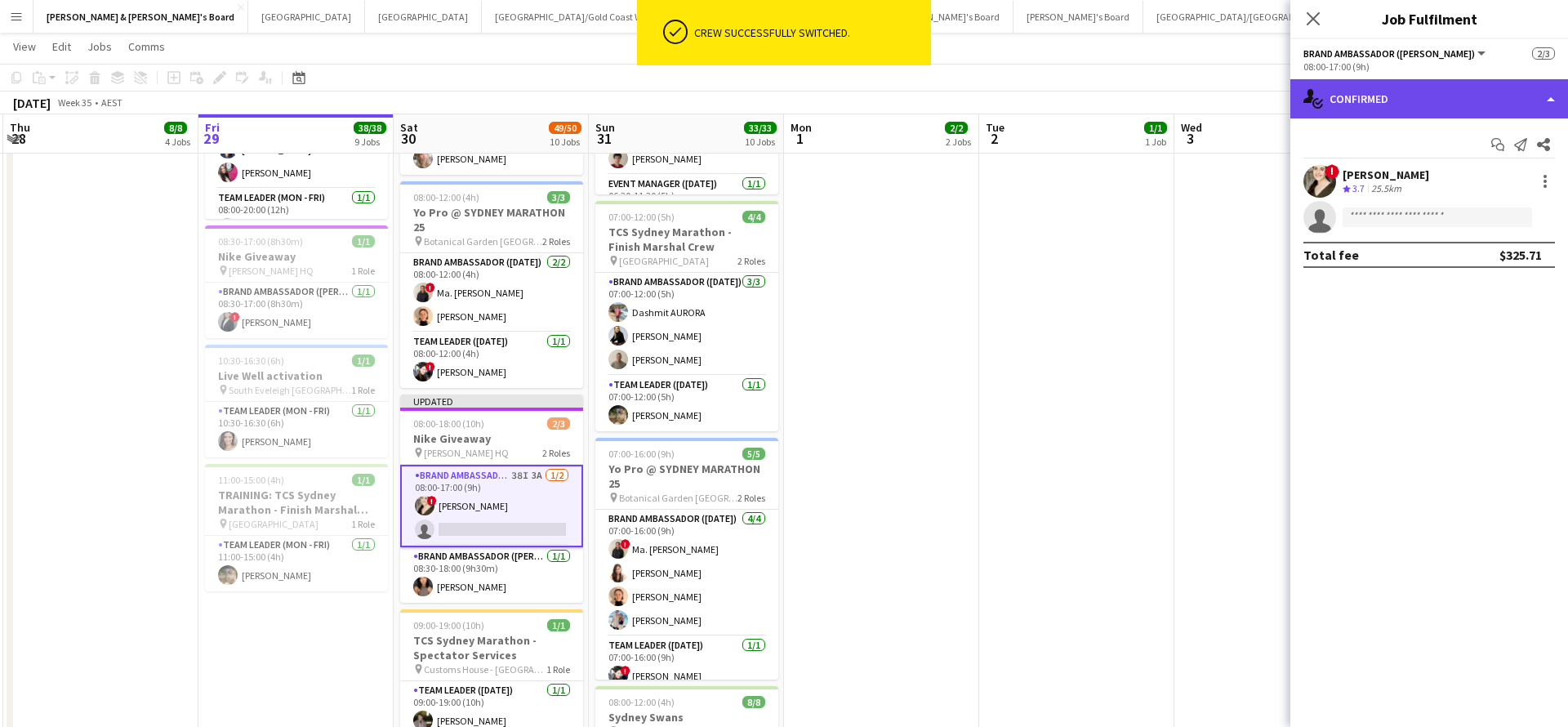
click at [1442, 100] on div "single-neutral-actions-check-2 Confirmed" at bounding box center [1429, 99] width 278 height 39
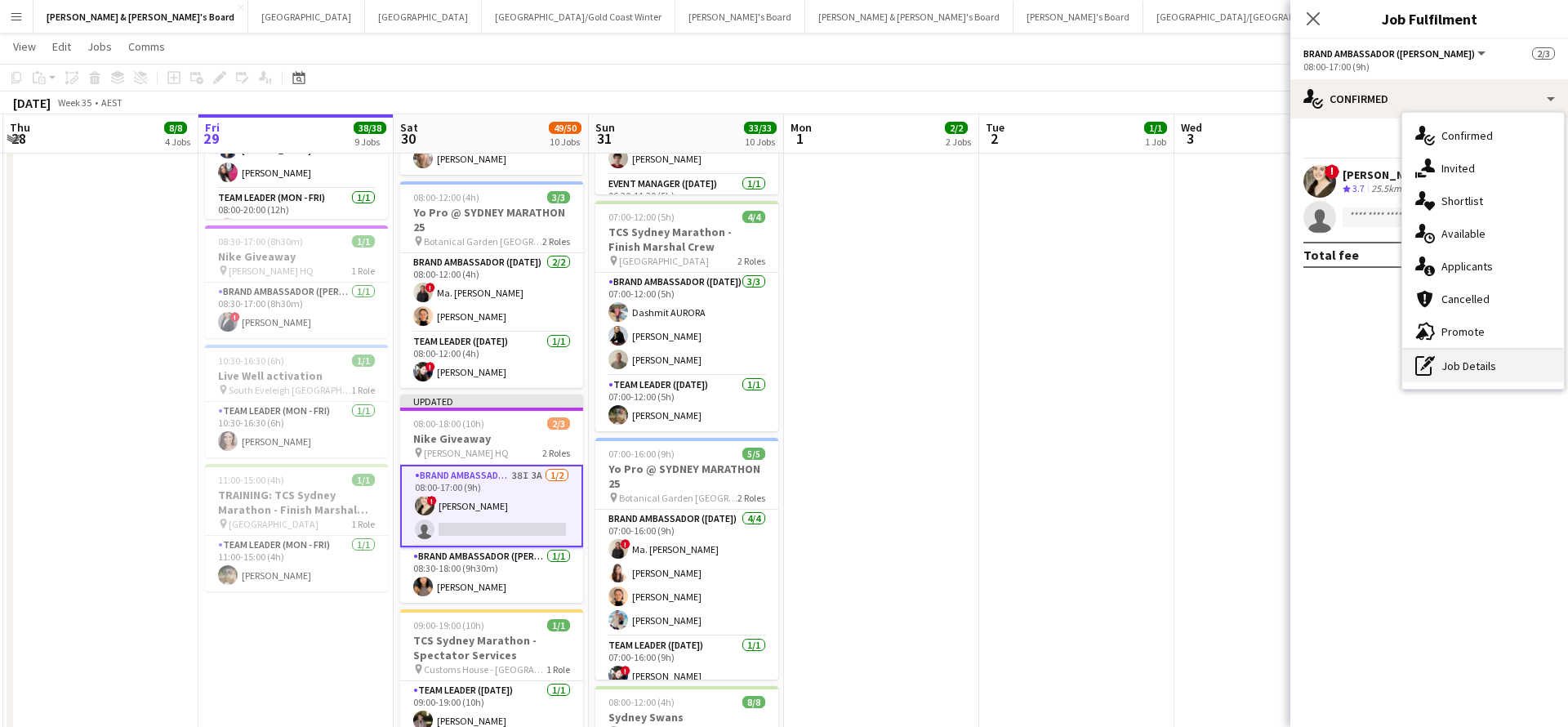
click at [1477, 371] on div "pen-write Job Details" at bounding box center [1483, 366] width 161 height 33
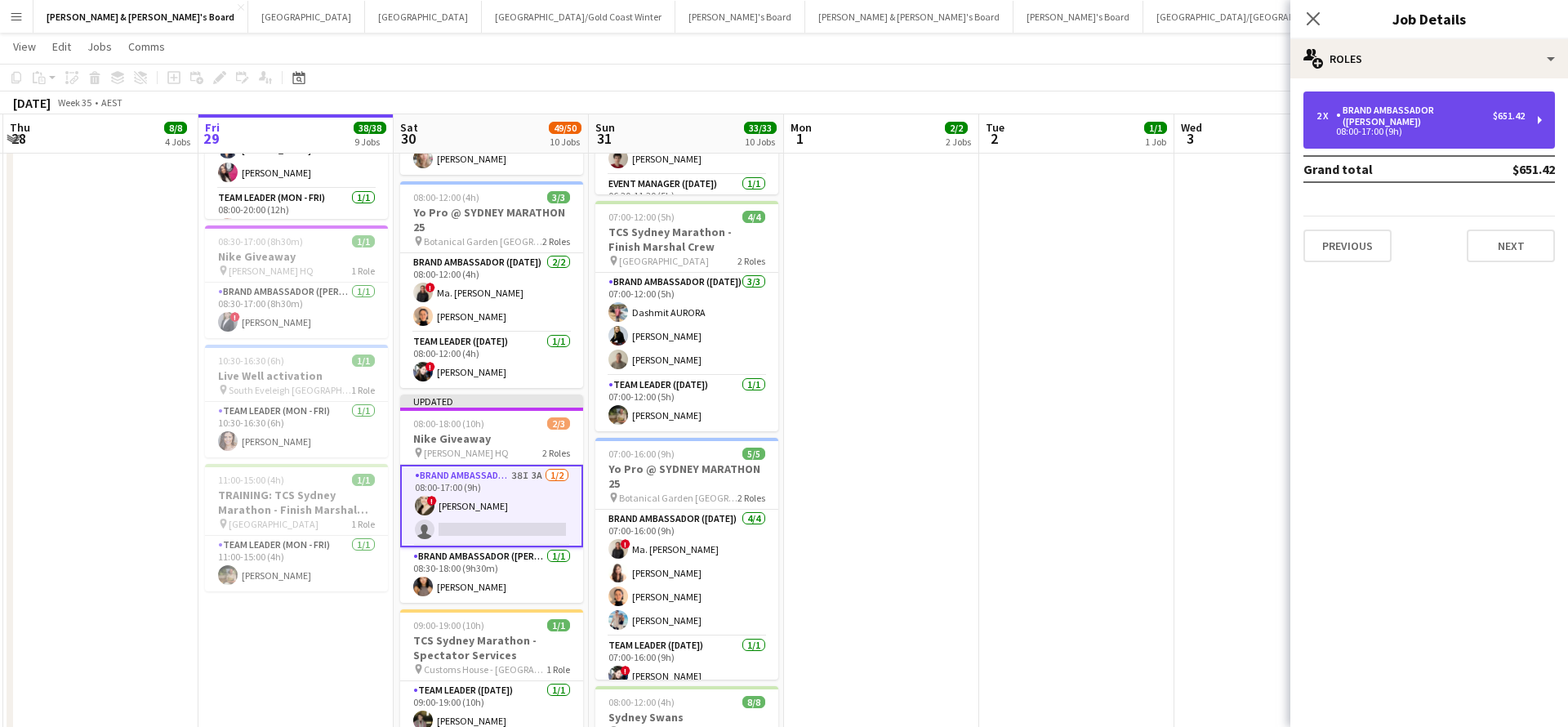
click at [1443, 115] on div "Brand Ambassador ([PERSON_NAME])" at bounding box center [1414, 115] width 156 height 23
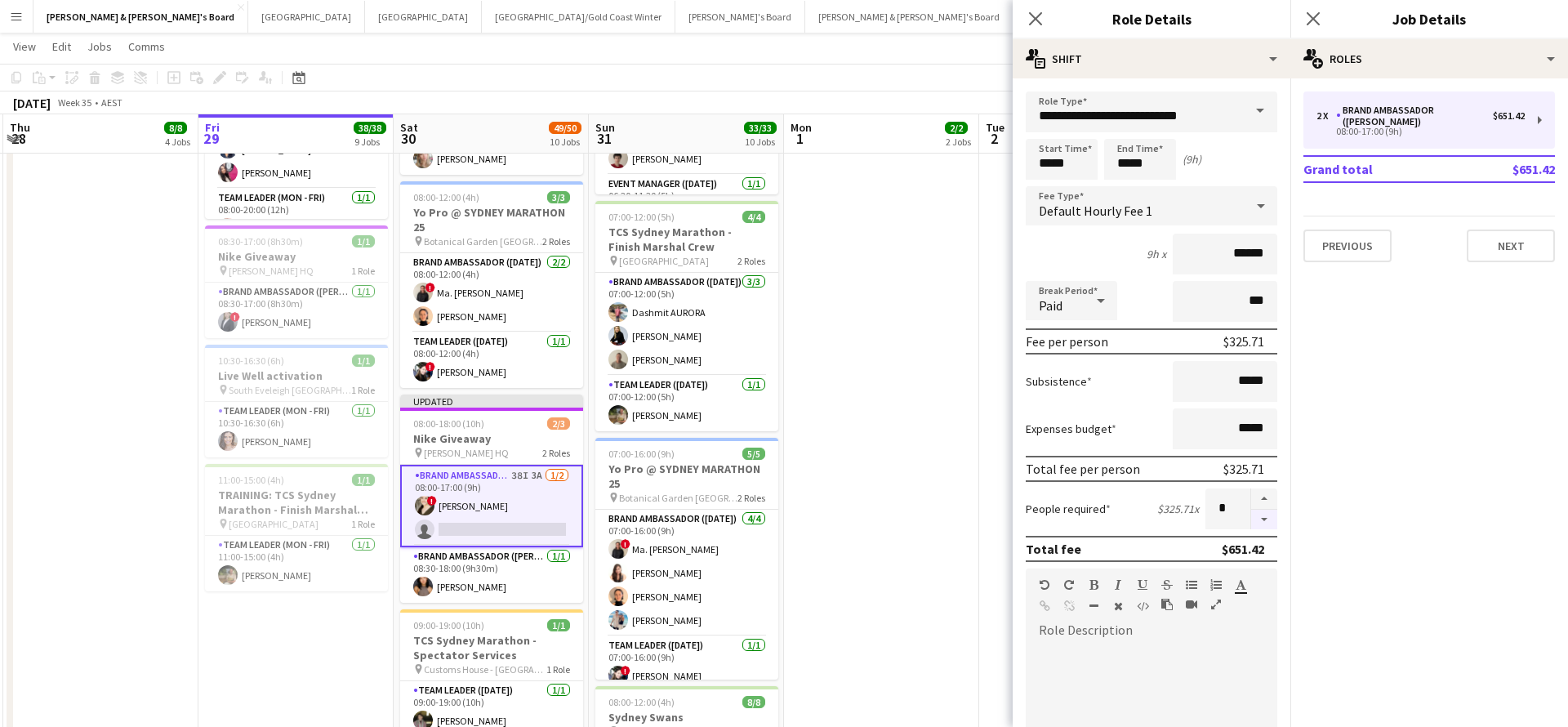
click at [1268, 520] on button "button" at bounding box center [1264, 520] width 26 height 20
type input "*"
click at [949, 337] on app-date-cell "07:30-14:00 (6h30m) 1/1 Live Well activation pin South Eveleigh Sydney 1 Role T…" at bounding box center [881, 233] width 195 height 1851
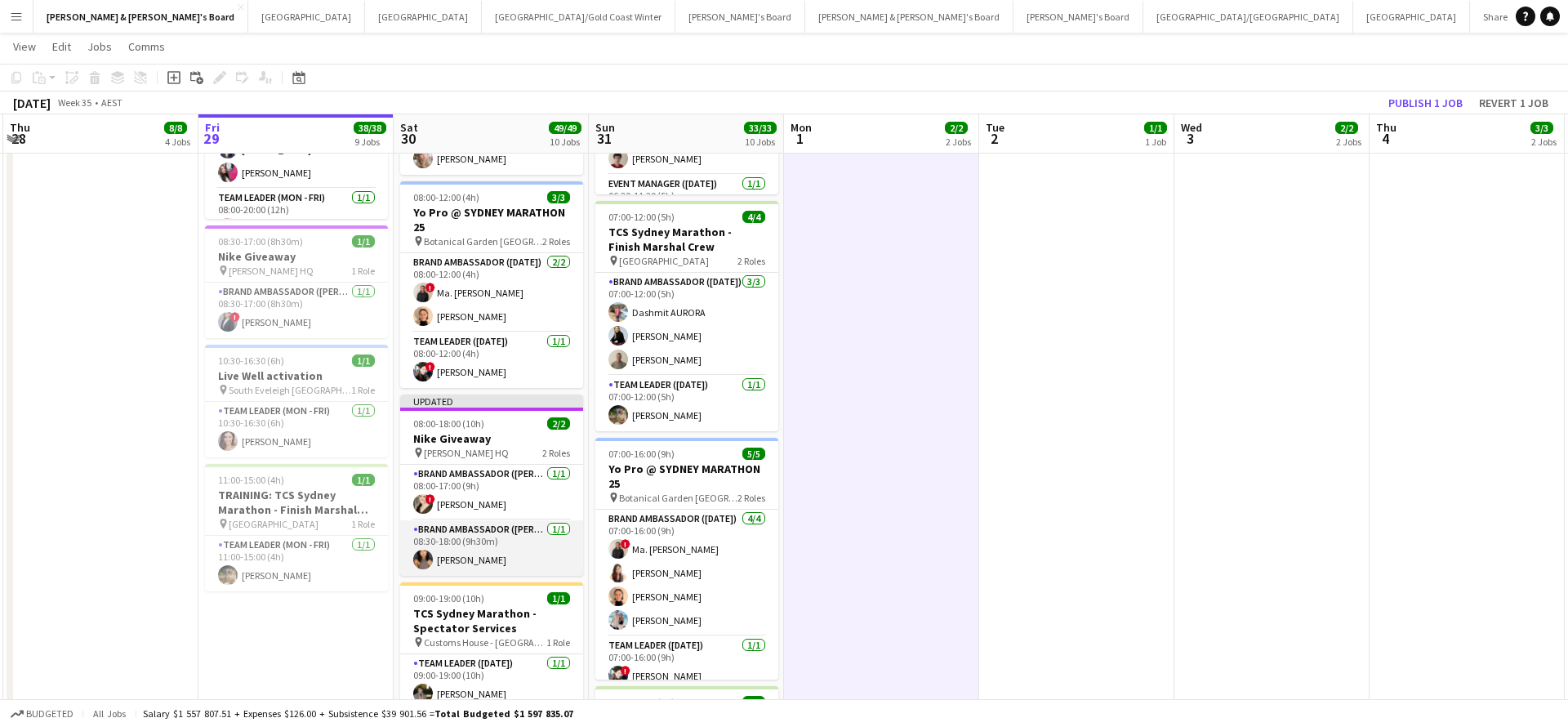
click at [529, 550] on app-card-role "Brand Ambassador (Mon - Fri) 1/1 08:30-18:00 (9h30m) Teresa Li" at bounding box center [492, 548] width 183 height 55
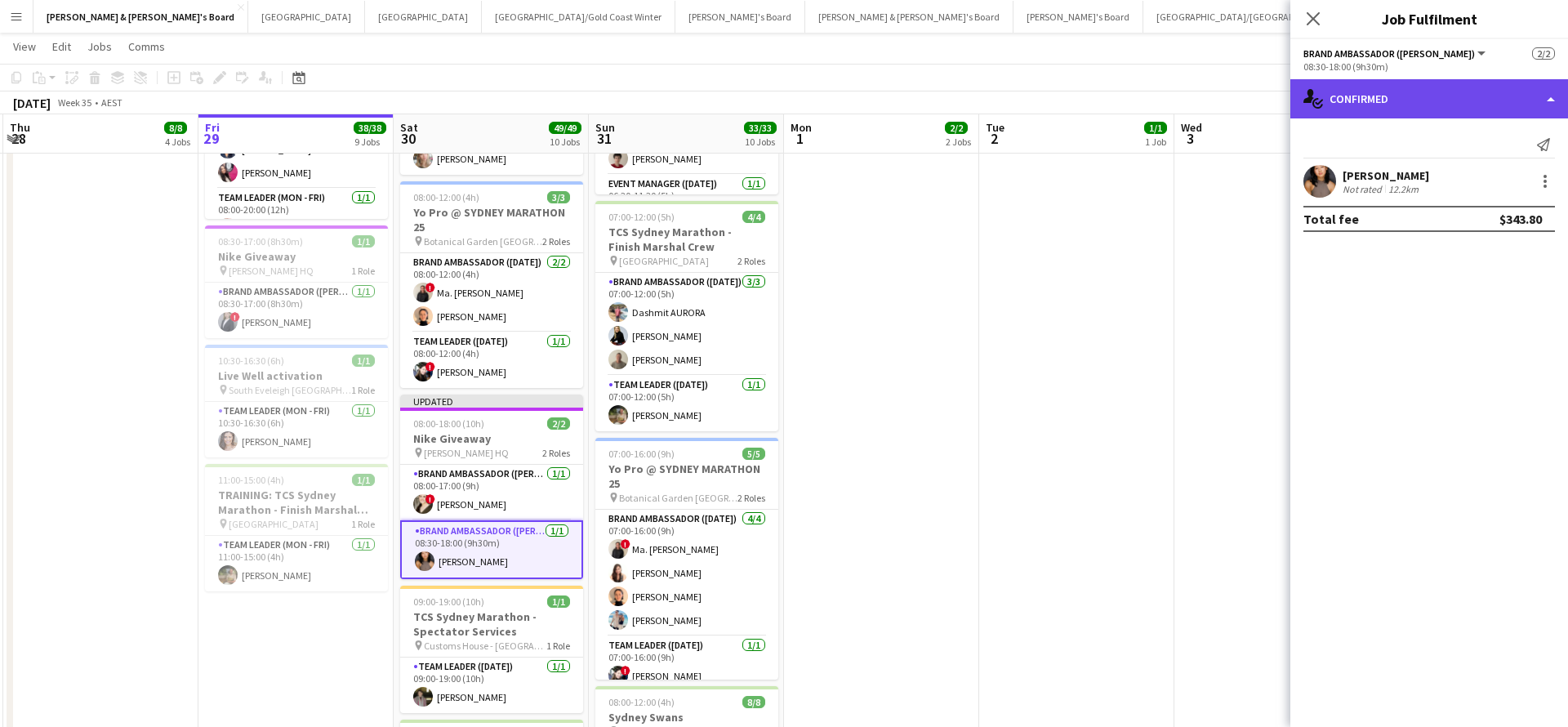
click at [1404, 97] on div "single-neutral-actions-check-2 Confirmed" at bounding box center [1429, 99] width 278 height 39
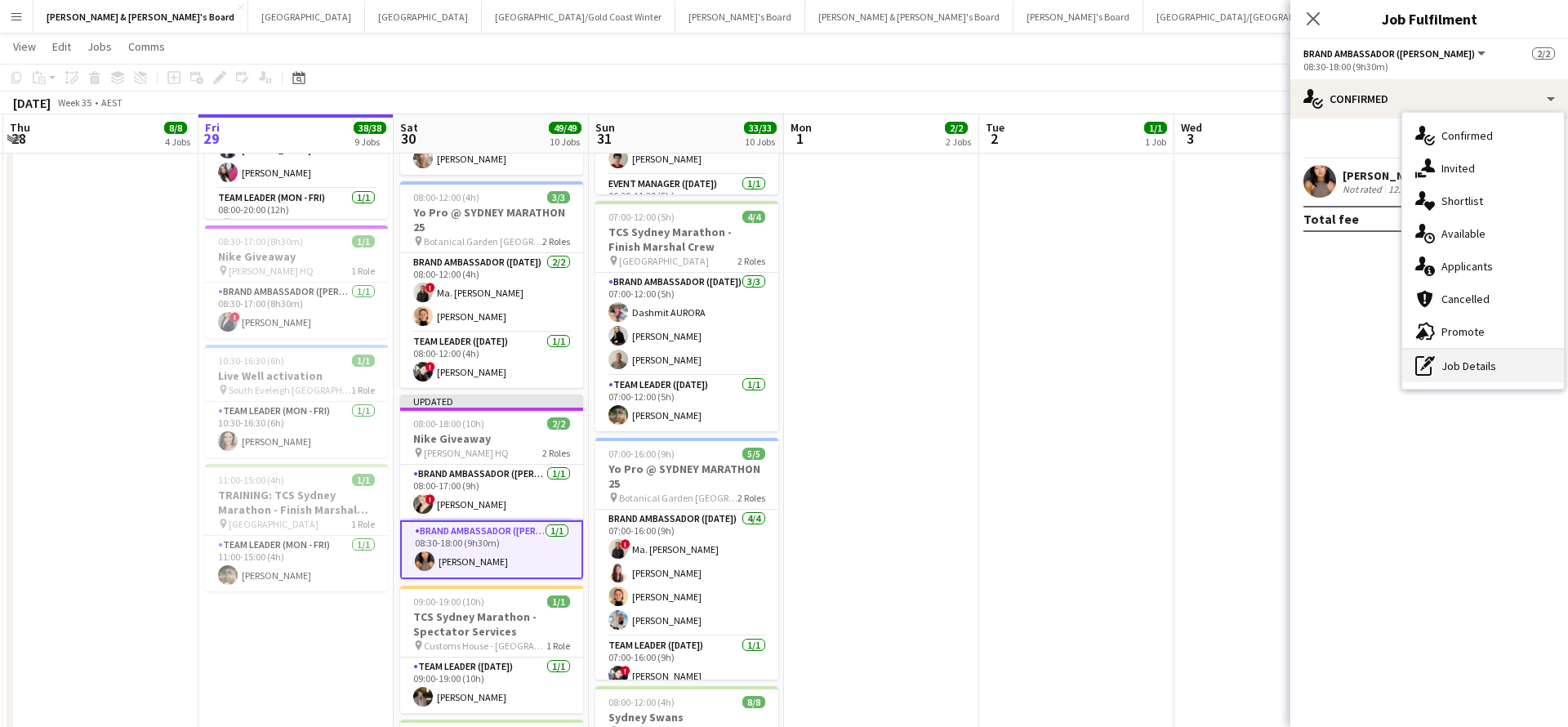
click at [1461, 363] on div "pen-write Job Details" at bounding box center [1483, 366] width 161 height 33
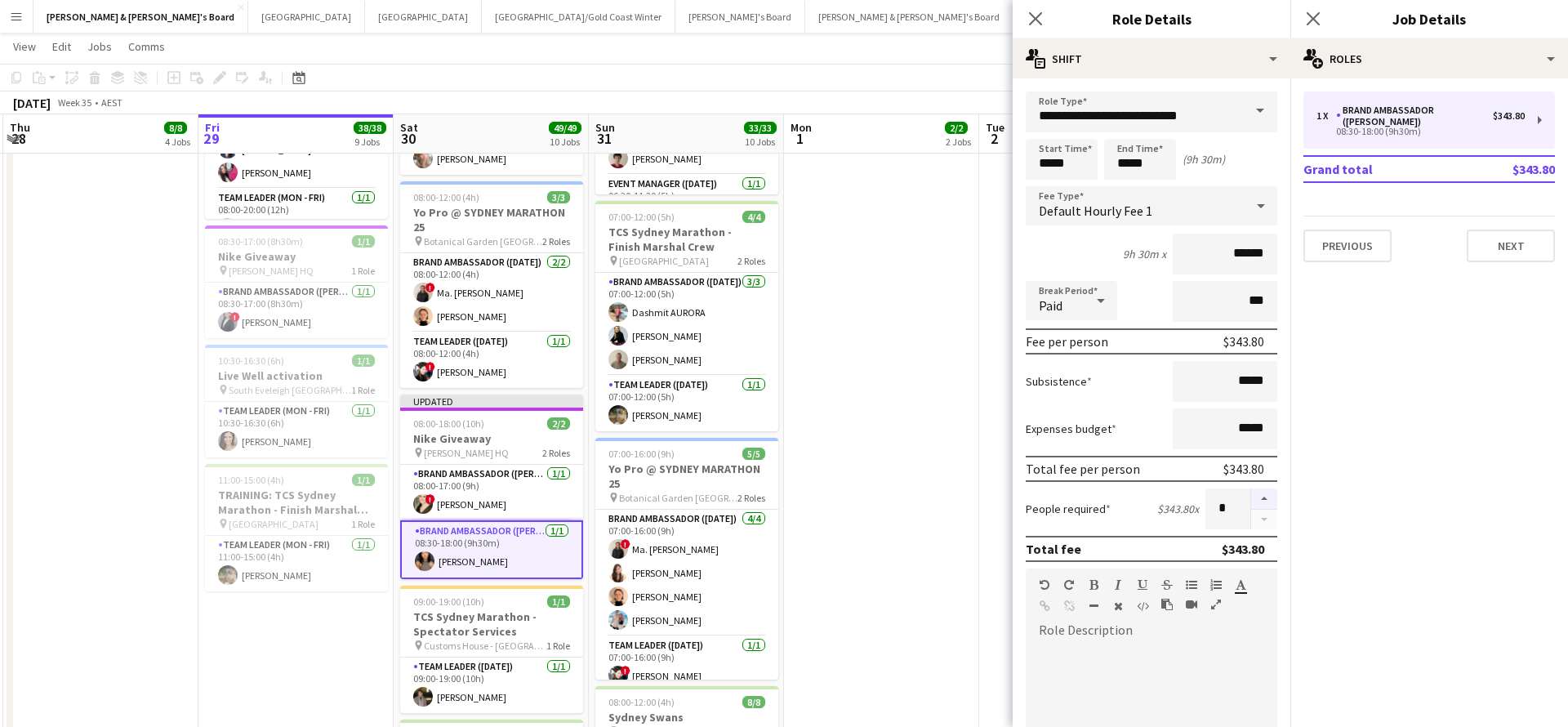
click at [1262, 497] on button "button" at bounding box center [1264, 499] width 26 height 21
type input "*"
click at [934, 427] on app-date-cell "07:30-14:00 (6h30m) 1/1 Live Well activation pin South Eveleigh Sydney 1 Role T…" at bounding box center [881, 233] width 195 height 1851
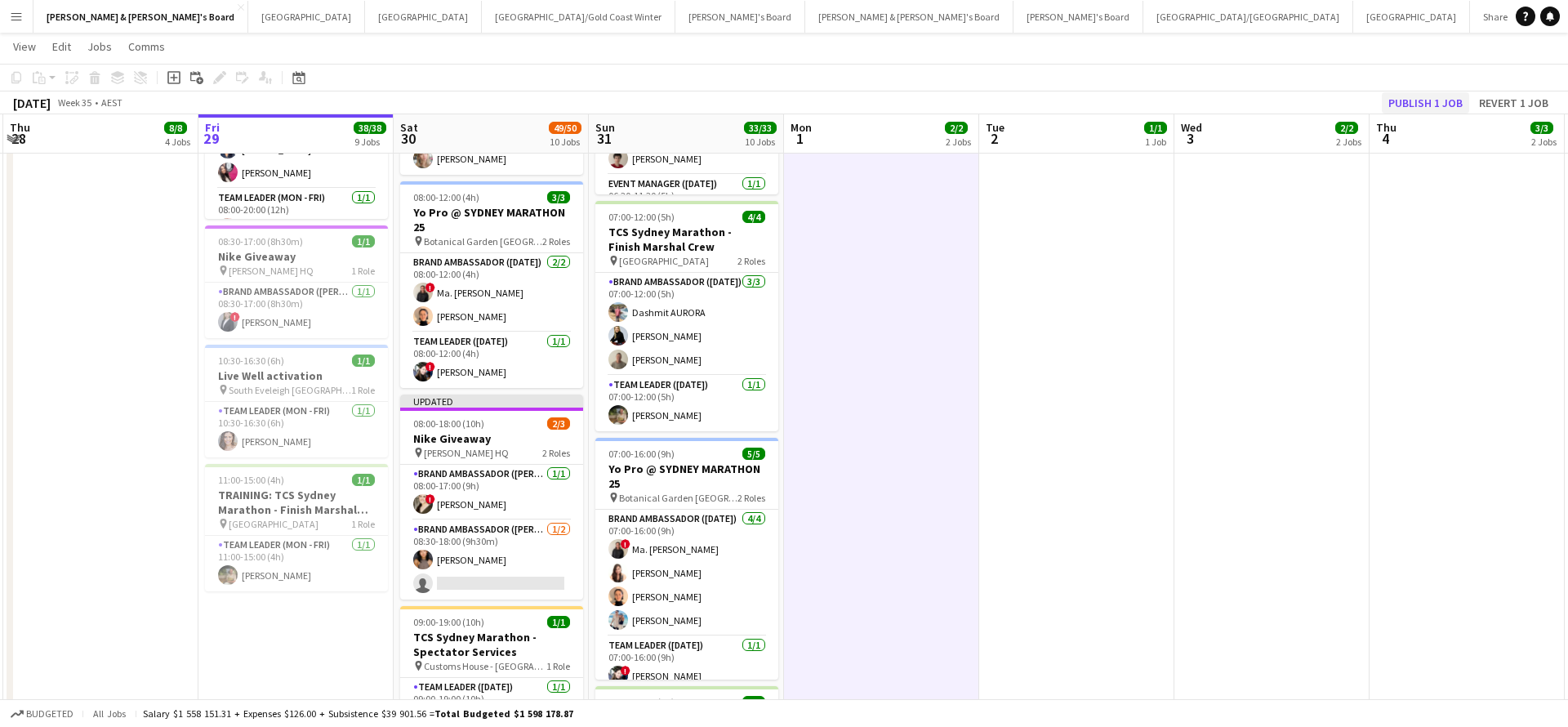
click at [1421, 99] on button "Publish 1 job" at bounding box center [1425, 102] width 87 height 21
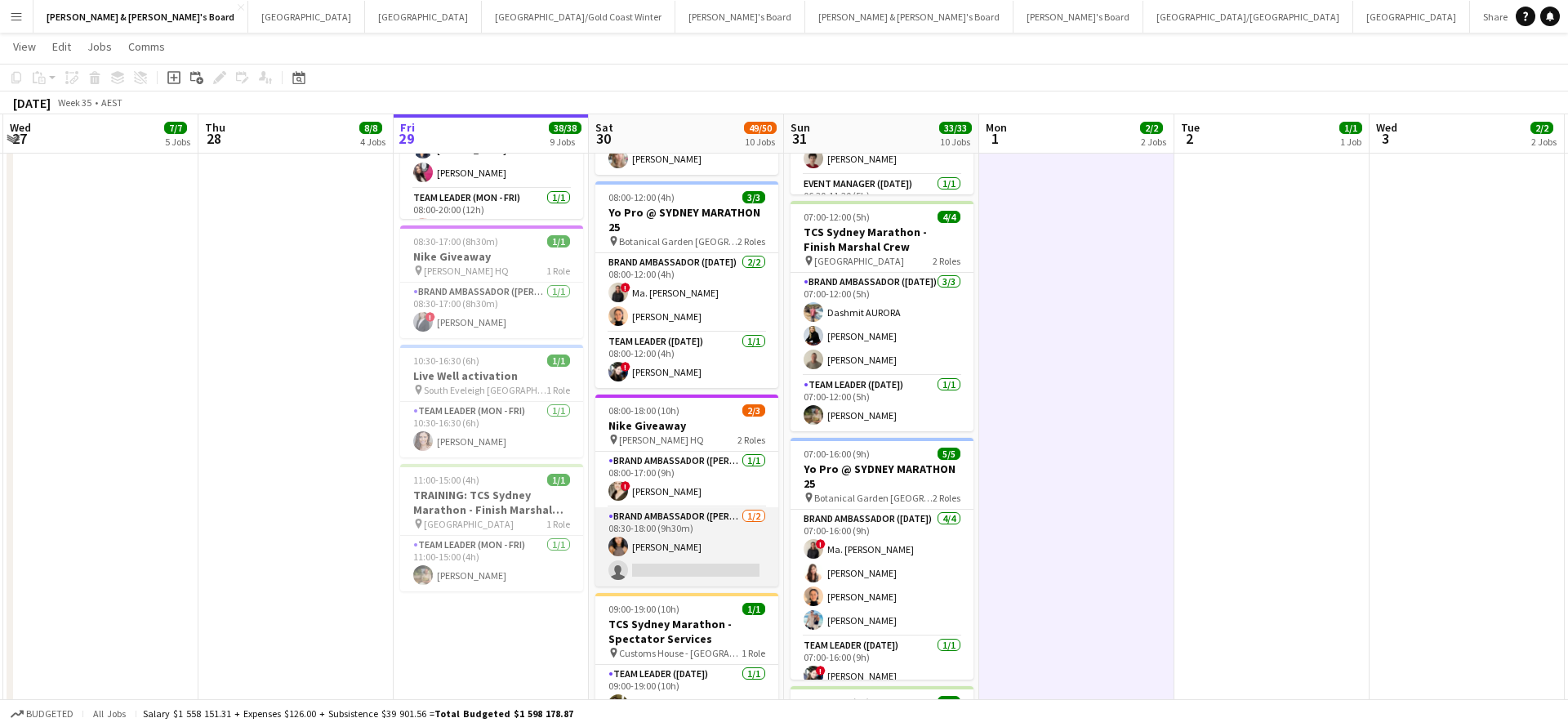
click at [715, 540] on app-card-role "Brand Ambassador (Mon - Fri) 1/2 08:30-18:00 (9h30m) Teresa Li single-neutral-a…" at bounding box center [687, 546] width 183 height 79
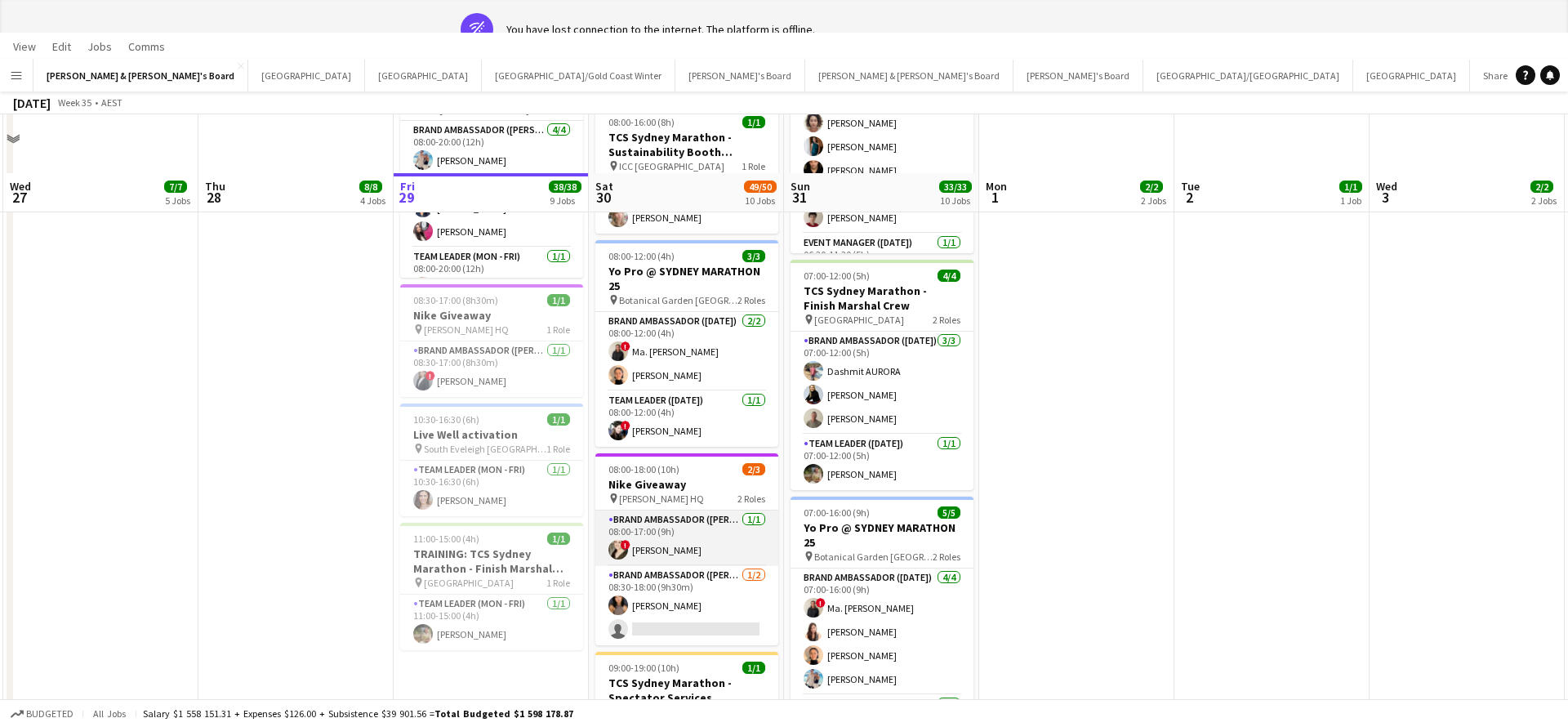
click at [732, 529] on app-card-role "Brand Ambassador (Mon - Fri) 1/1 08:00-17:00 (9h) ! Jessica Trueman" at bounding box center [687, 538] width 183 height 55
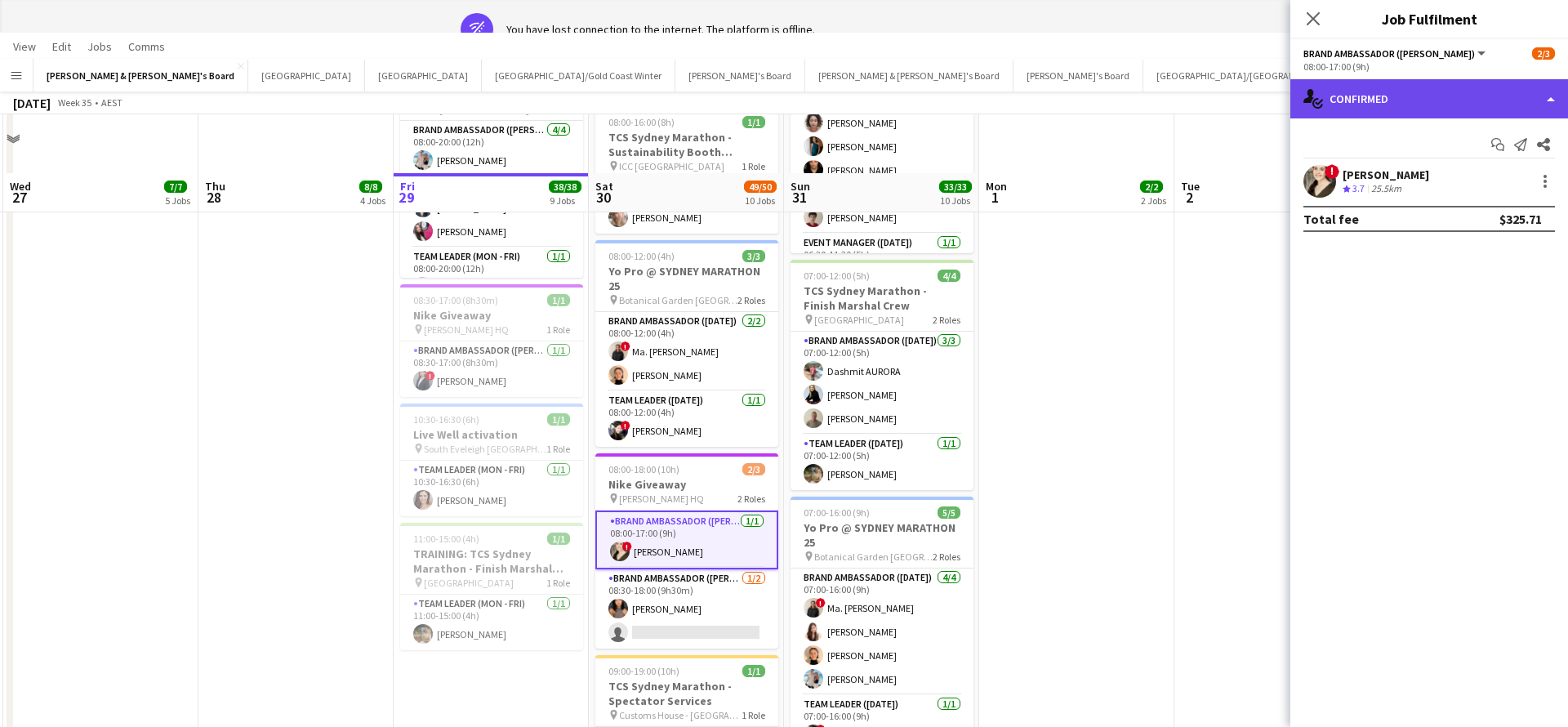
click at [1390, 93] on div "single-neutral-actions-check-2 Confirmed" at bounding box center [1429, 99] width 278 height 39
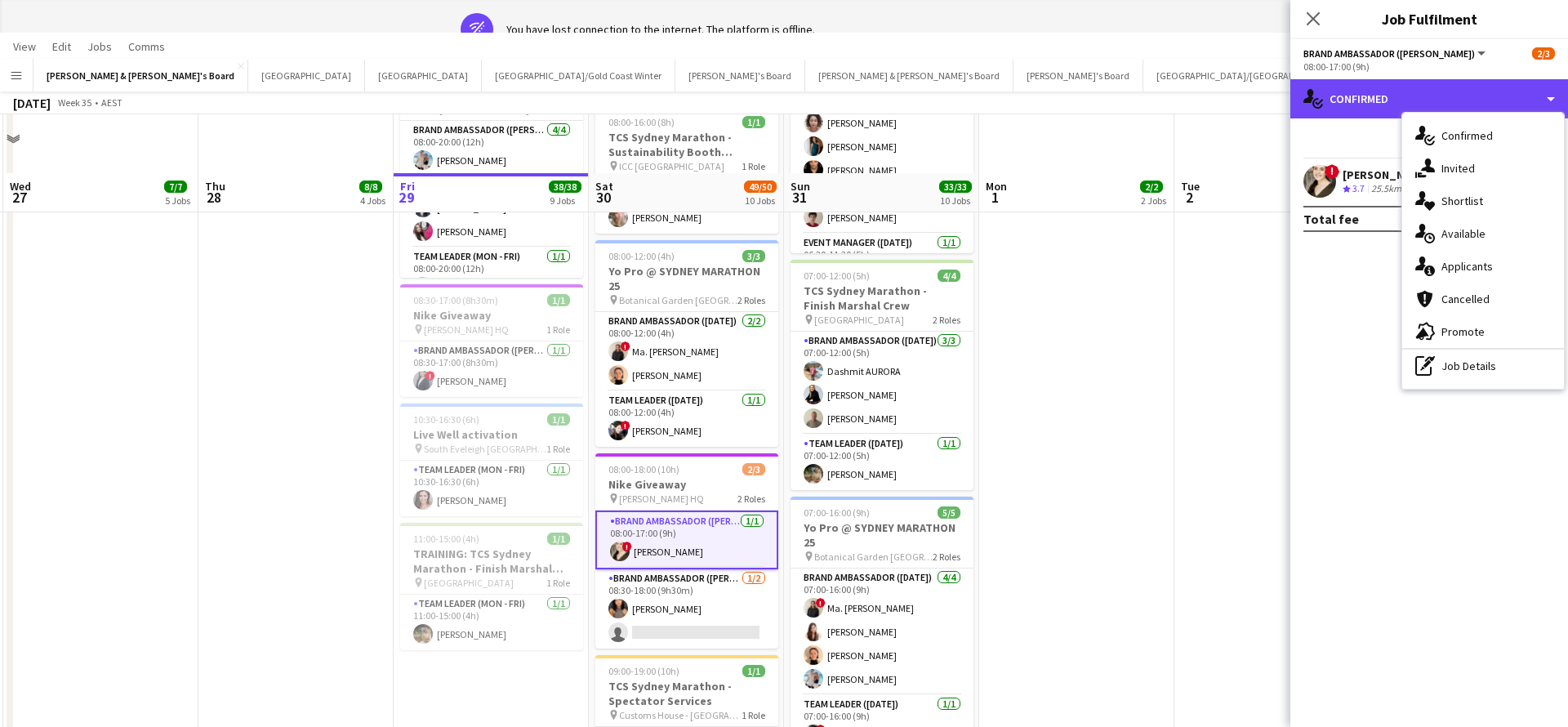
scroll to position [0, 0]
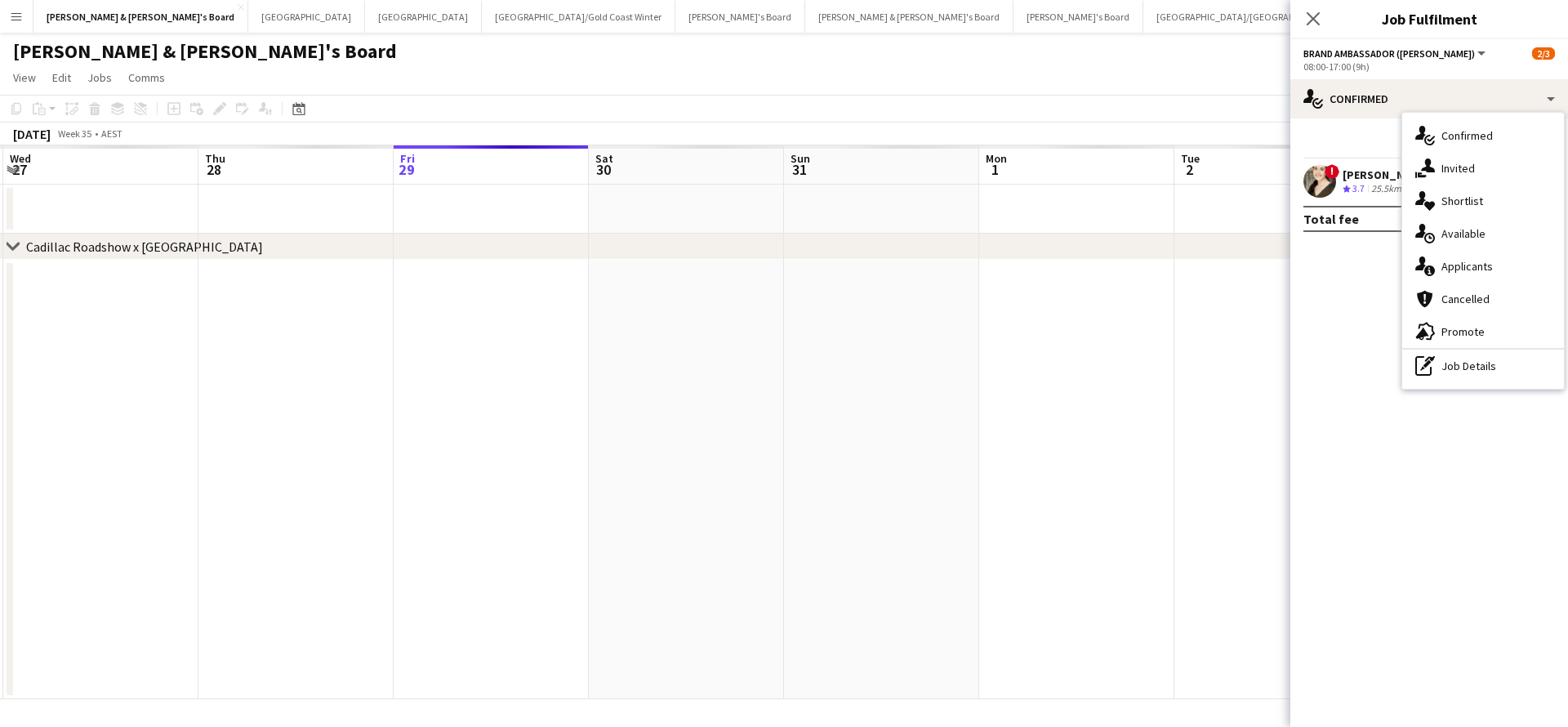
click at [1091, 445] on app-date-cell at bounding box center [1076, 479] width 195 height 439
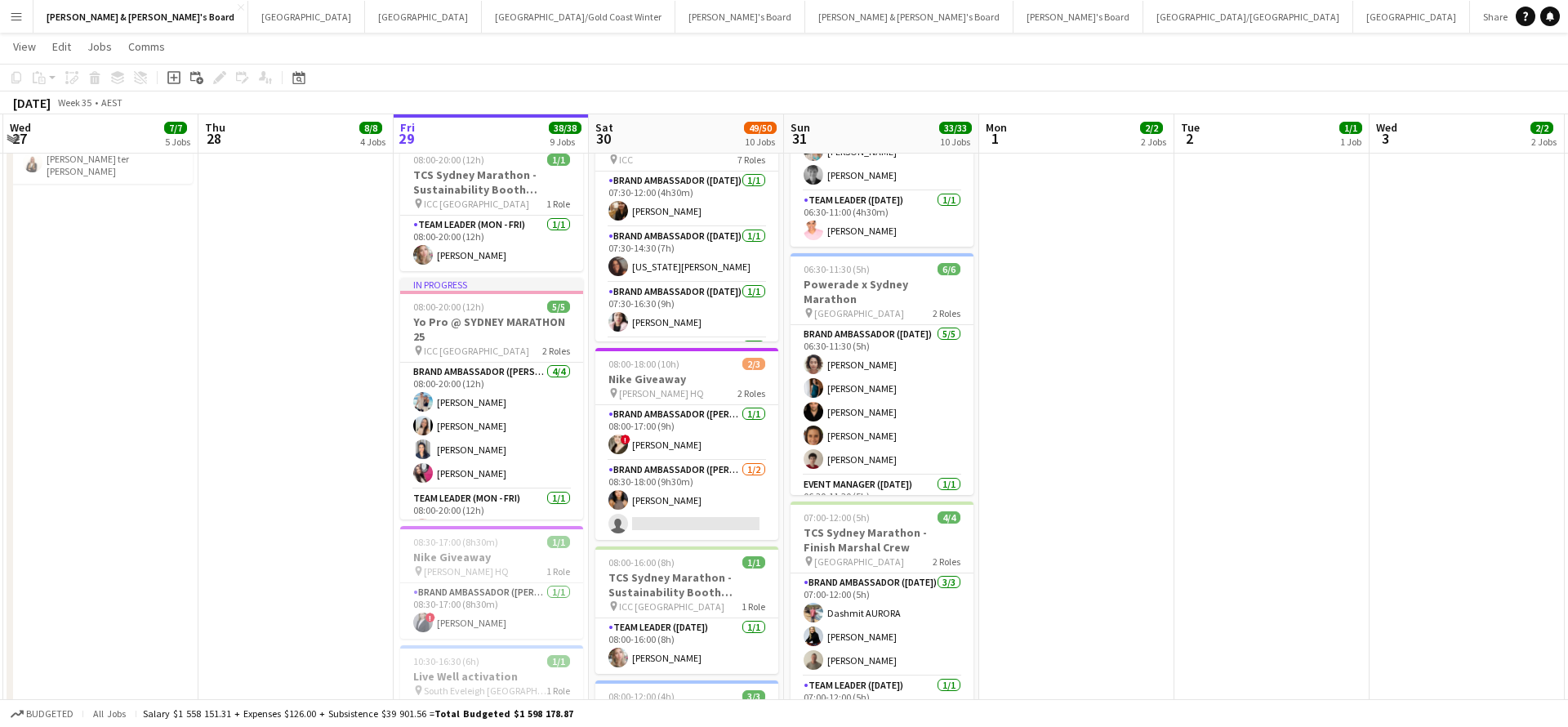
scroll to position [576, 0]
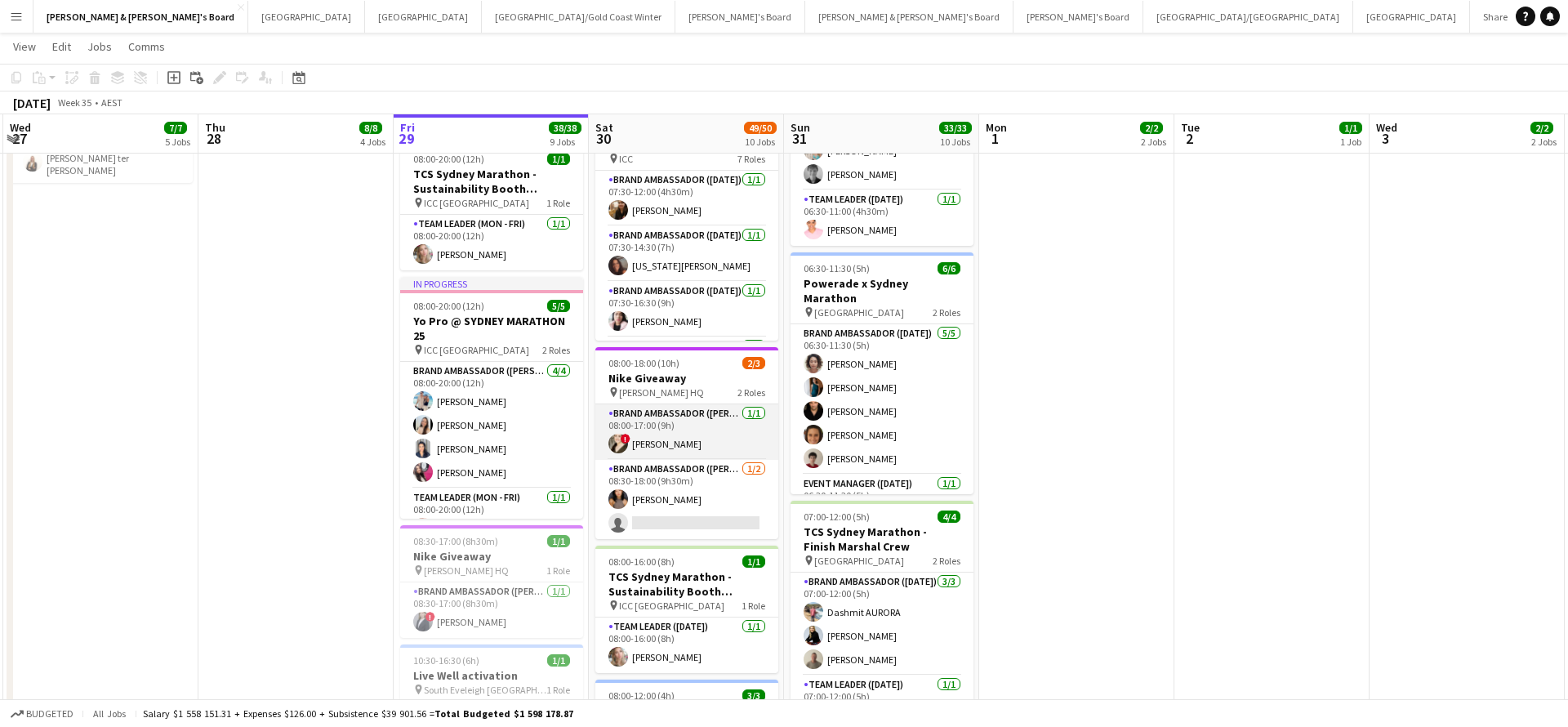
click at [712, 436] on app-card-role "Brand Ambassador (Mon - Fri) 1/1 08:00-17:00 (9h) ! Jessica Trueman" at bounding box center [687, 432] width 183 height 55
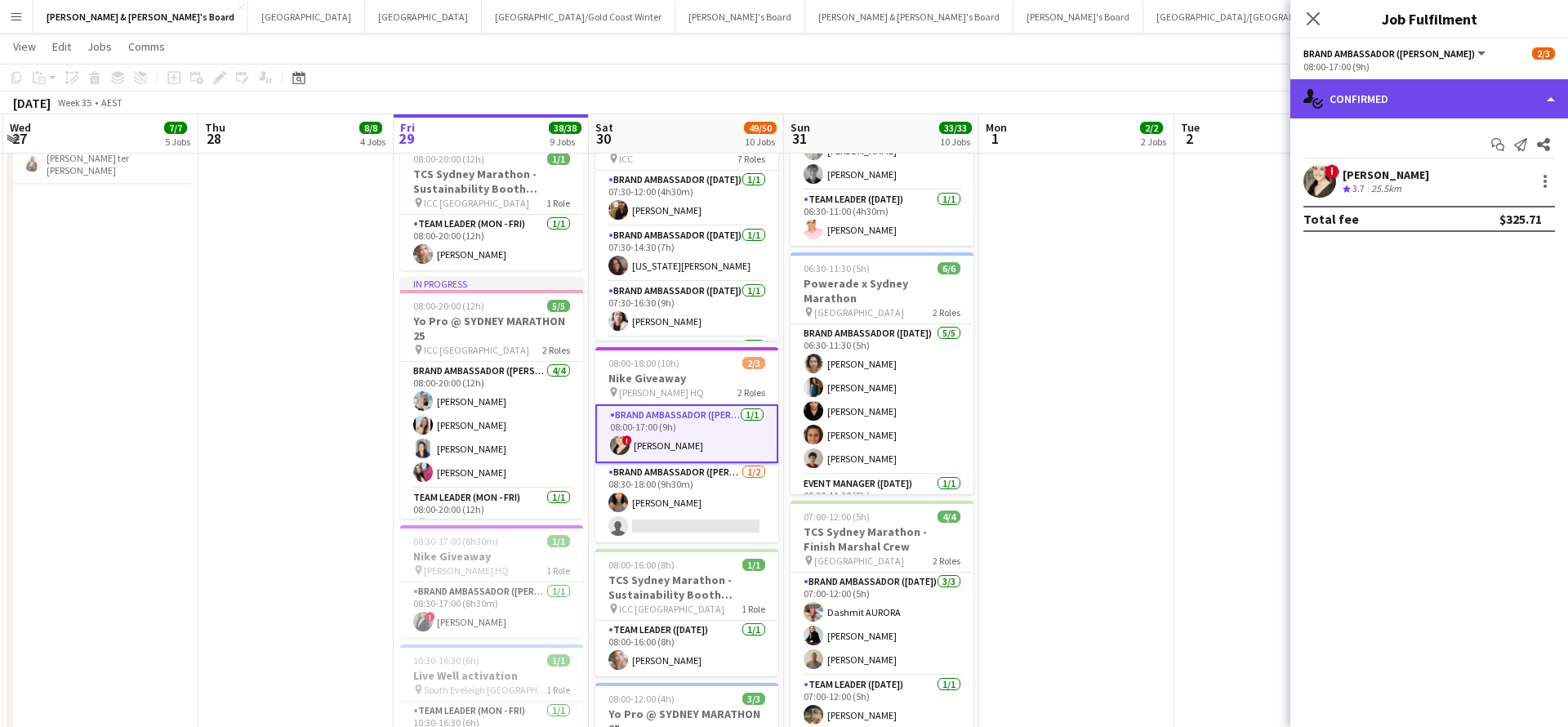
click at [1430, 110] on div "single-neutral-actions-check-2 Confirmed" at bounding box center [1429, 99] width 278 height 39
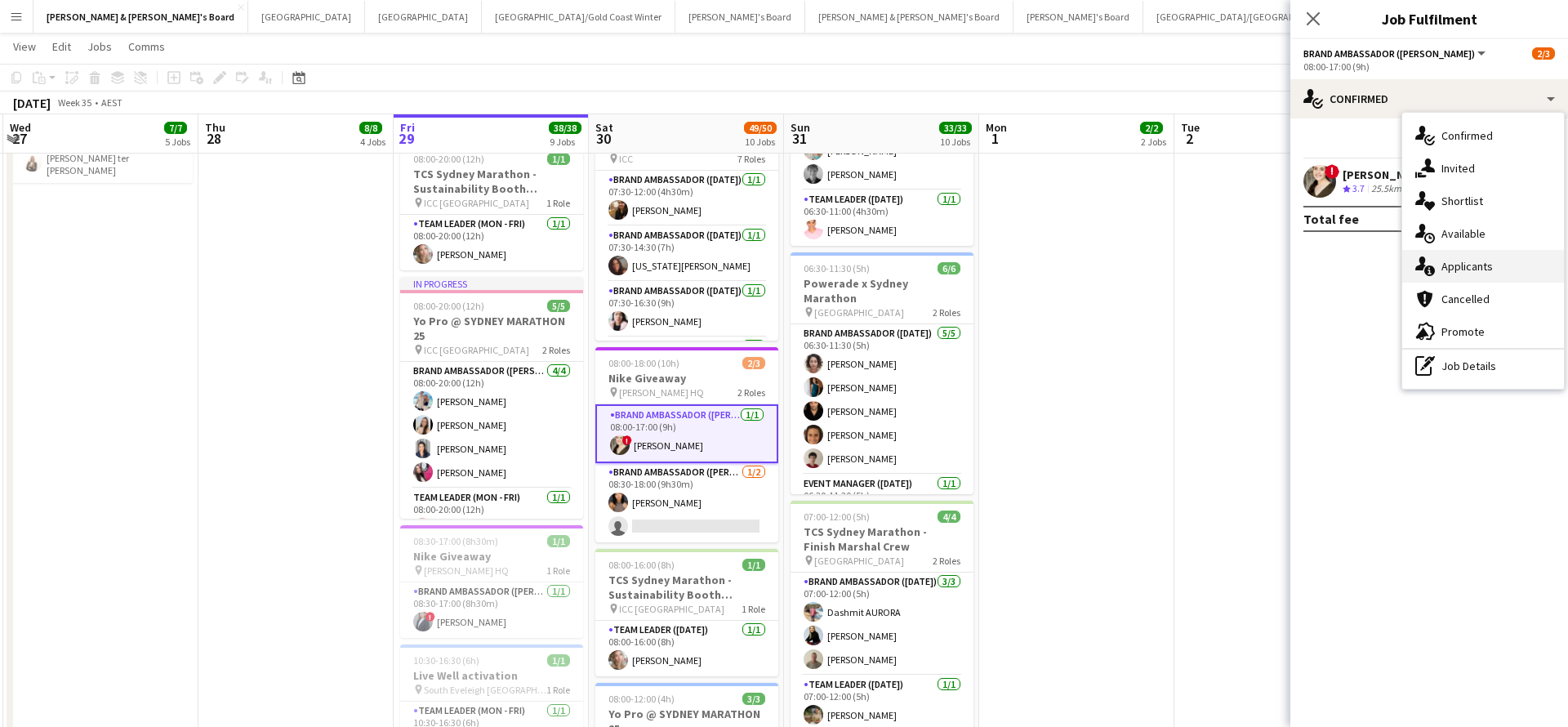
click at [1507, 269] on div "single-neutral-actions-information Applicants" at bounding box center [1483, 266] width 161 height 33
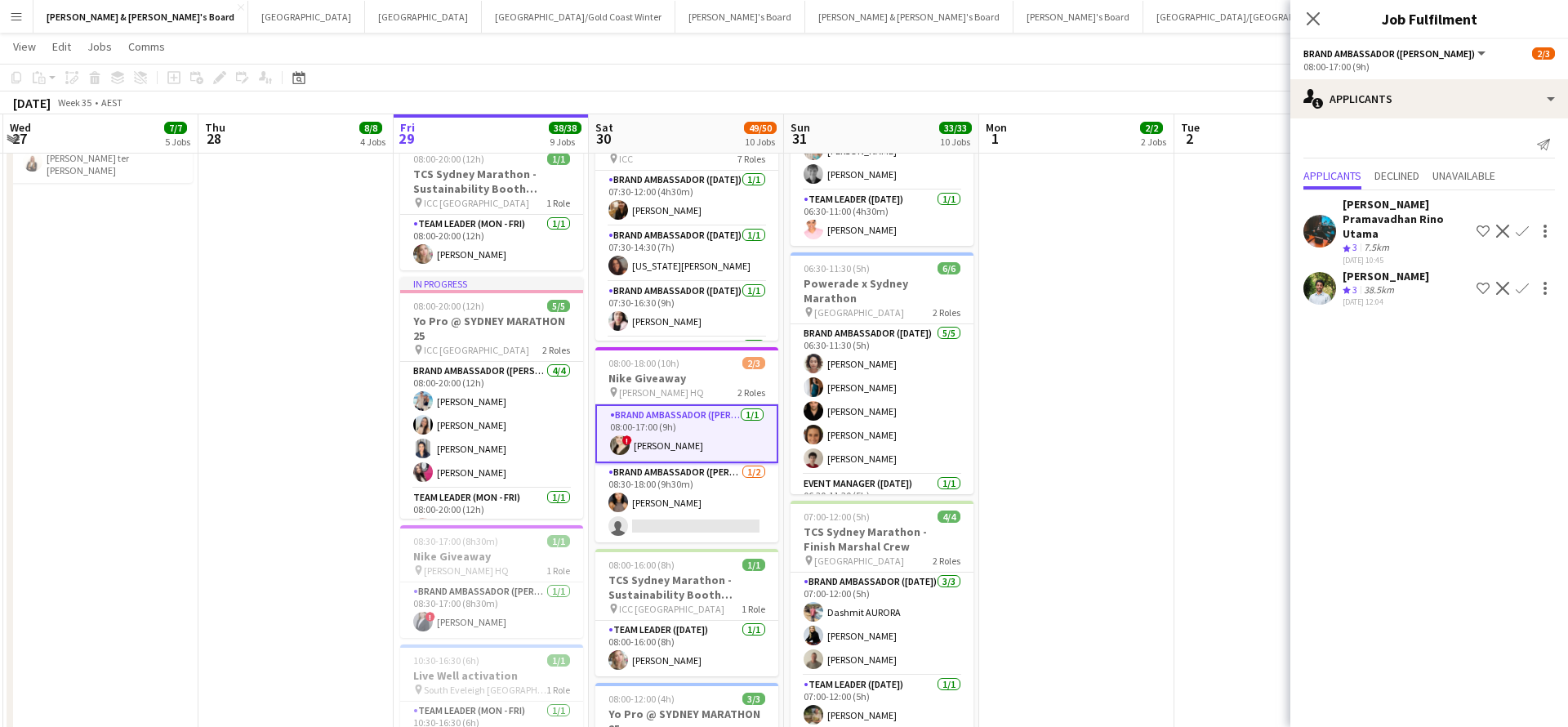
click at [1125, 489] on app-date-cell "07:30-14:00 (6h30m) 1/1 Live Well activation pin South Eveleigh Sydney 1 Role T…" at bounding box center [1076, 532] width 195 height 1851
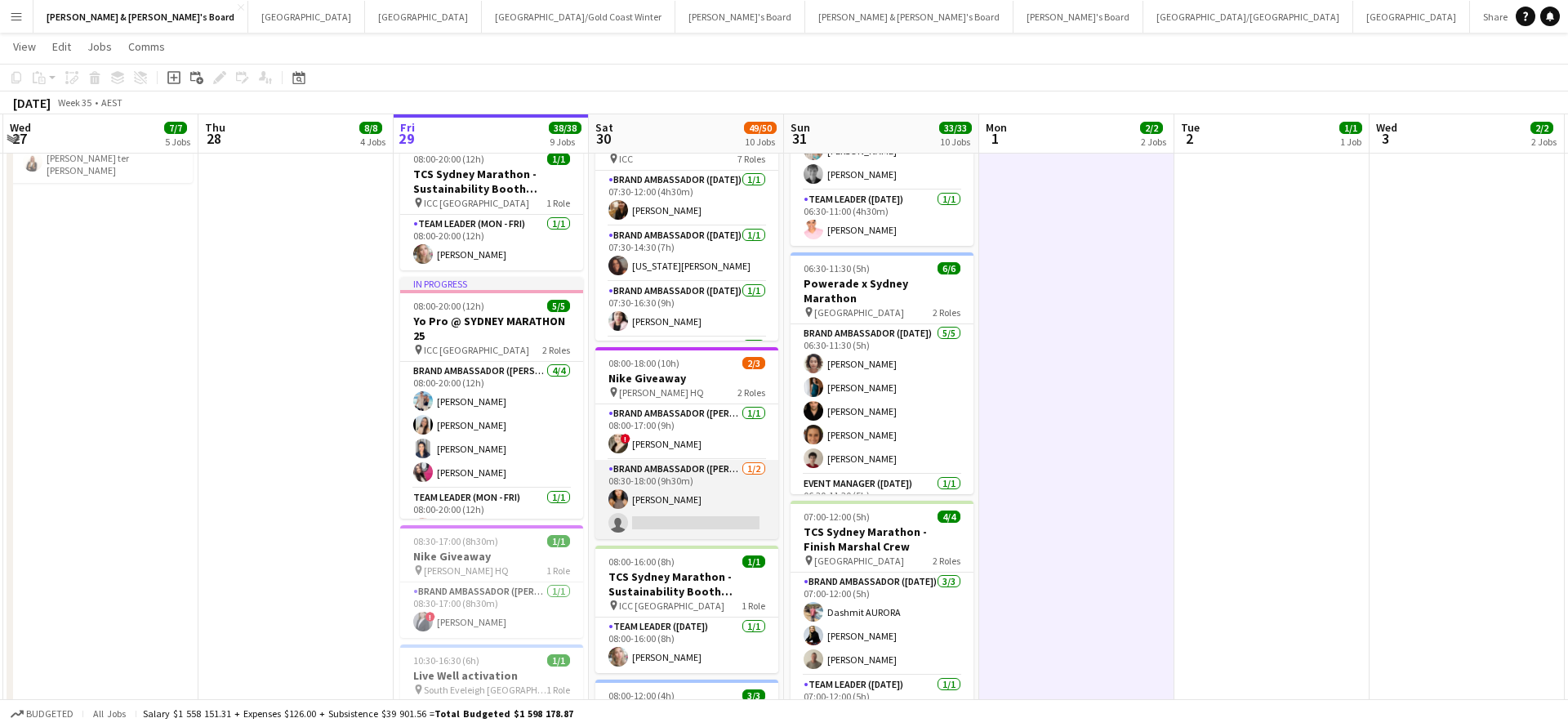
click at [646, 499] on app-card-role "Brand Ambassador (Mon - Fri) 1/2 08:30-18:00 (9h30m) Teresa Li single-neutral-a…" at bounding box center [687, 499] width 183 height 79
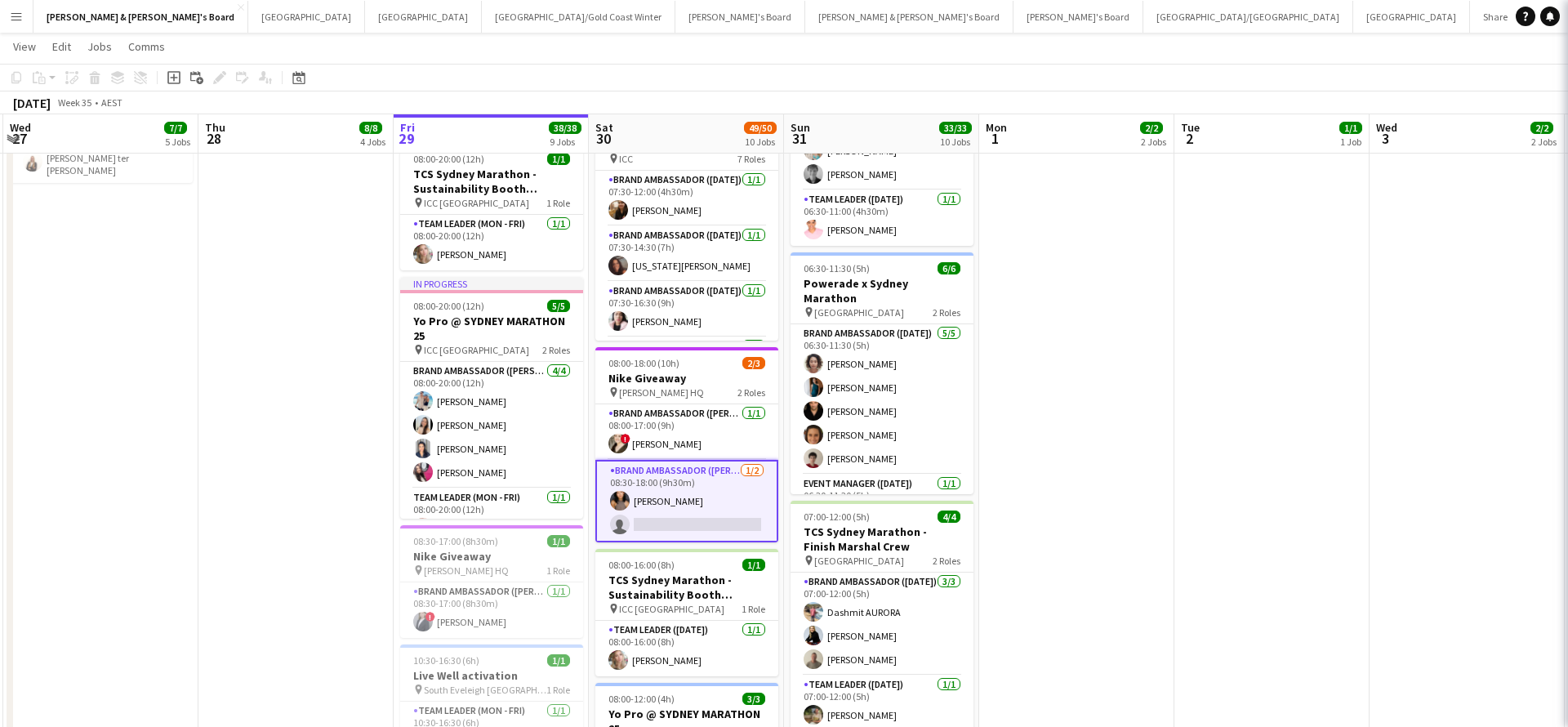
click at [646, 499] on app-card-role "Brand Ambassador (Mon - Fri) 1/2 08:30-18:00 (9h30m) Teresa Li single-neutral-a…" at bounding box center [687, 501] width 183 height 83
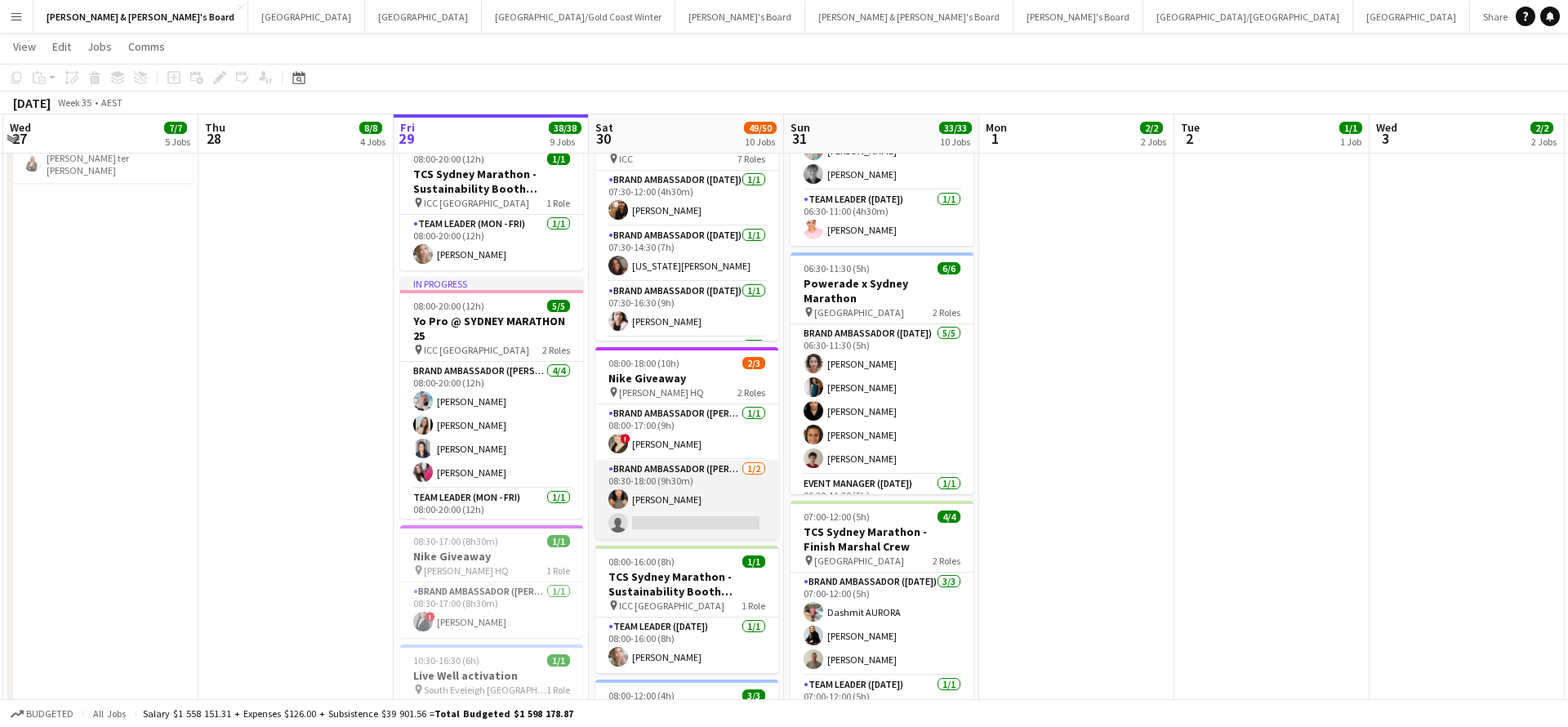
click at [644, 497] on app-card-role "Brand Ambassador (Mon - Fri) 1/2 08:30-18:00 (9h30m) Teresa Li single-neutral-a…" at bounding box center [687, 499] width 183 height 79
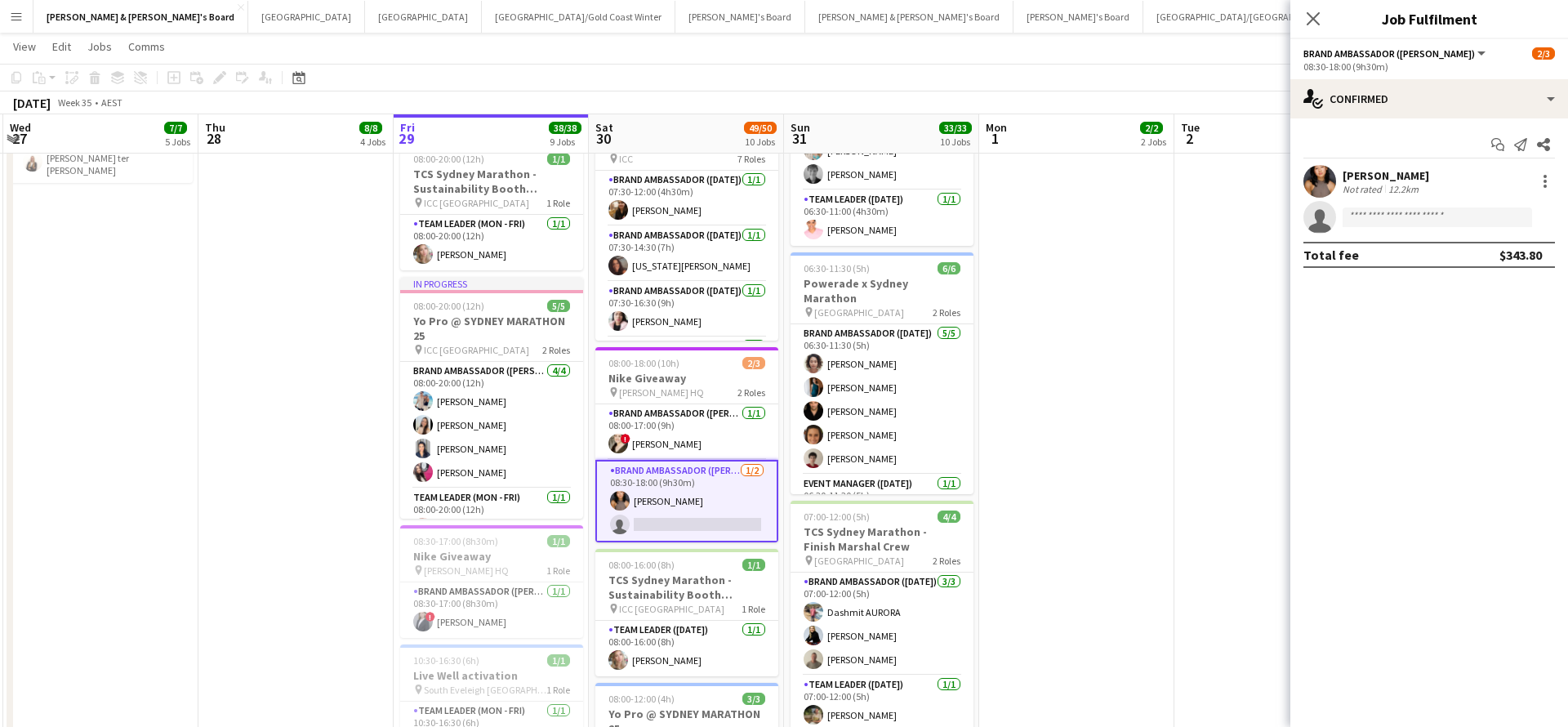
click at [1361, 177] on div "[PERSON_NAME]" at bounding box center [1386, 176] width 87 height 15
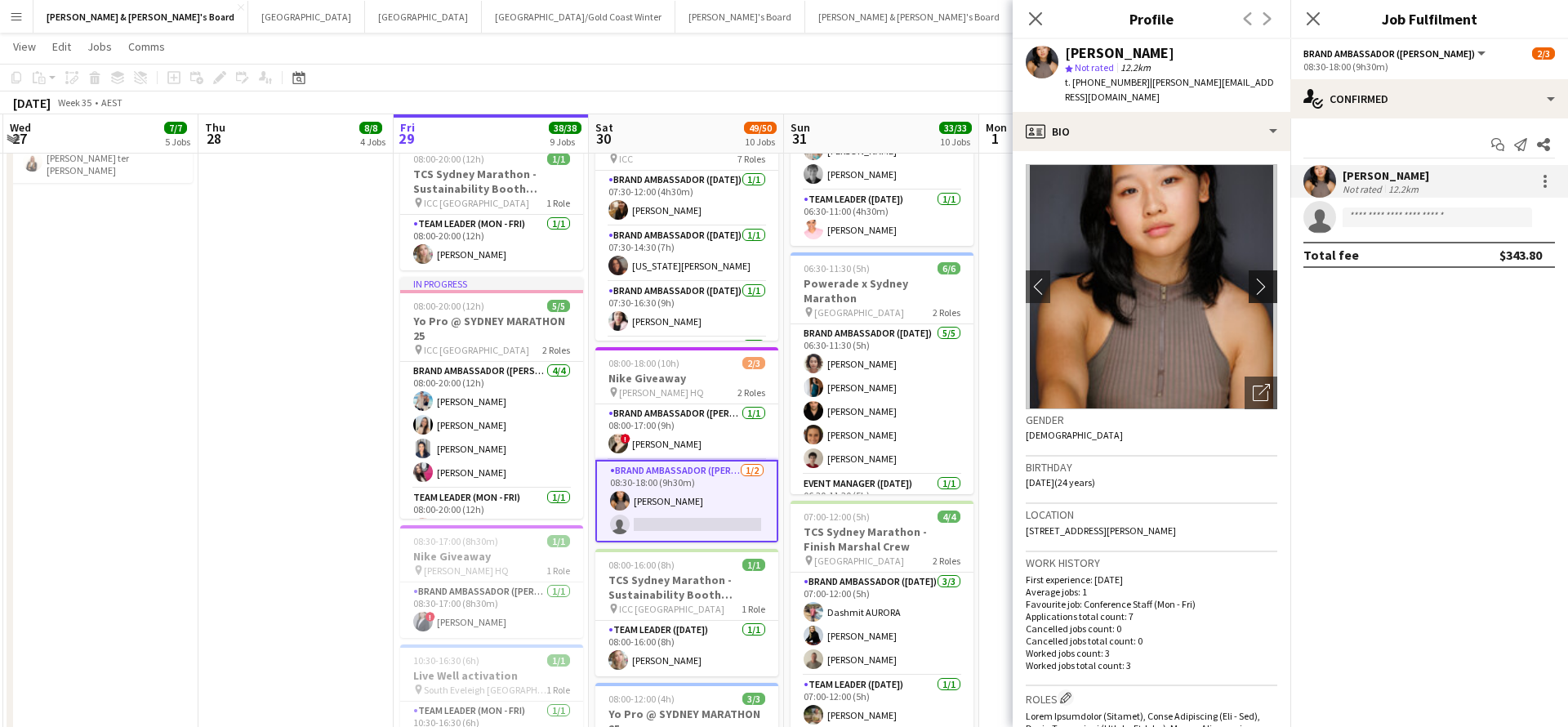
click at [1265, 278] on app-icon "chevron-right" at bounding box center [1265, 286] width 25 height 18
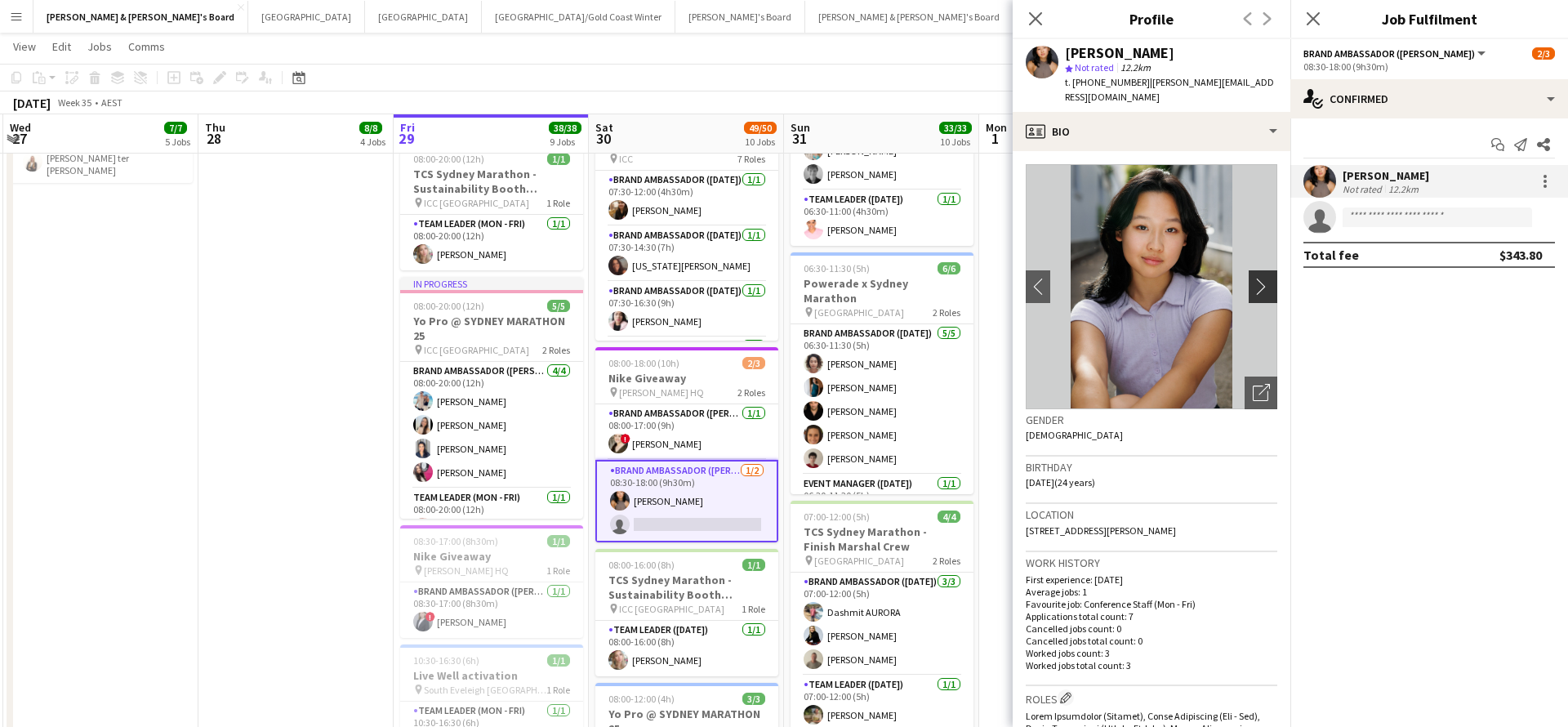
click at [1262, 278] on app-icon "chevron-right" at bounding box center [1265, 286] width 25 height 18
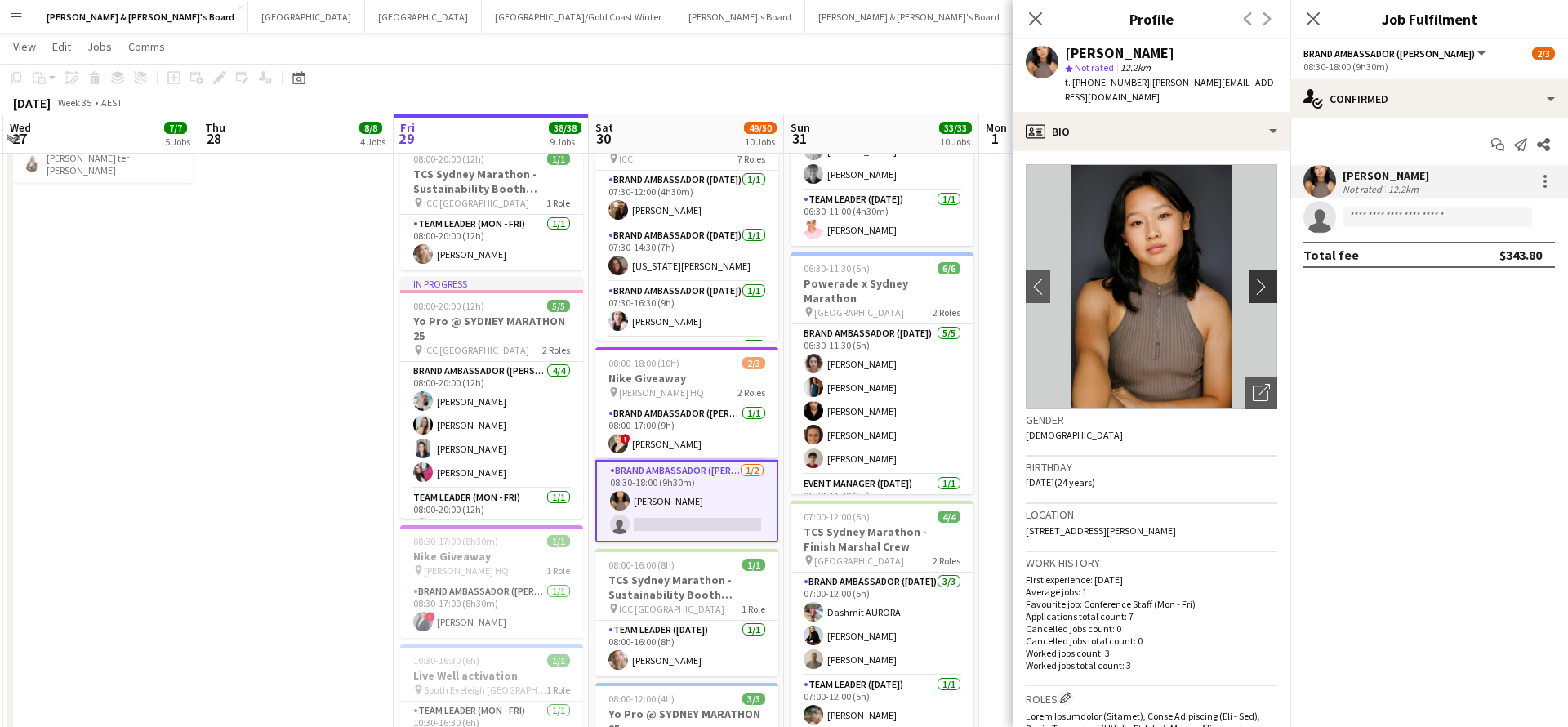
click at [1262, 278] on app-icon "chevron-right" at bounding box center [1265, 286] width 25 height 18
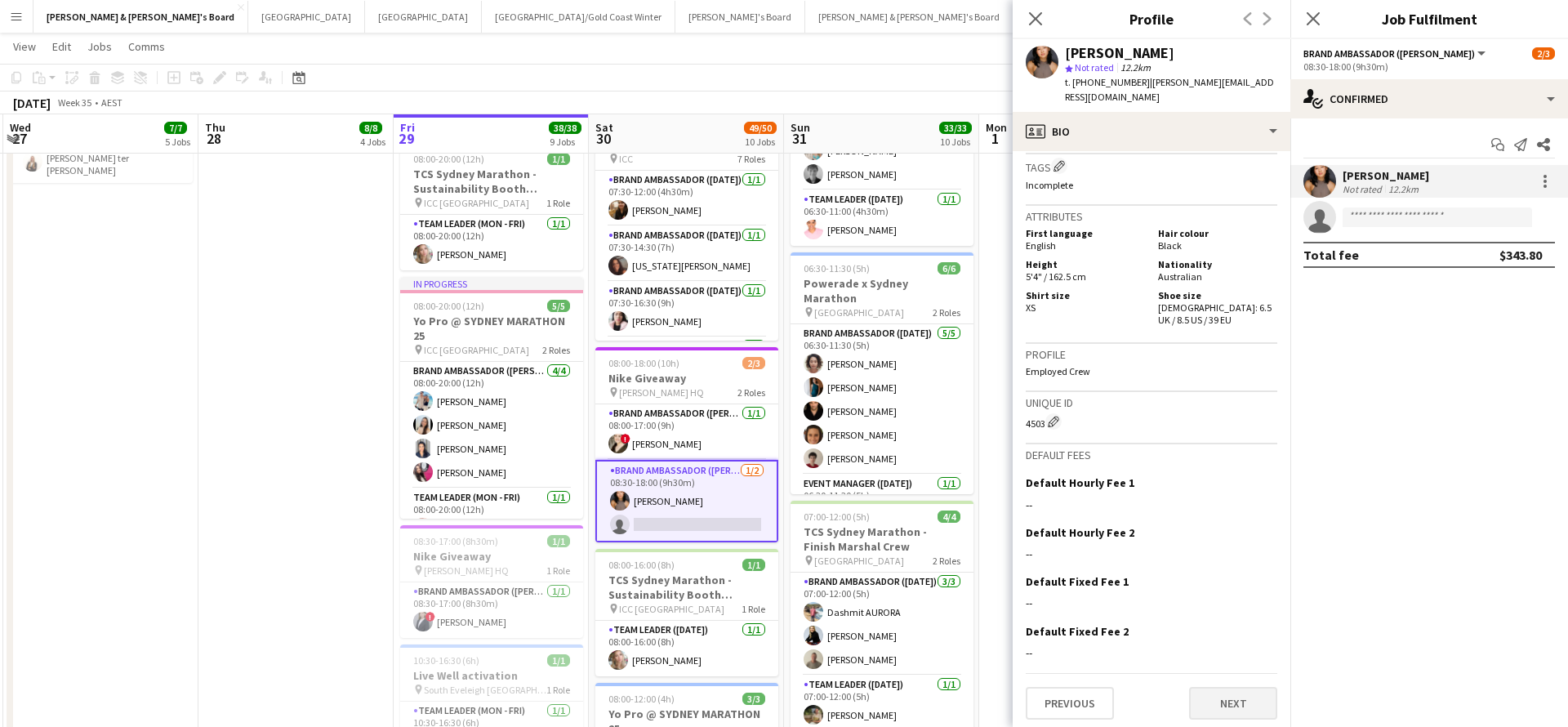
scroll to position [1021, 0]
click at [1227, 694] on button "Next" at bounding box center [1233, 704] width 88 height 33
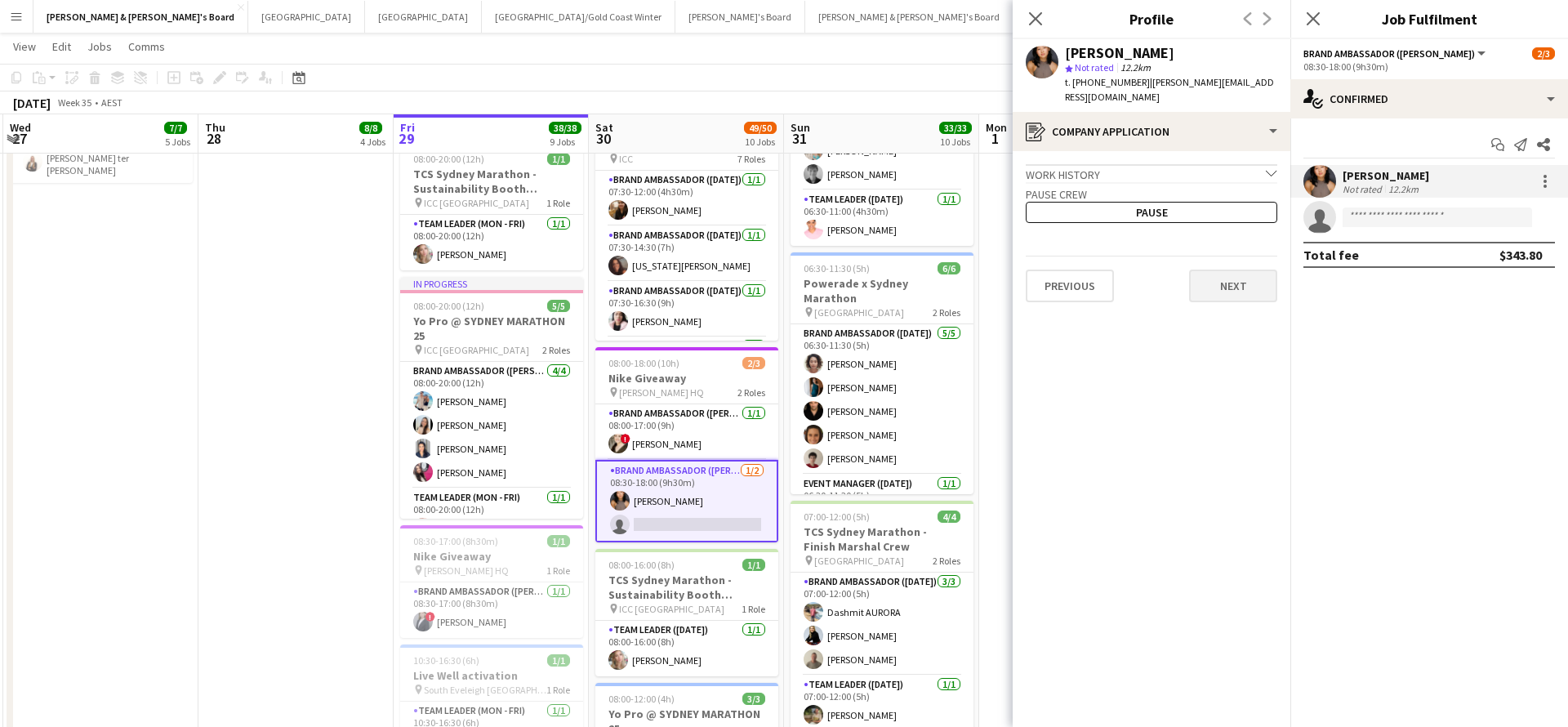
click at [1232, 274] on button "Next" at bounding box center [1233, 285] width 88 height 33
click at [1232, 214] on button "Next" at bounding box center [1233, 227] width 88 height 33
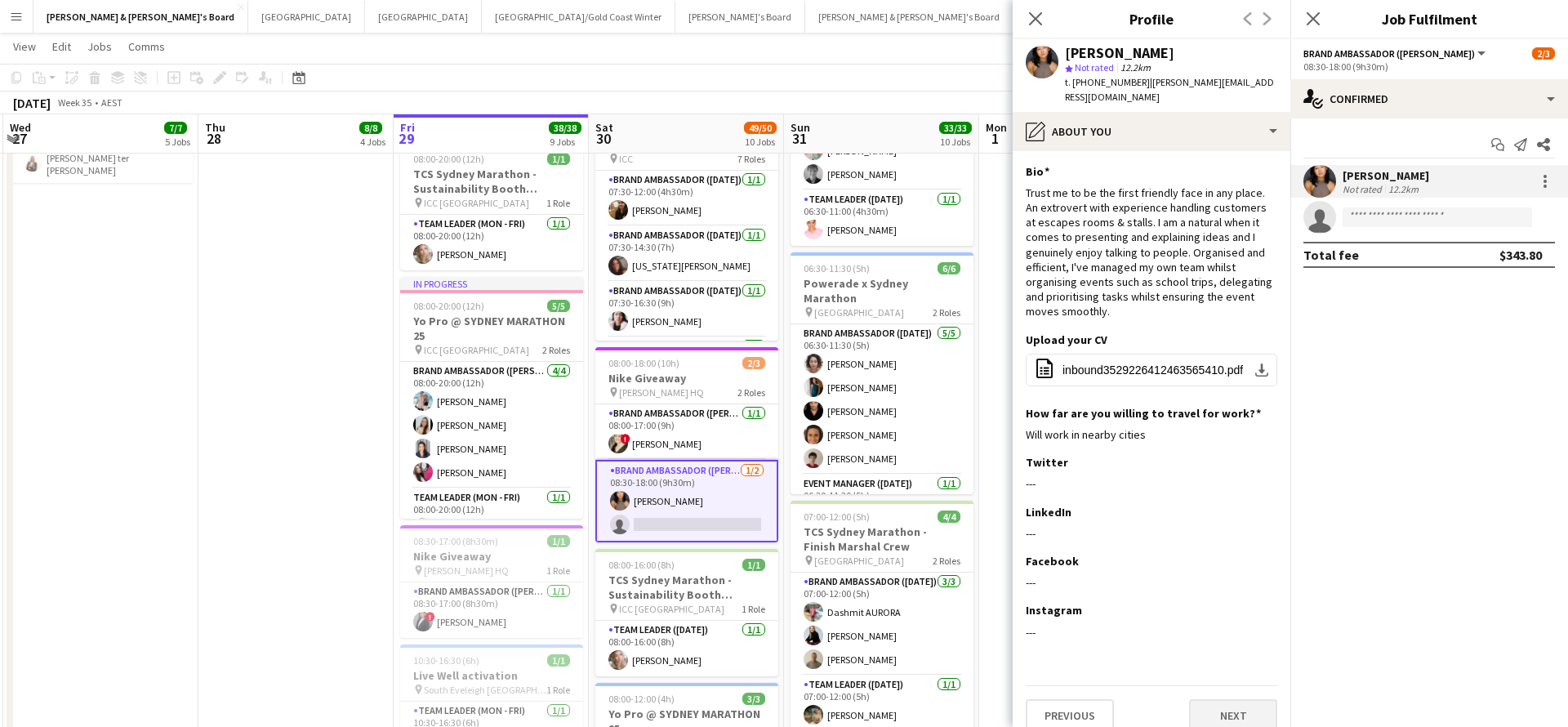
click at [1240, 699] on button "Next" at bounding box center [1233, 715] width 88 height 33
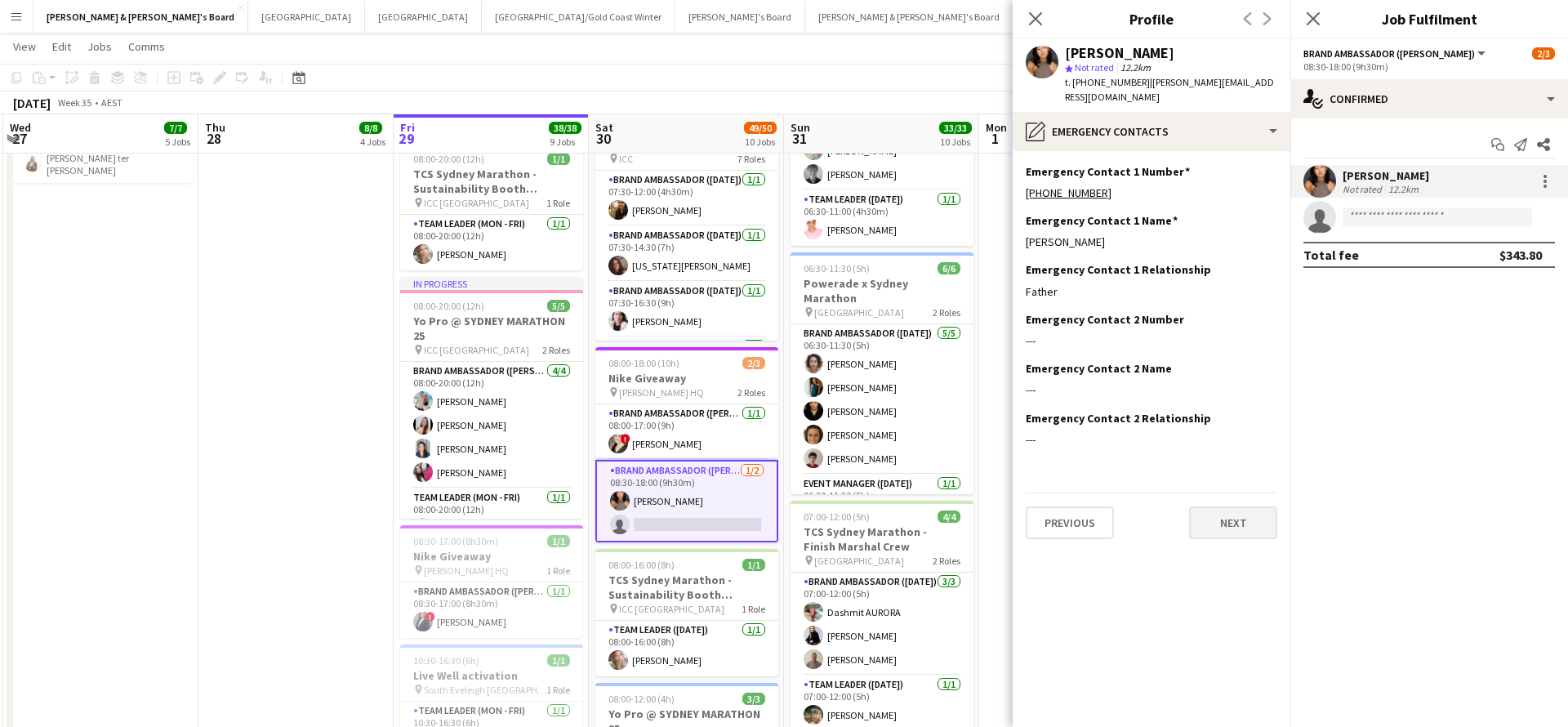
click at [1253, 506] on button "Next" at bounding box center [1233, 522] width 88 height 33
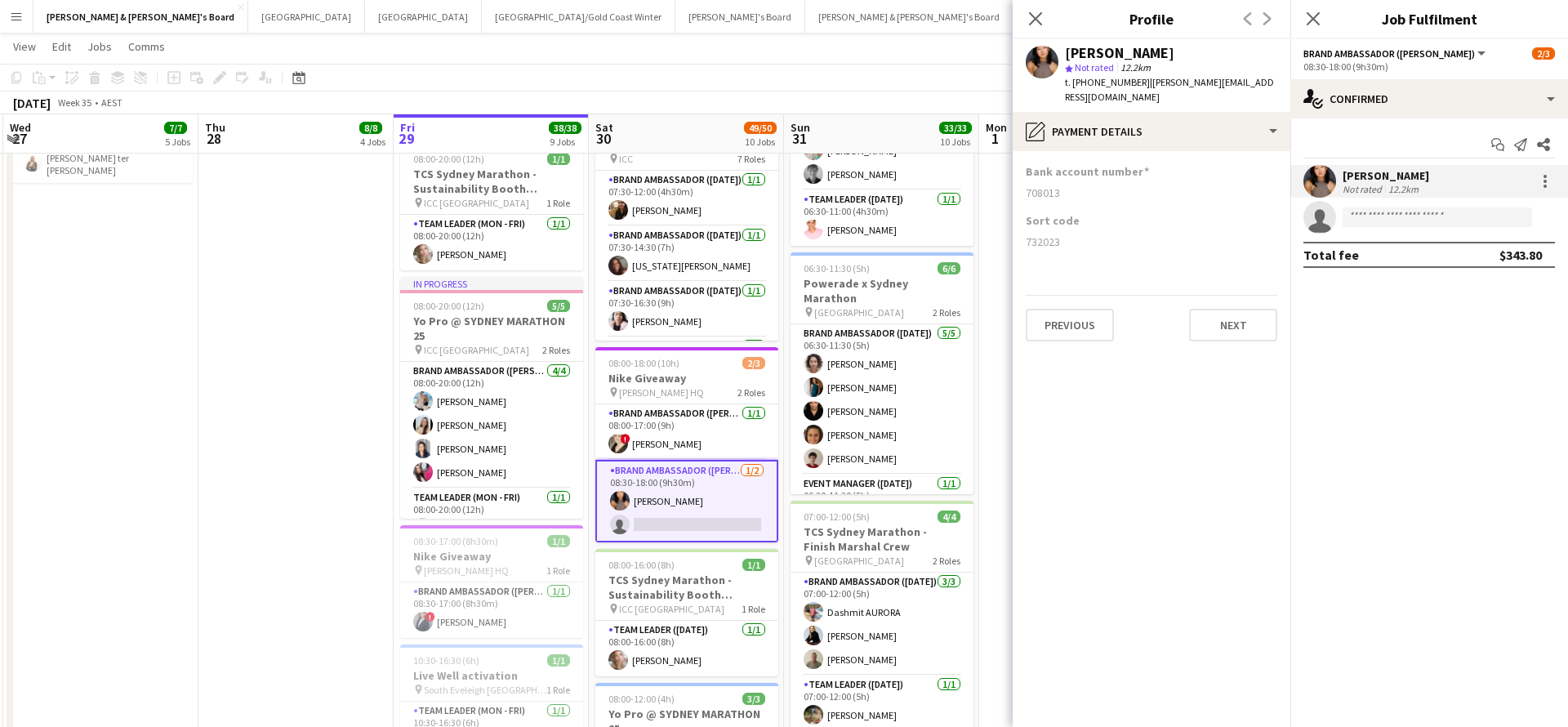
click at [1237, 295] on div "Previous Next" at bounding box center [1152, 319] width 252 height 47
click at [1236, 311] on button "Next" at bounding box center [1233, 325] width 88 height 33
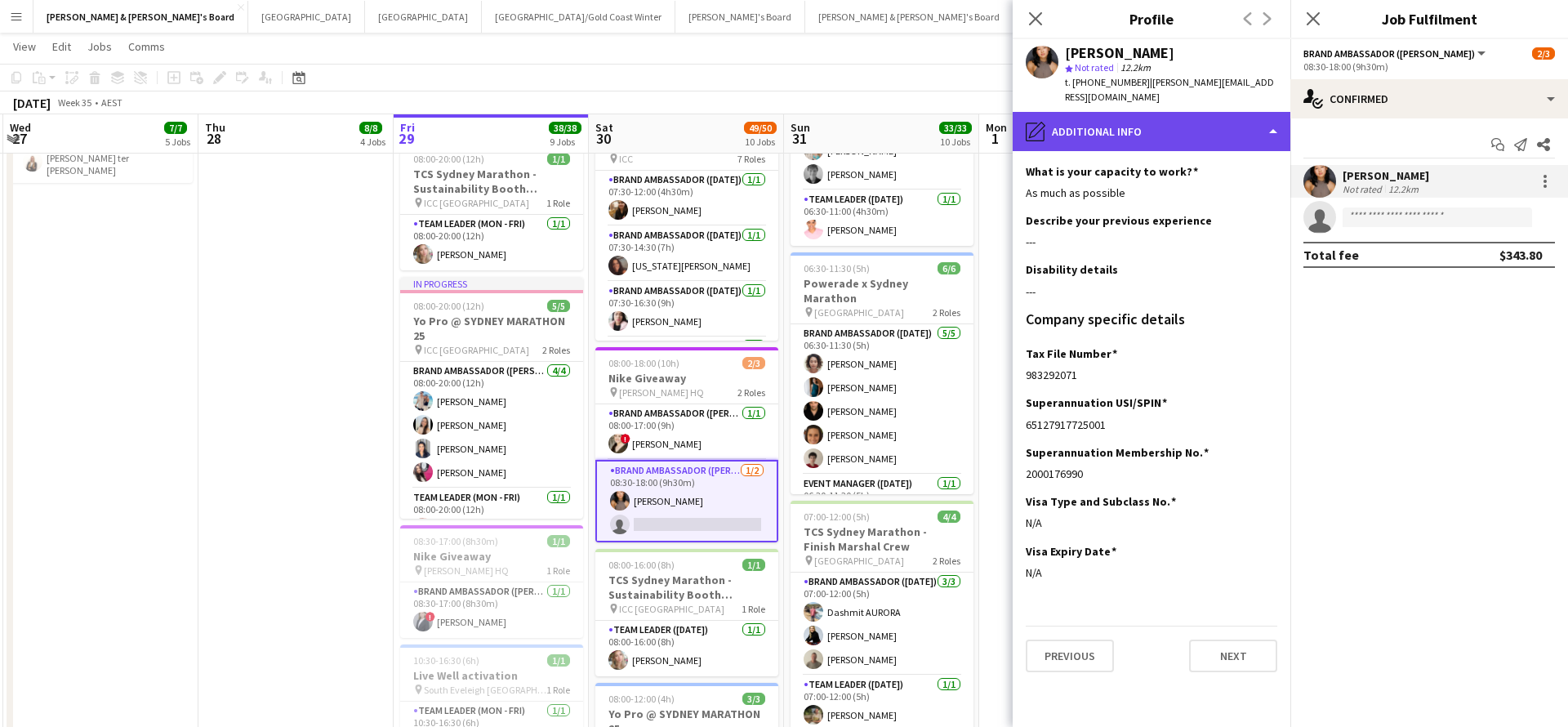
click at [1193, 112] on div "pencil4 Additional info" at bounding box center [1152, 131] width 278 height 39
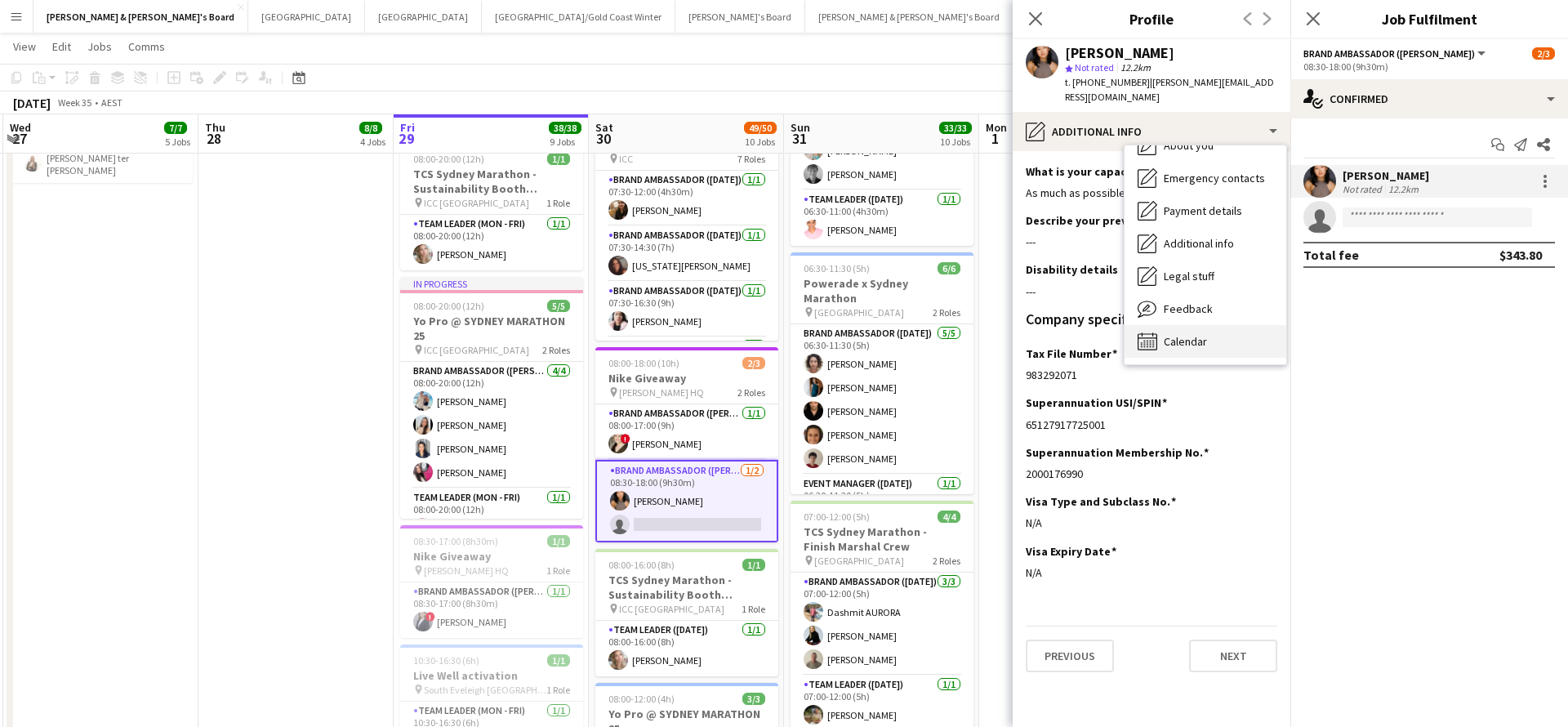
scroll to position [121, 0]
click at [1198, 334] on span "Calendar" at bounding box center [1186, 341] width 43 height 15
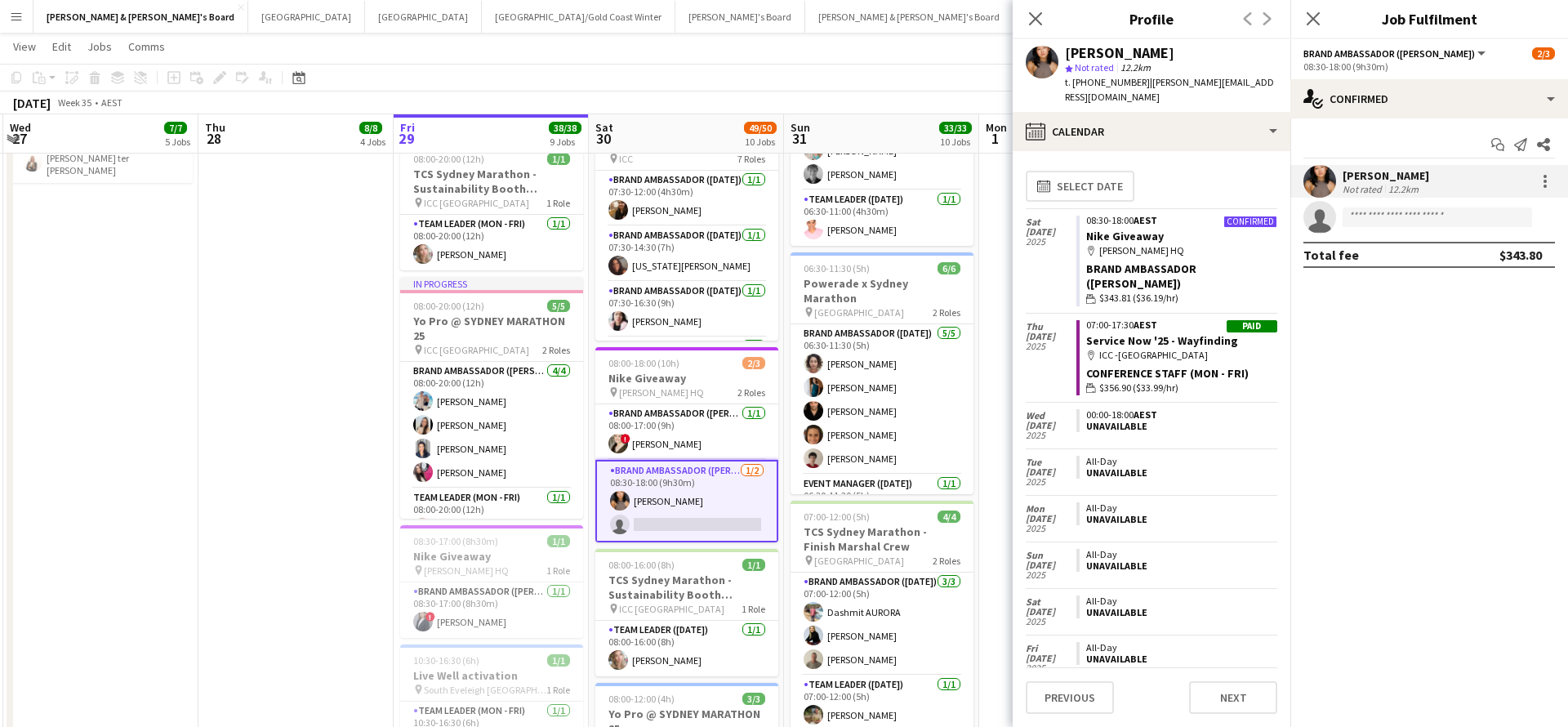
scroll to position [0, 0]
click at [1035, 18] on icon at bounding box center [1034, 18] width 16 height 16
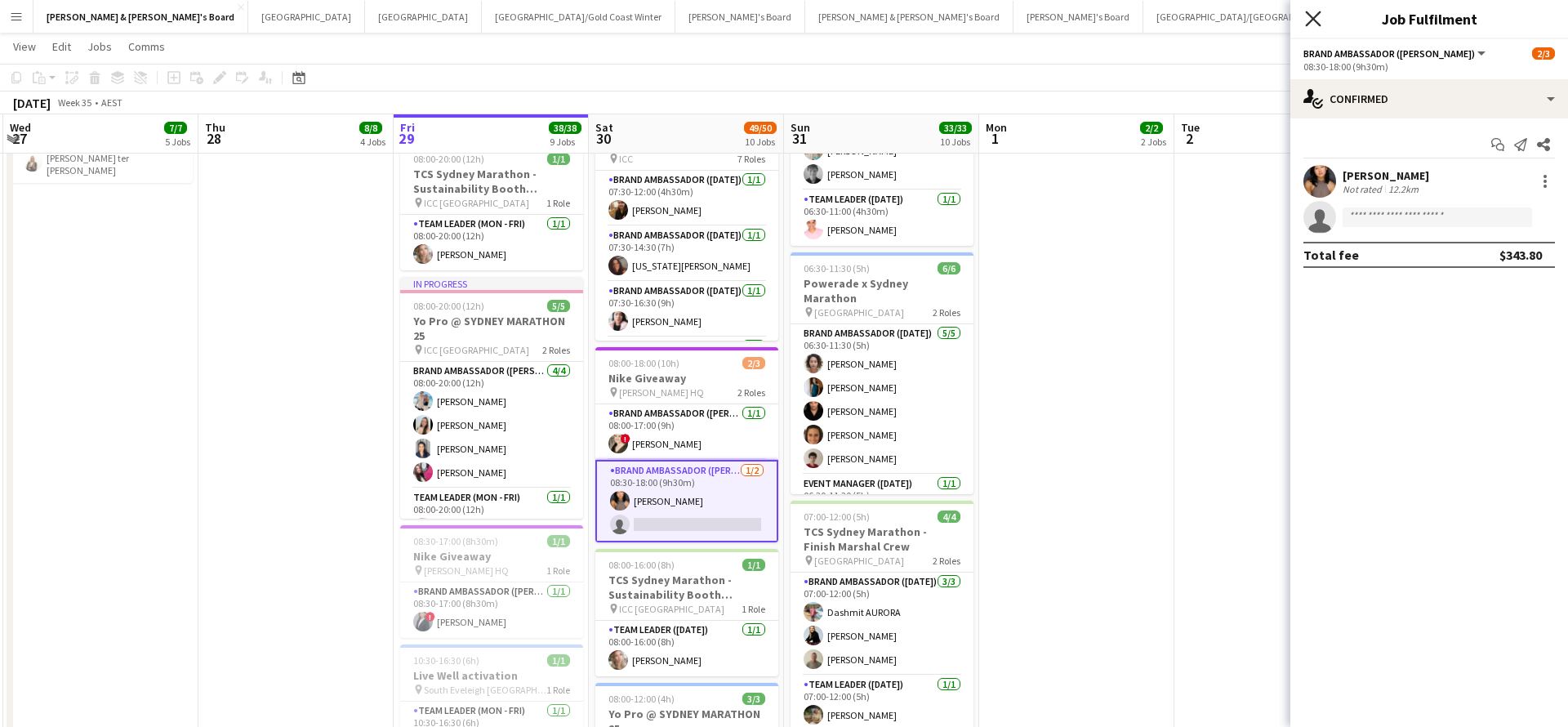
click at [1310, 19] on icon "Close pop-in" at bounding box center [1313, 18] width 16 height 16
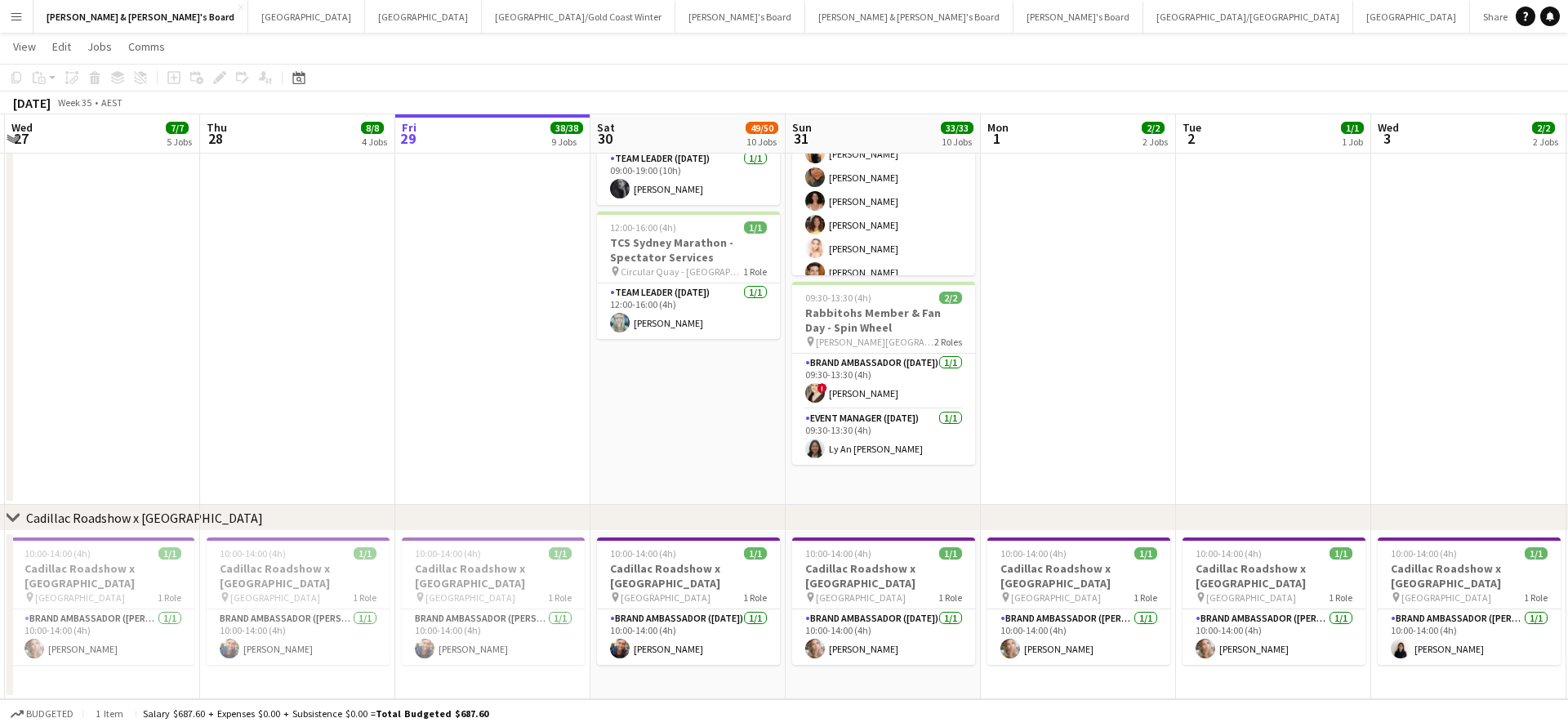
scroll to position [1528, 0]
click at [248, 28] on button "Sydney Close" at bounding box center [307, 17] width 117 height 32
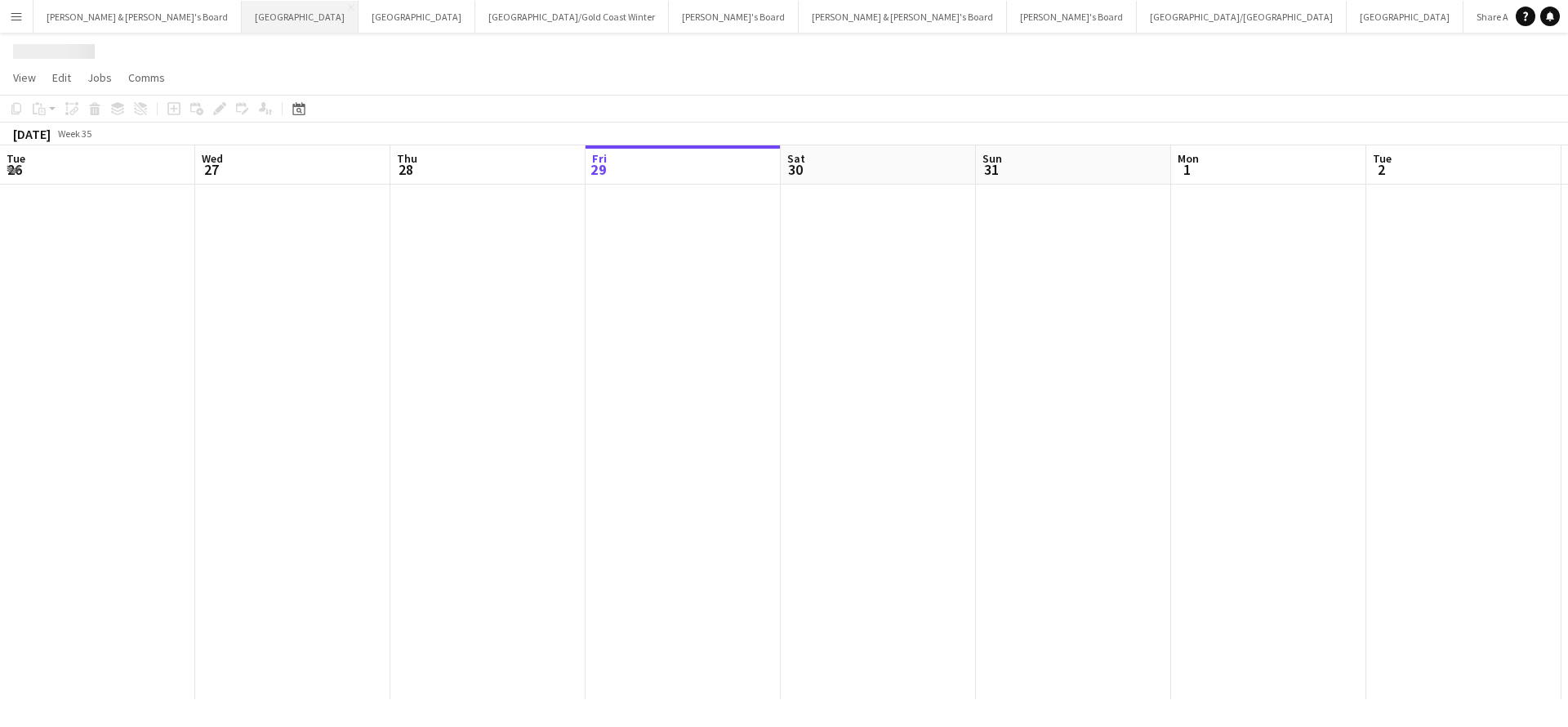
scroll to position [0, 391]
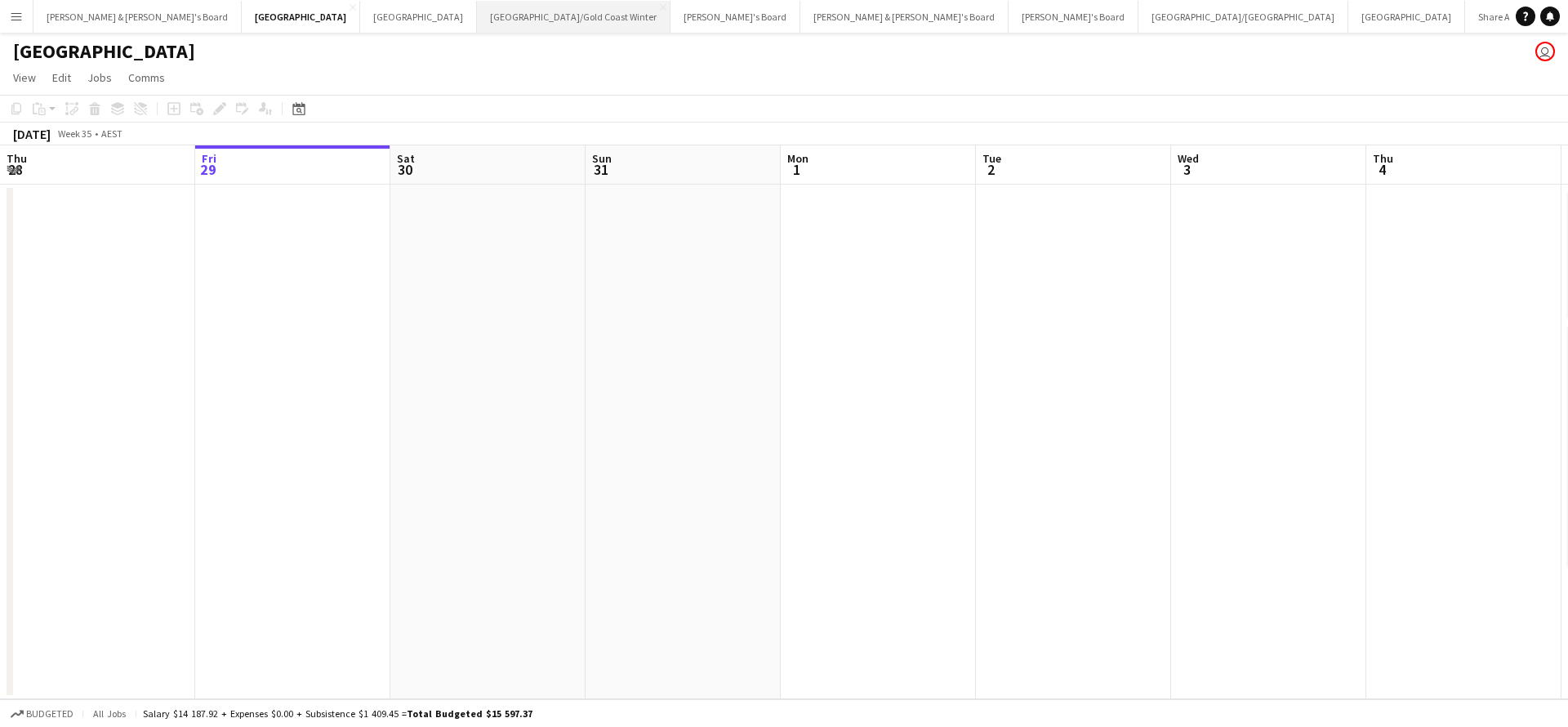
click at [477, 13] on button "Brisbane/Gold Coast Winter Close" at bounding box center [573, 17] width 193 height 32
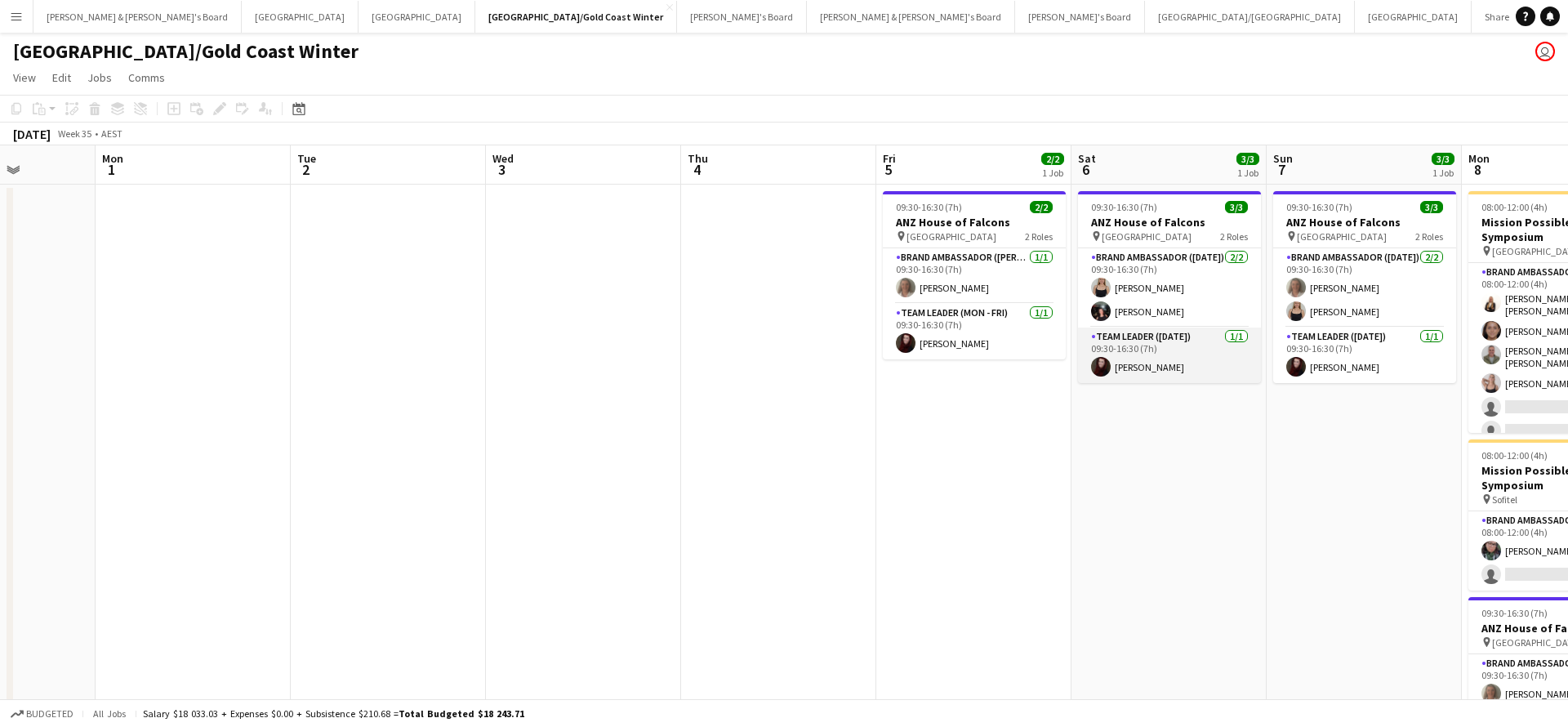
scroll to position [0, 522]
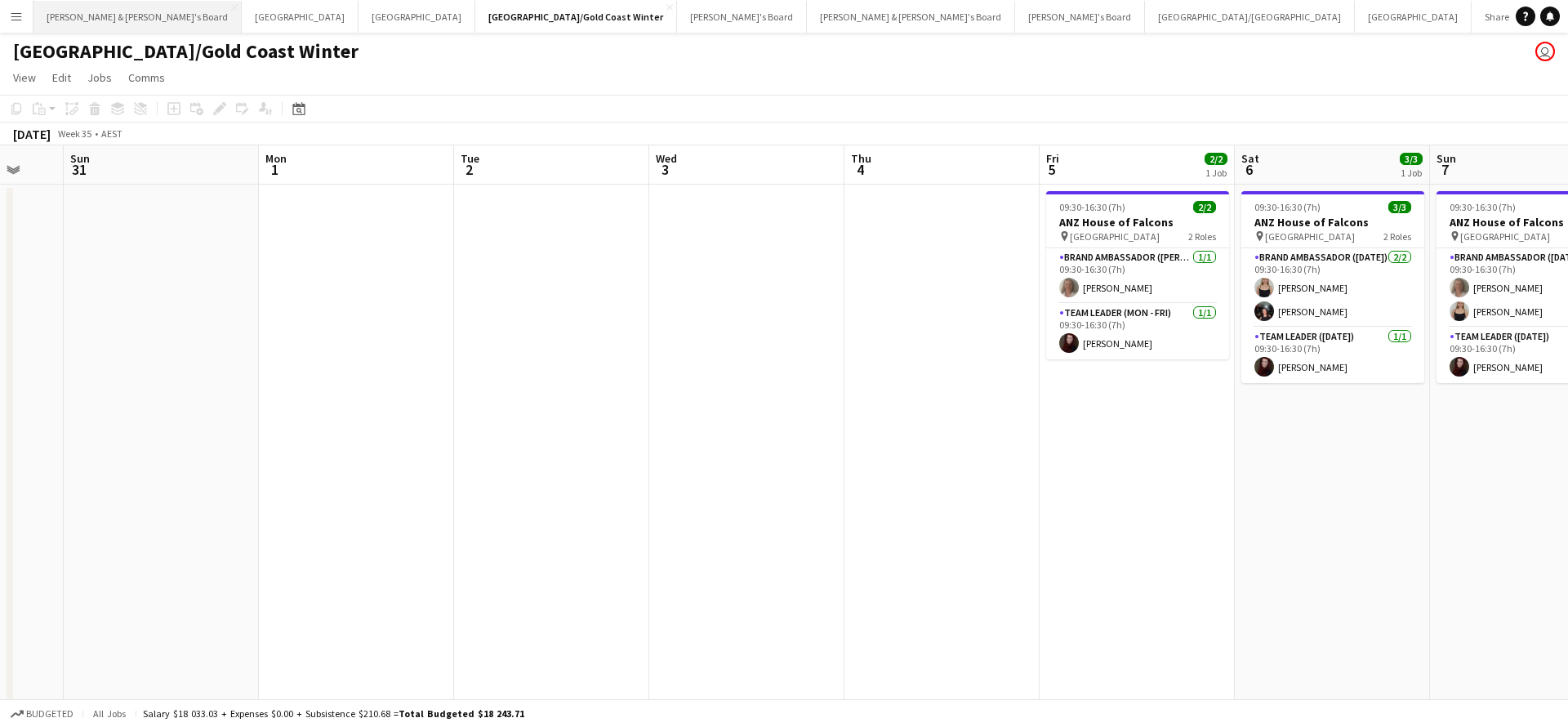
click at [99, 17] on button "[PERSON_NAME] & [PERSON_NAME]'s Board Close" at bounding box center [137, 17] width 208 height 32
